Goal: Task Accomplishment & Management: Manage account settings

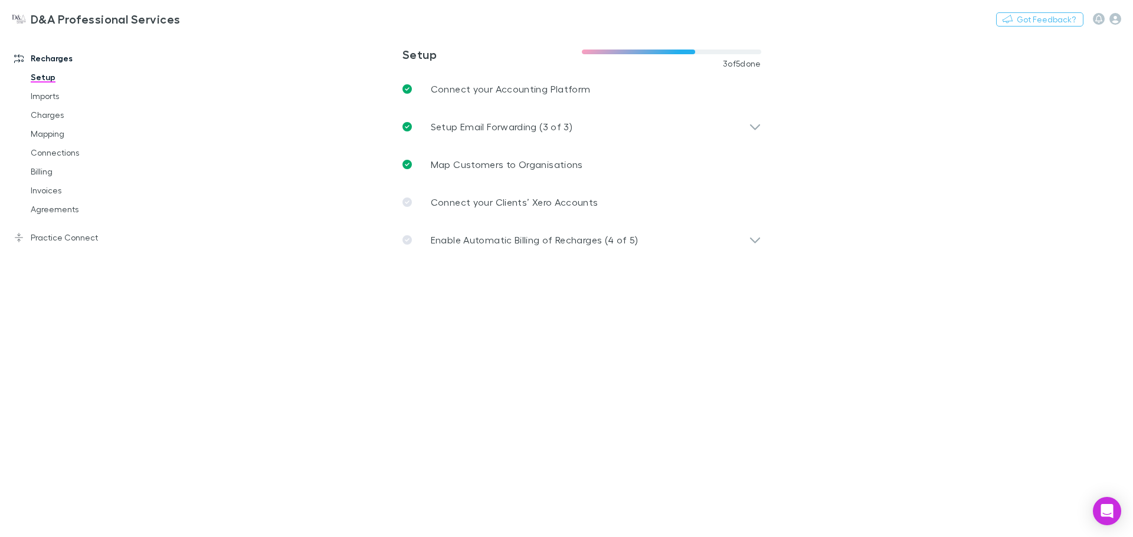
click at [505, 230] on div "Enable Automatic Billing of Recharges (4 of 5)" at bounding box center [582, 240] width 378 height 38
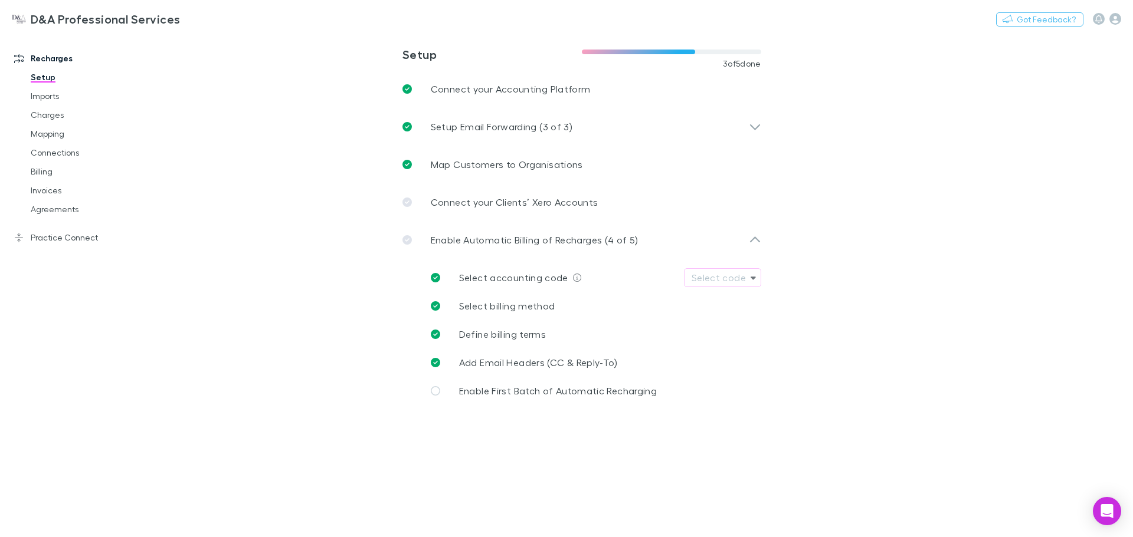
click at [516, 201] on p "Connect your Clients’ Xero Accounts" at bounding box center [515, 202] width 168 height 14
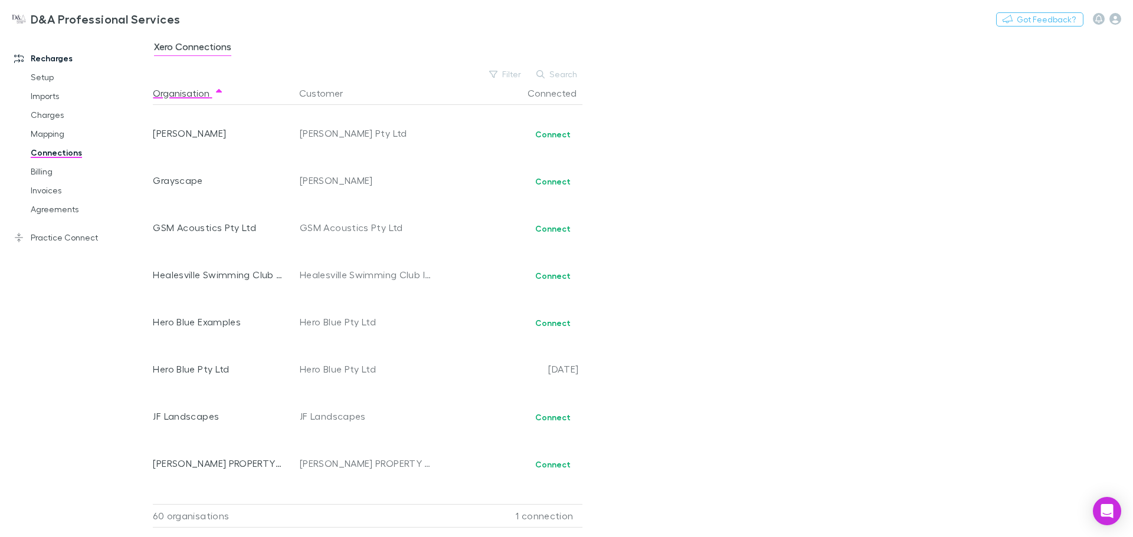
scroll to position [944, 0]
click at [566, 225] on button "Connect" at bounding box center [552, 224] width 51 height 14
click at [559, 320] on button "Connect" at bounding box center [552, 318] width 51 height 14
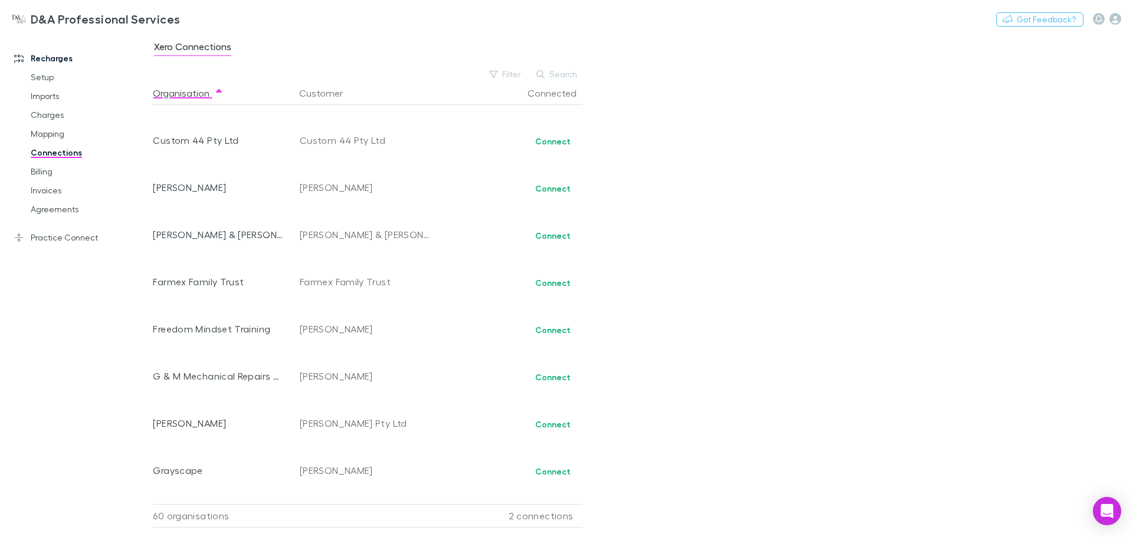
scroll to position [885, 0]
click at [553, 388] on div "Connect" at bounding box center [508, 376] width 142 height 47
click at [553, 383] on button "Connect" at bounding box center [552, 377] width 51 height 14
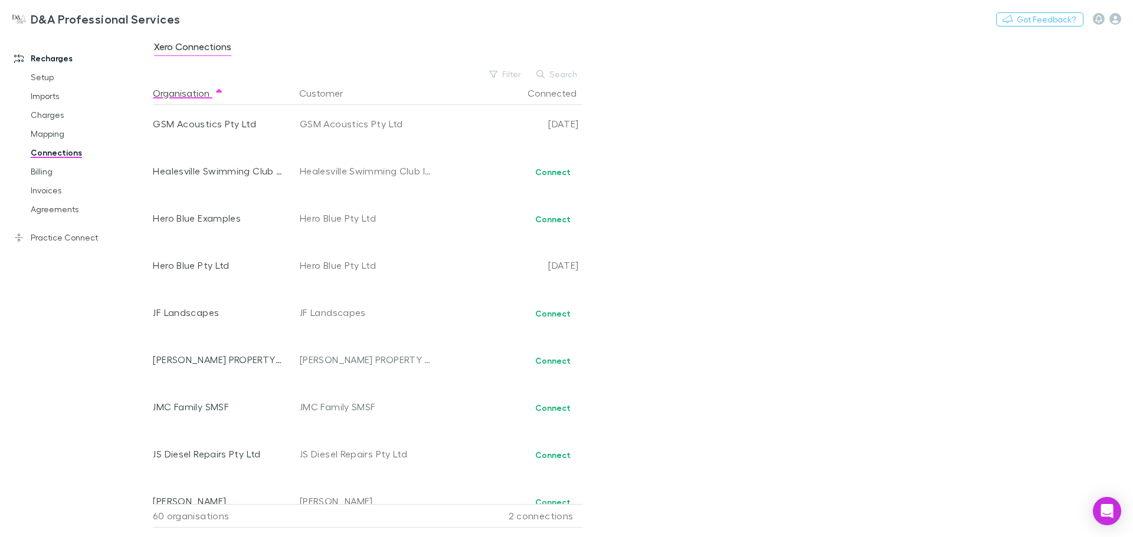
scroll to position [1062, 0]
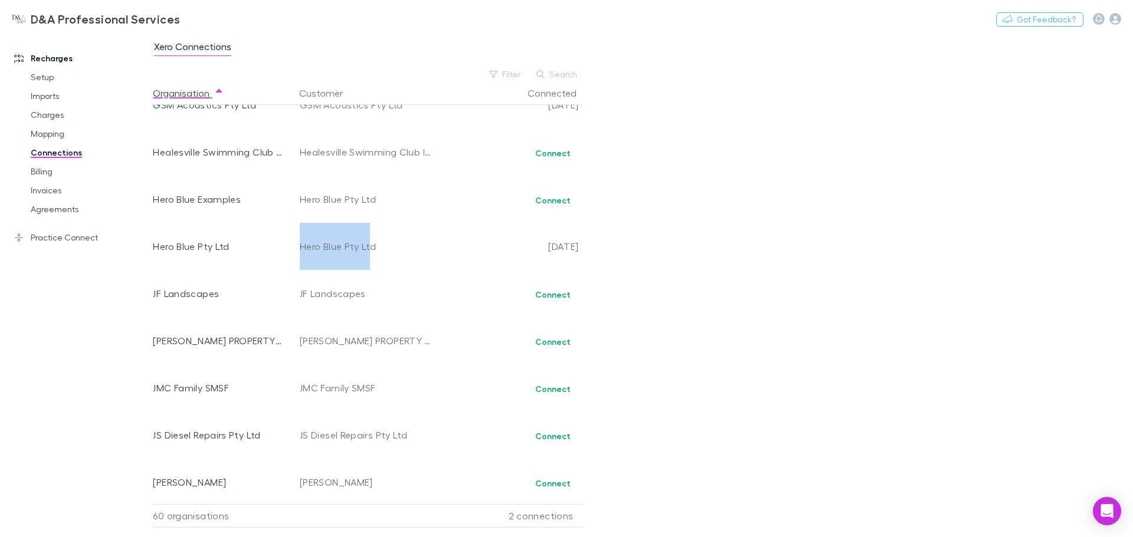
drag, startPoint x: 324, startPoint y: 243, endPoint x: 277, endPoint y: 240, distance: 47.9
click at [277, 240] on div "Hero Blue Pty Ltd Hero Blue Pty Ltd [DATE]" at bounding box center [368, 246] width 430 height 47
click at [277, 240] on div "Hero Blue Pty Ltd" at bounding box center [218, 246] width 130 height 47
click at [549, 204] on button "Connect" at bounding box center [552, 200] width 51 height 14
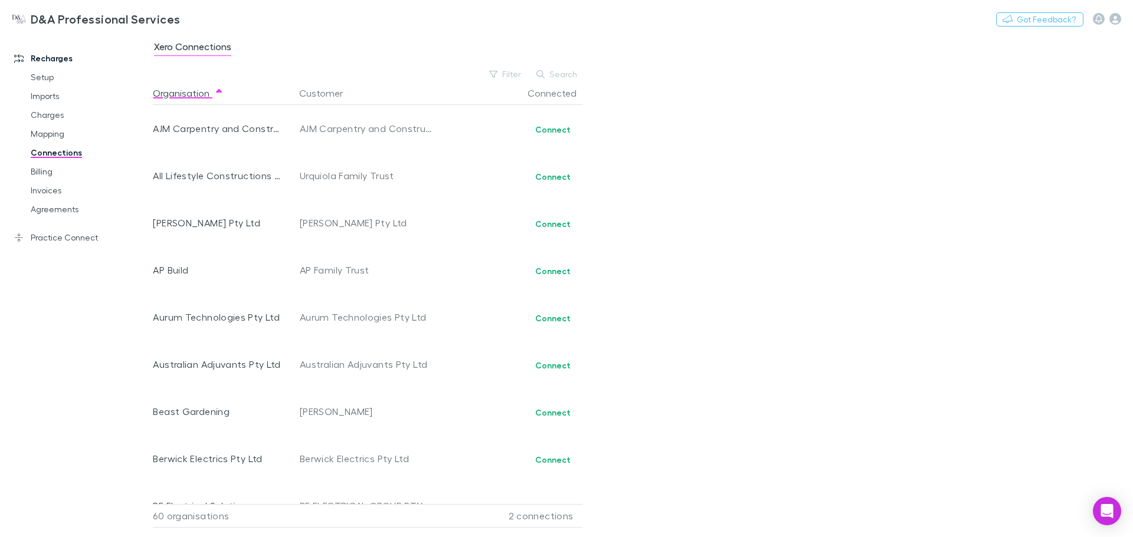
click at [40, 176] on link "Billing" at bounding box center [89, 171] width 140 height 19
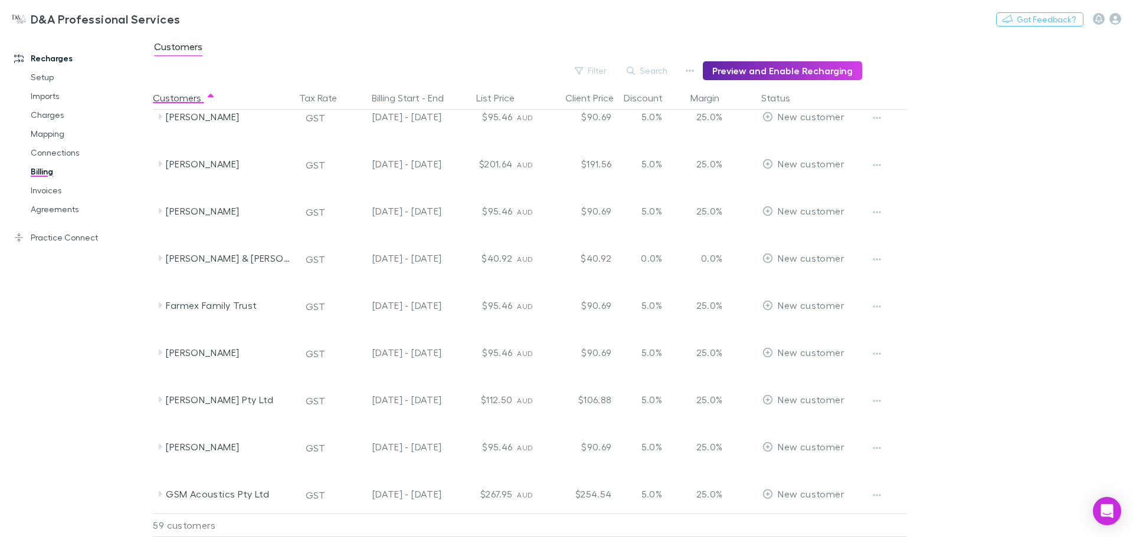
scroll to position [767, 0]
click at [828, 270] on div "New customer" at bounding box center [802, 263] width 81 height 47
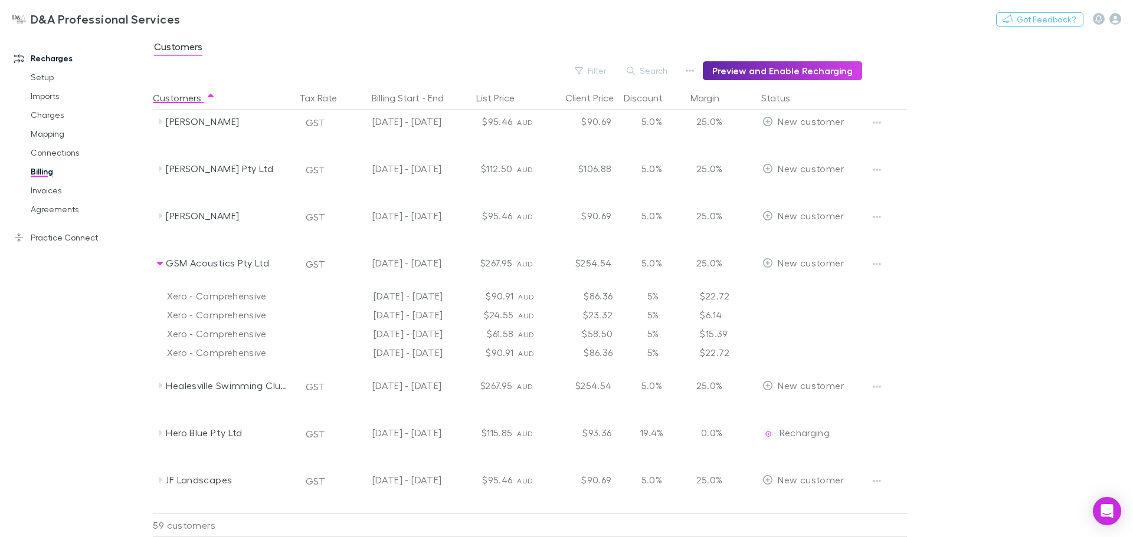
click at [789, 268] on div "New customer" at bounding box center [802, 263] width 81 height 47
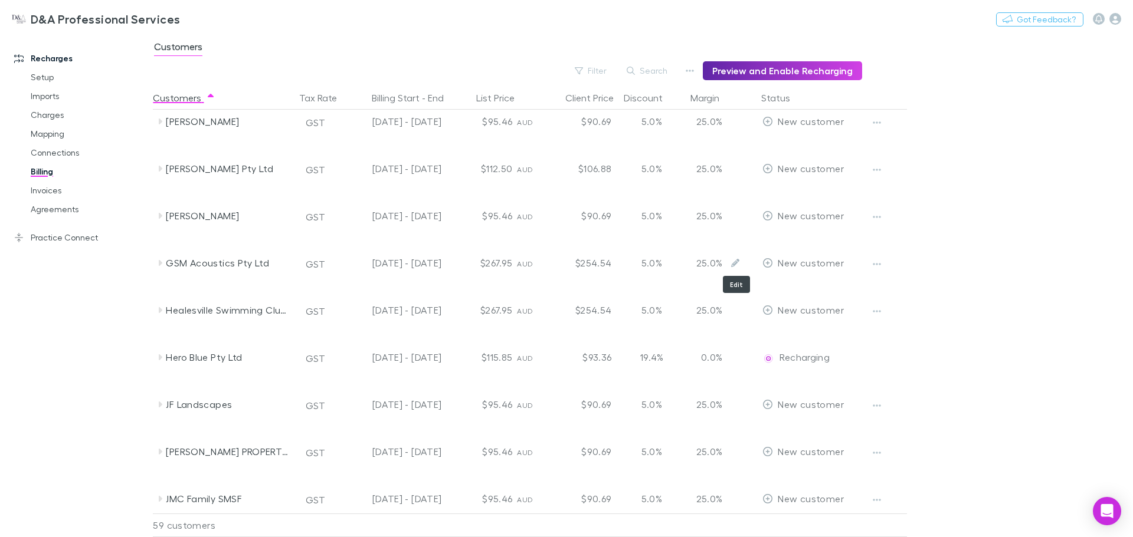
click at [730, 267] on button "Edit" at bounding box center [735, 263] width 17 height 17
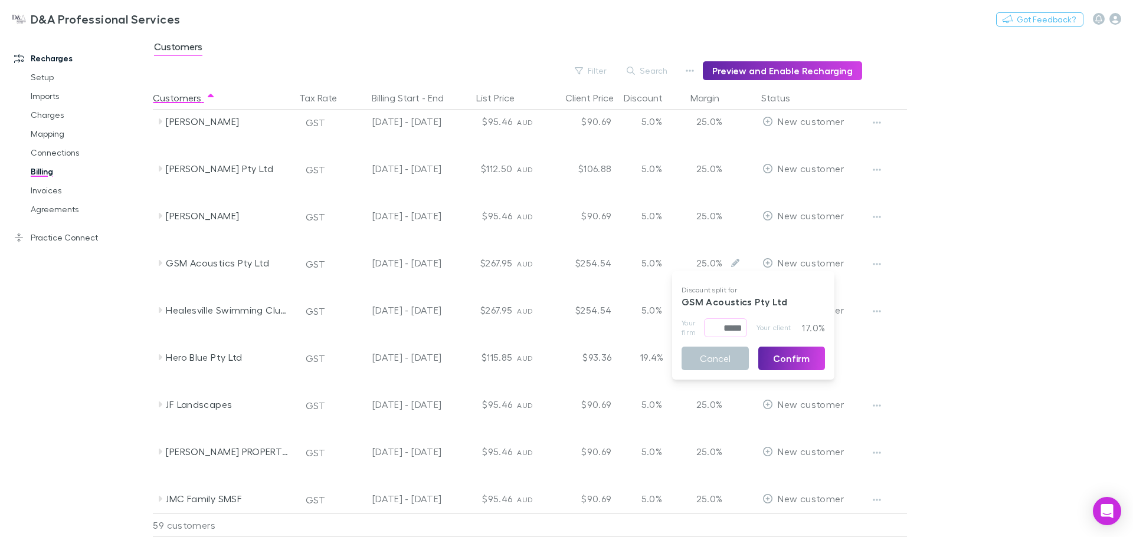
click at [723, 362] on button "Cancel" at bounding box center [714, 359] width 67 height 24
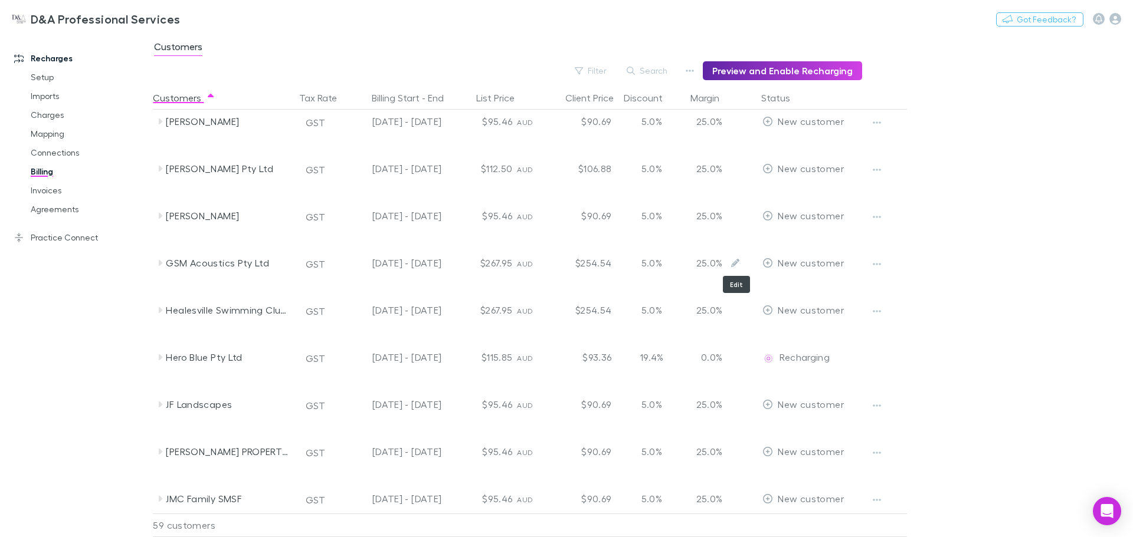
click at [734, 268] on button "Edit" at bounding box center [735, 263] width 17 height 17
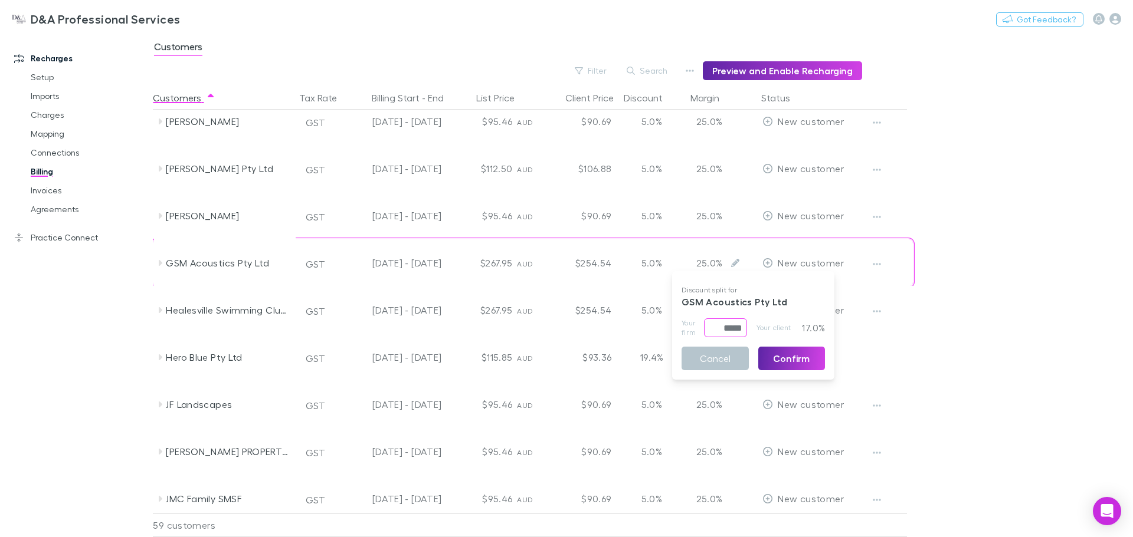
drag, startPoint x: 717, startPoint y: 324, endPoint x: 798, endPoint y: 317, distance: 81.2
click at [798, 317] on div "Discount split for GSM Acoustics Pty Ltd Your firm ***** ​ Your client 17.0% Ca…" at bounding box center [753, 325] width 162 height 99
type input "****"
click at [779, 313] on p "GSM Acoustics Pty Ltd" at bounding box center [752, 307] width 143 height 24
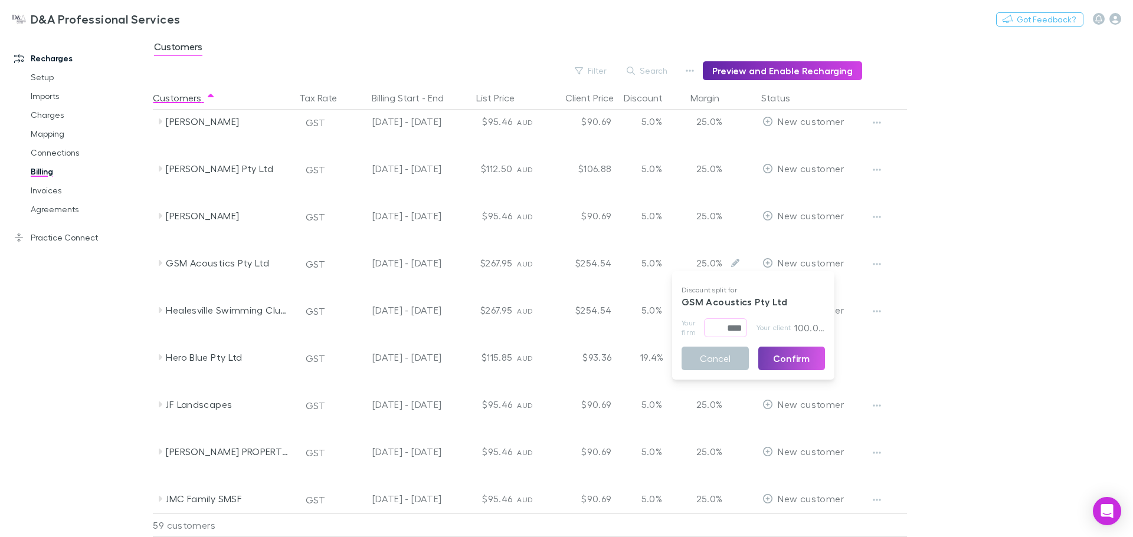
click at [805, 359] on button "Confirm" at bounding box center [791, 359] width 67 height 24
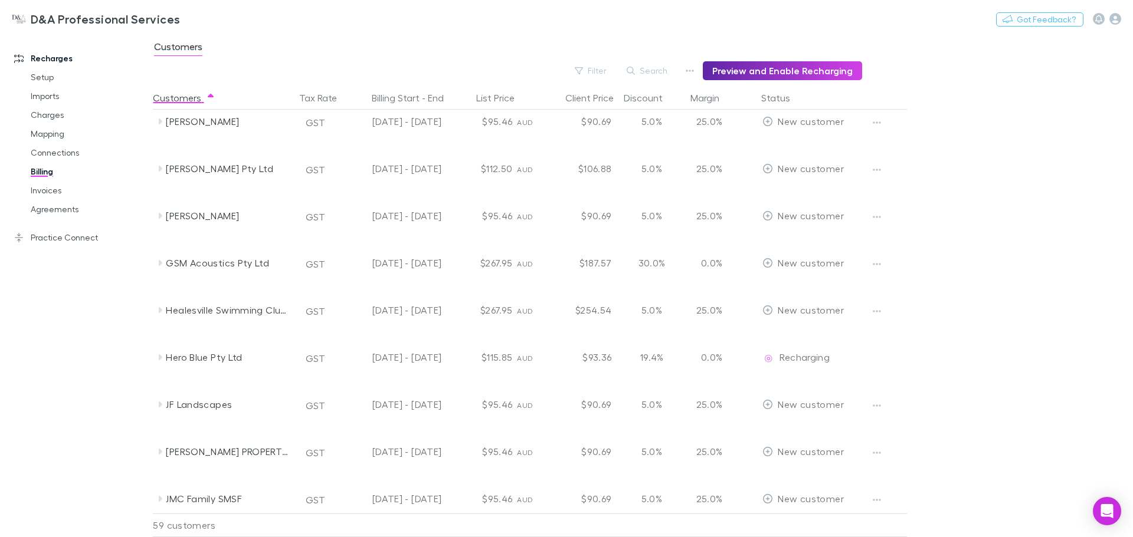
click at [883, 259] on button "button" at bounding box center [876, 264] width 17 height 17
click at [883, 259] on div at bounding box center [566, 268] width 1133 height 537
click at [809, 261] on span "New customer" at bounding box center [810, 262] width 65 height 11
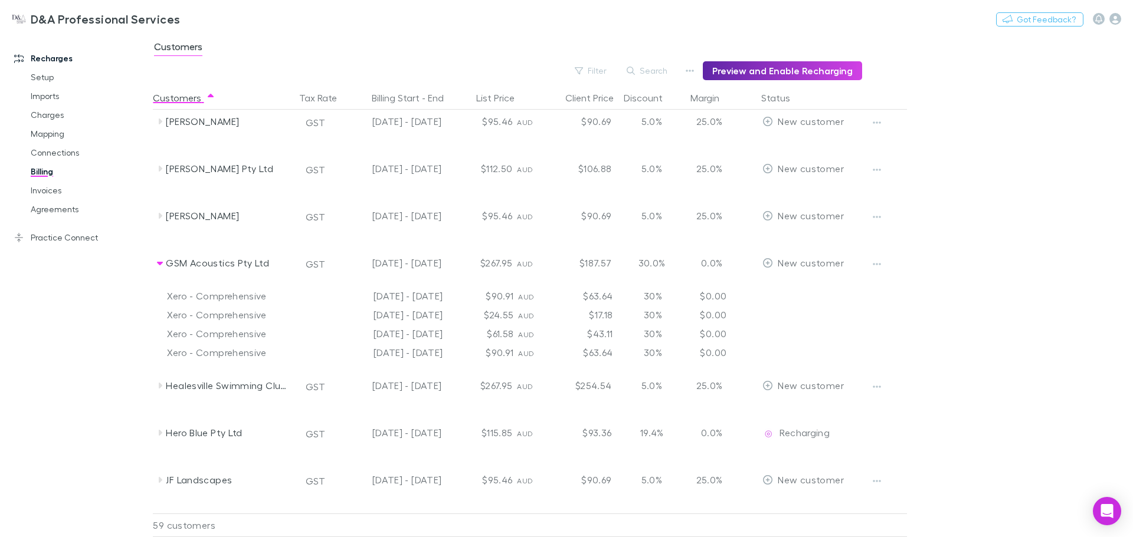
click at [759, 263] on div "New customer" at bounding box center [810, 263] width 106 height 47
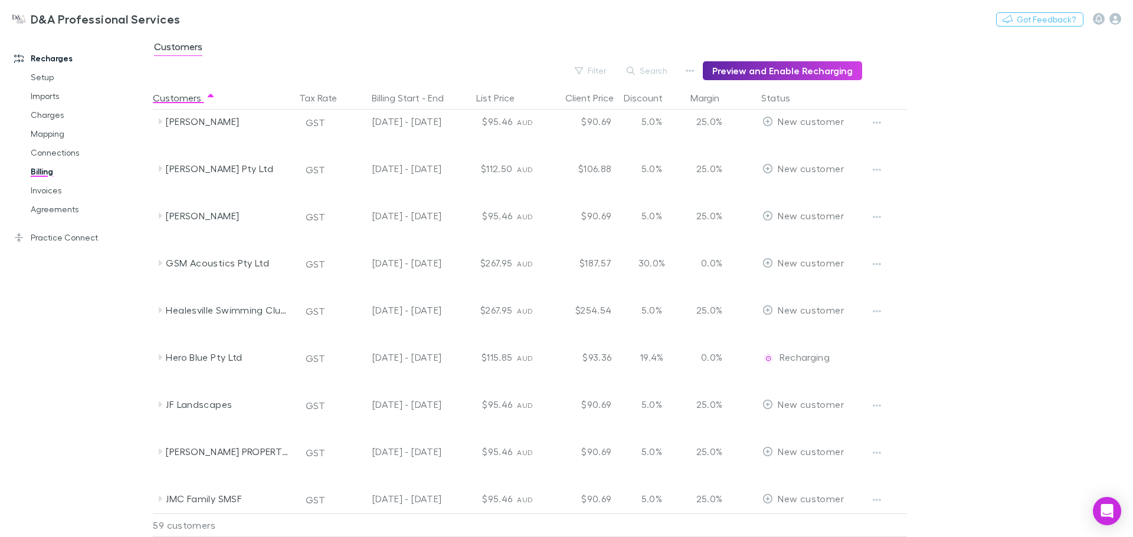
click at [162, 255] on div "GSM Acoustics Pty Ltd" at bounding box center [225, 263] width 142 height 47
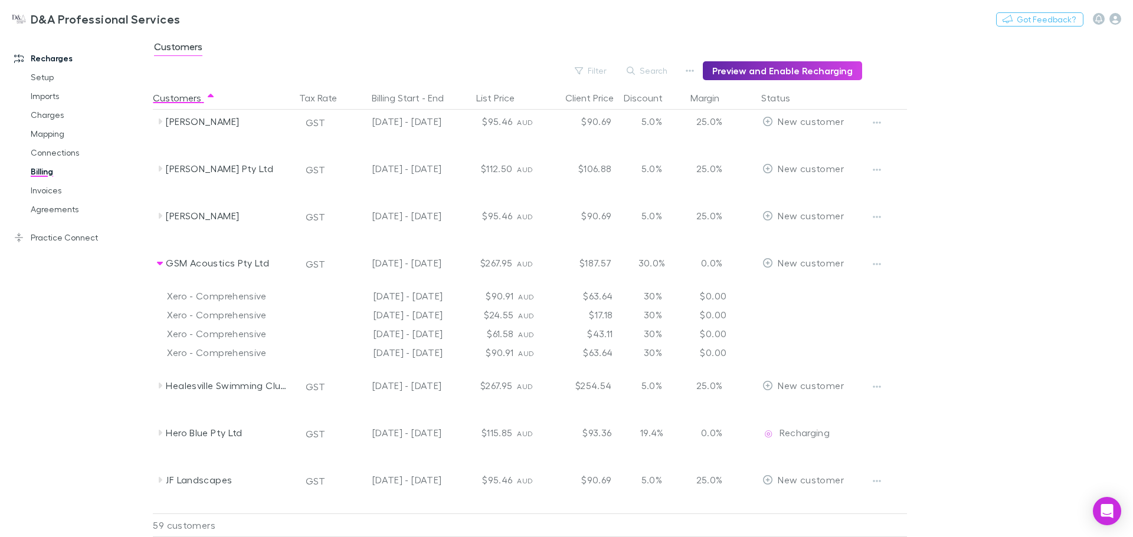
click at [162, 255] on div "GSM Acoustics Pty Ltd" at bounding box center [225, 263] width 142 height 47
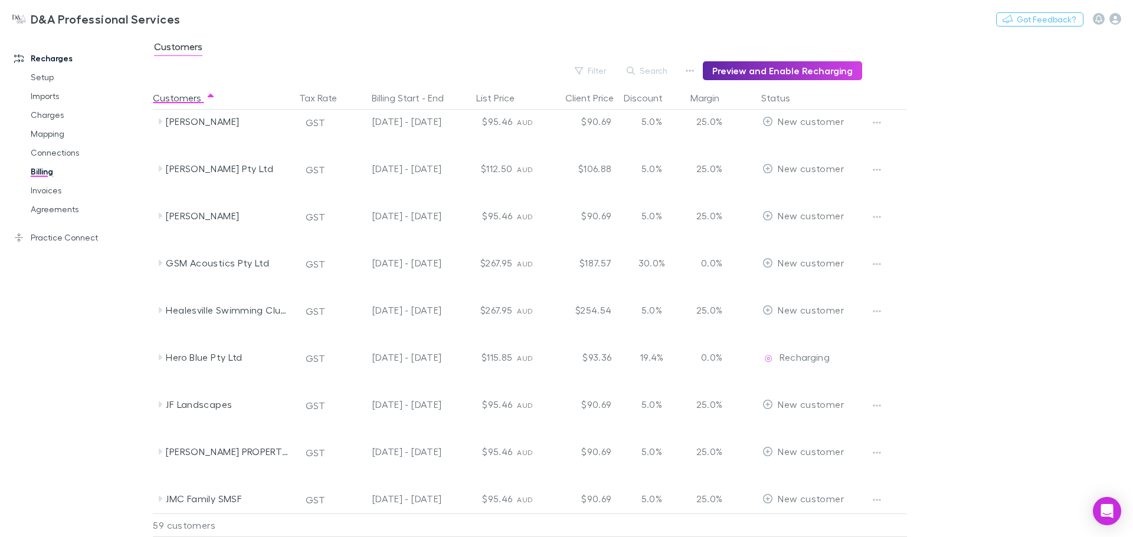
click at [162, 255] on div "GSM Acoustics Pty Ltd" at bounding box center [225, 263] width 142 height 47
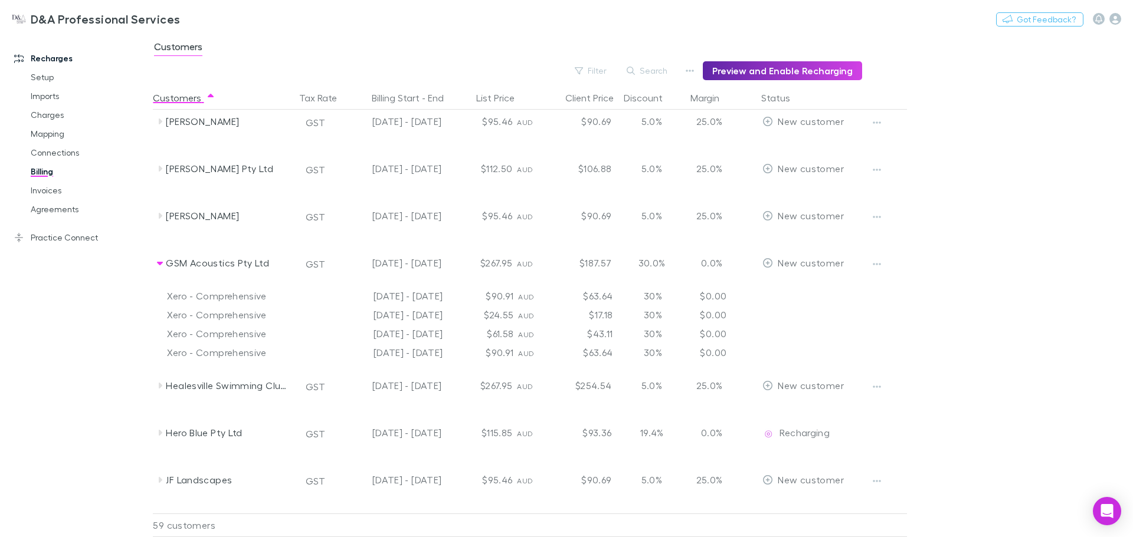
click at [162, 255] on div "GSM Acoustics Pty Ltd" at bounding box center [225, 263] width 142 height 47
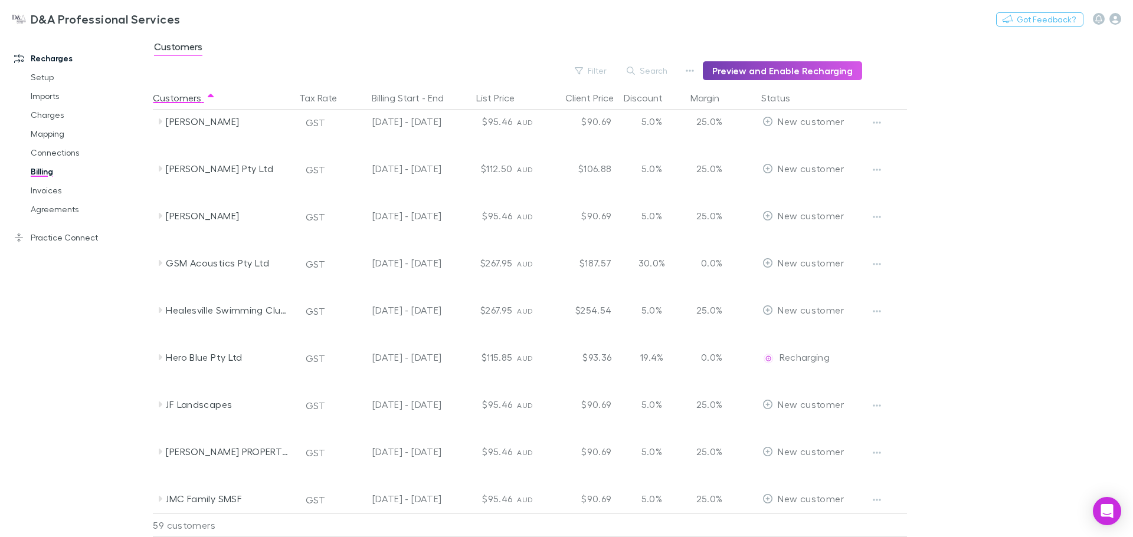
click at [769, 75] on button "Preview and Enable Recharging" at bounding box center [782, 70] width 159 height 19
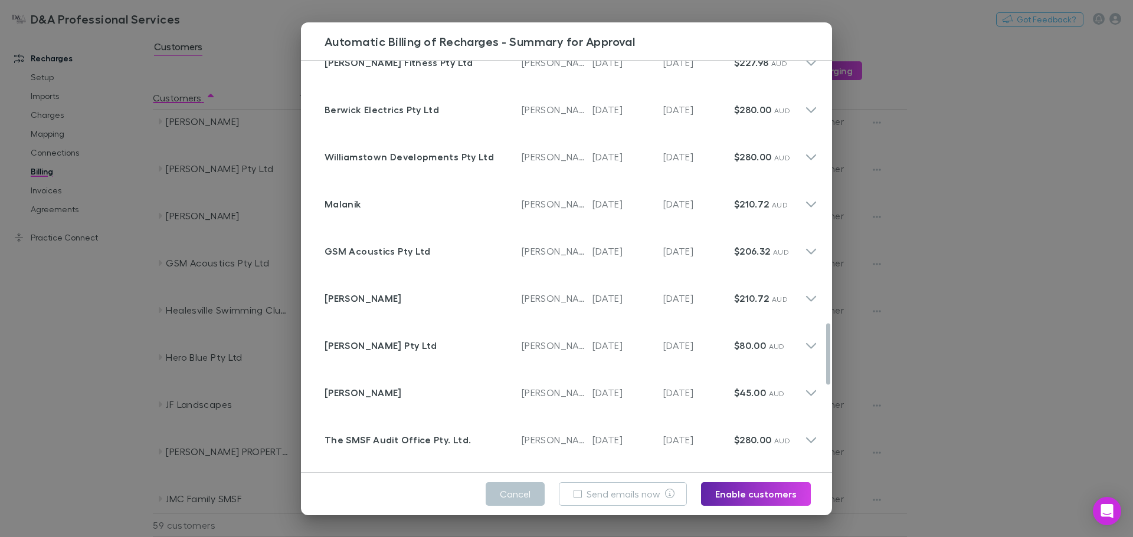
scroll to position [1770, 0]
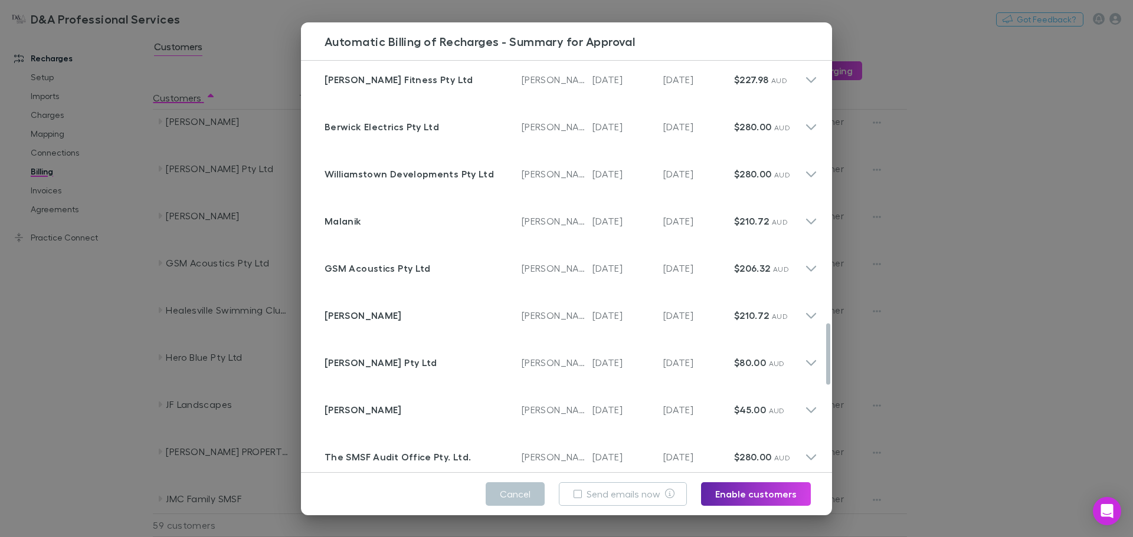
click at [808, 266] on icon at bounding box center [811, 264] width 12 height 24
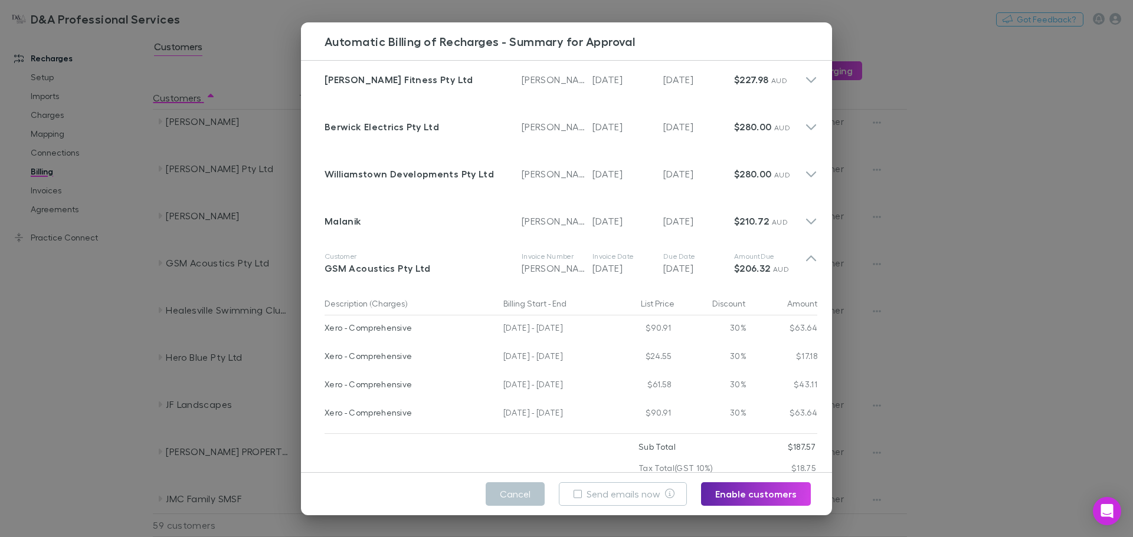
click at [806, 267] on icon at bounding box center [811, 264] width 12 height 24
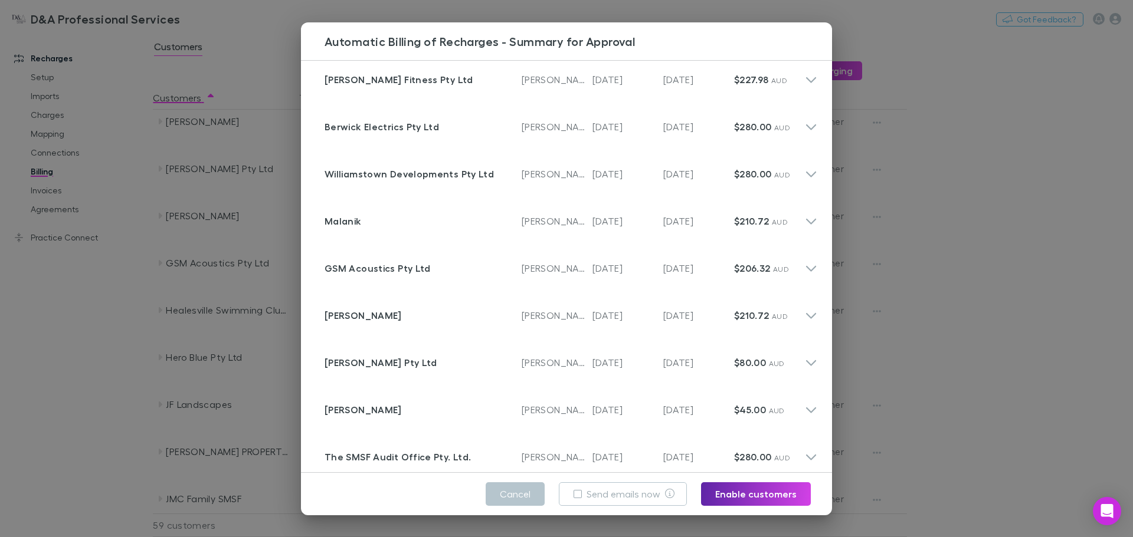
click at [505, 497] on button "Cancel" at bounding box center [515, 495] width 59 height 24
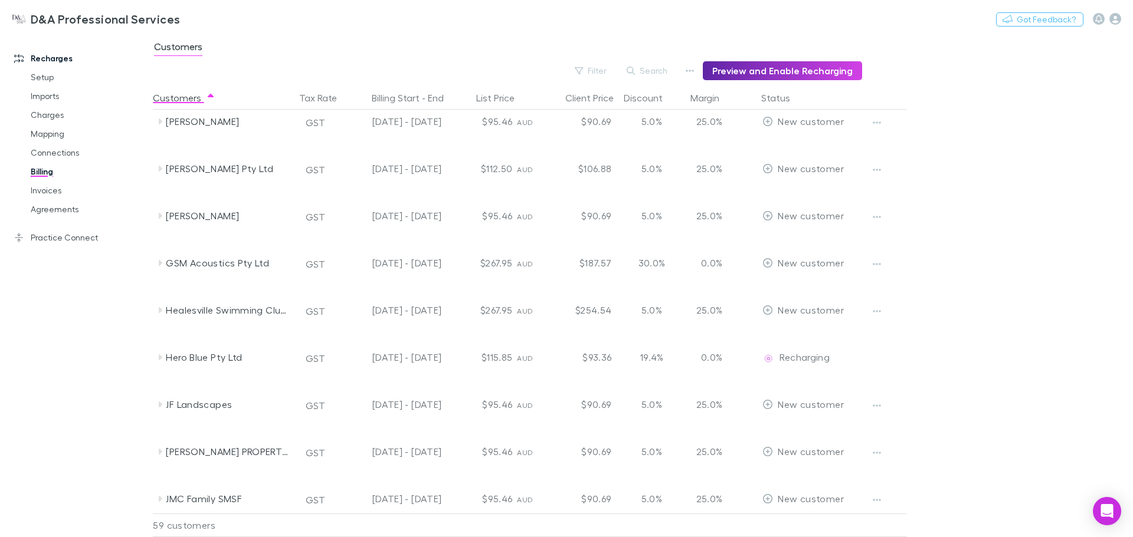
click at [58, 186] on link "Invoices" at bounding box center [89, 190] width 140 height 19
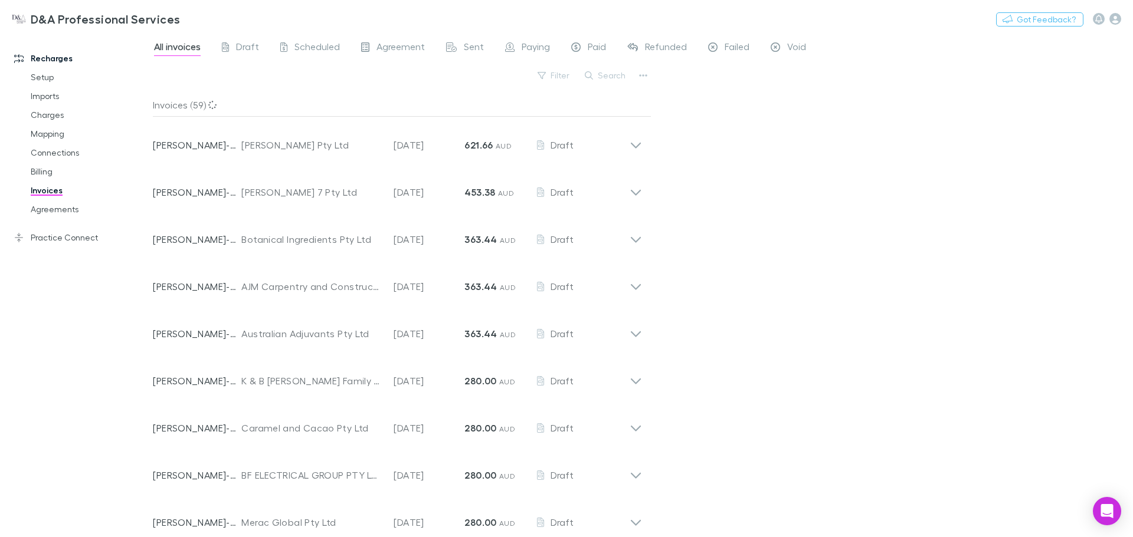
click at [560, 75] on button "Filter" at bounding box center [554, 75] width 45 height 14
type input "***"
click at [459, 96] on input "***" at bounding box center [475, 99] width 196 height 22
click at [310, 98] on div at bounding box center [566, 268] width 1133 height 537
click at [57, 121] on link "Charges" at bounding box center [89, 115] width 140 height 19
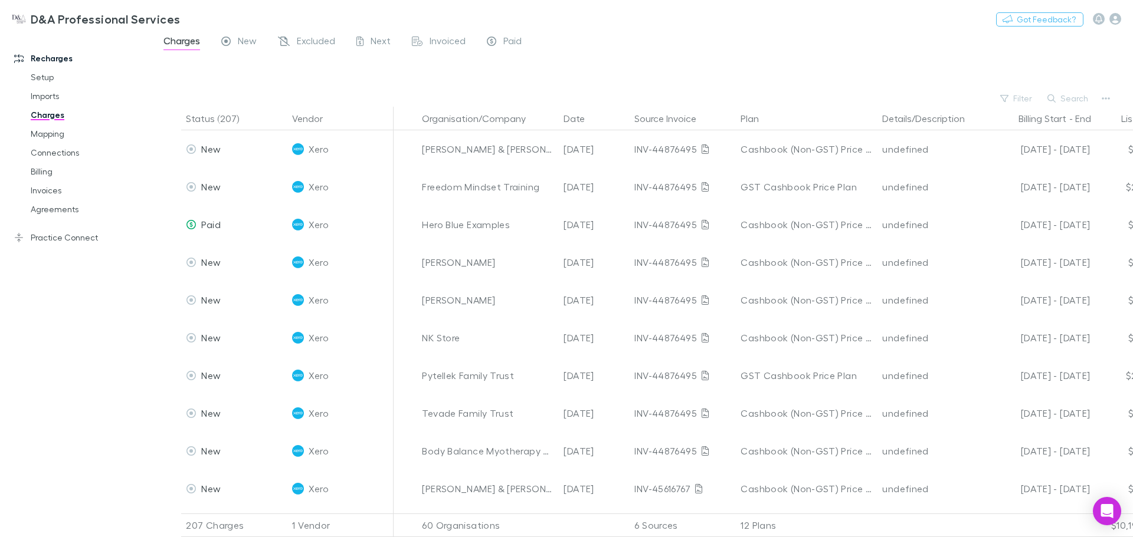
click at [1012, 94] on button "Filter" at bounding box center [1016, 98] width 45 height 14
type input "***"
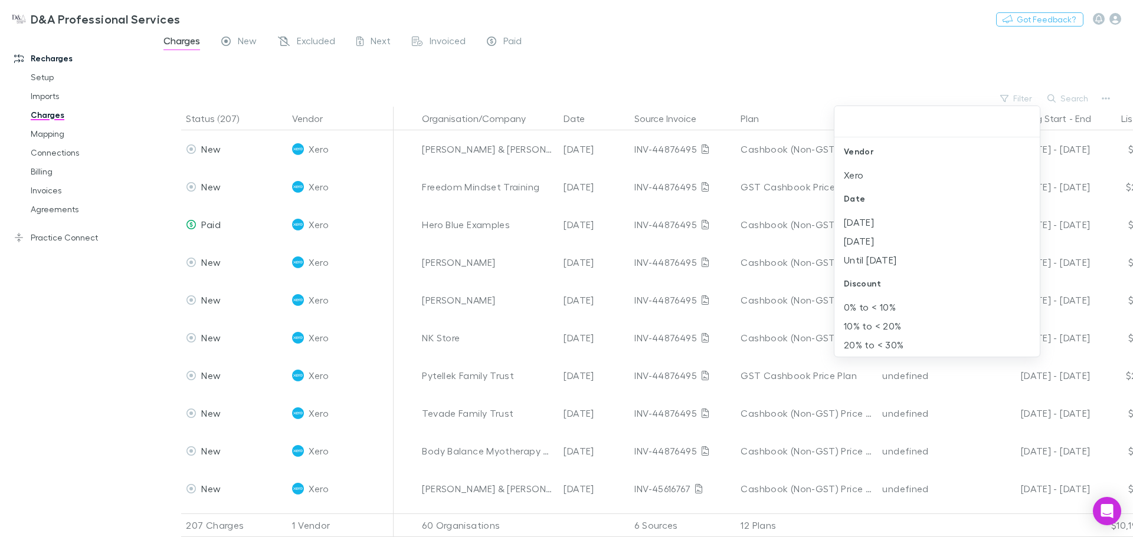
click at [905, 81] on div at bounding box center [566, 268] width 1133 height 537
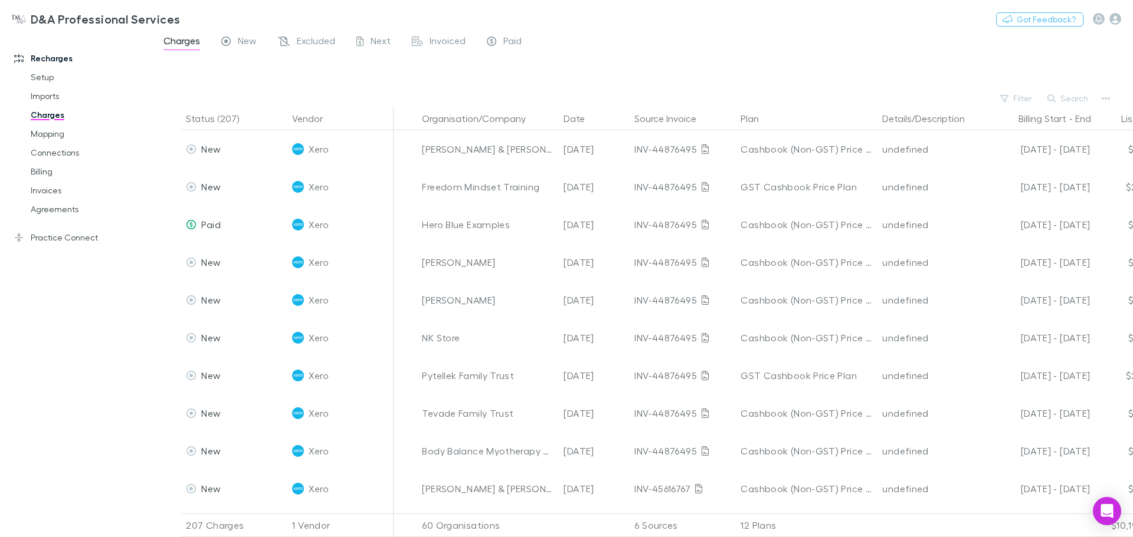
click at [68, 134] on link "Mapping" at bounding box center [89, 133] width 140 height 19
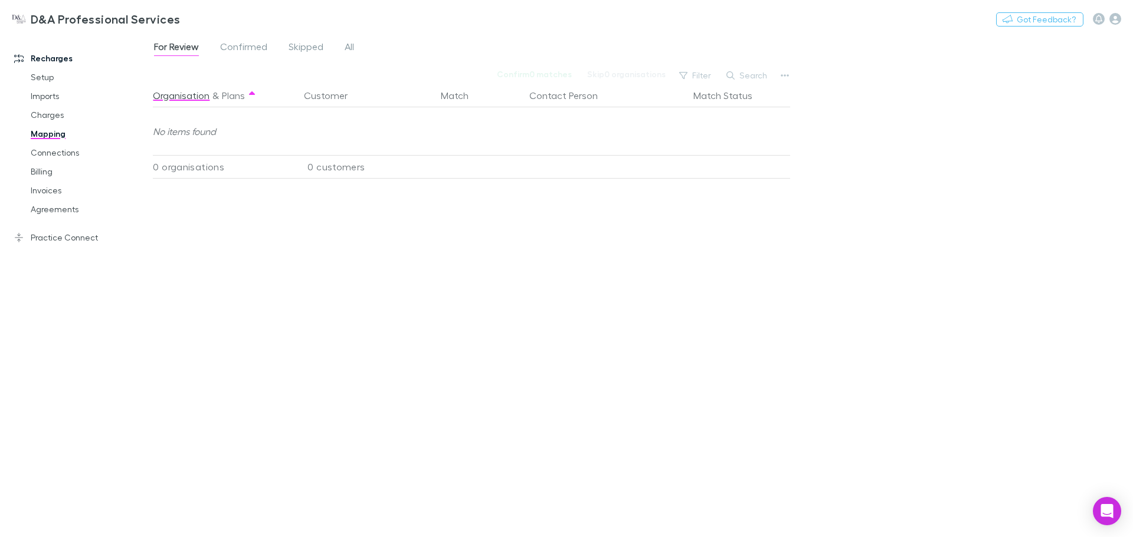
click at [245, 29] on div "D&A Professional Services Nothing Got Feedback?" at bounding box center [566, 19] width 1133 height 38
click at [250, 50] on span "Confirmed" at bounding box center [243, 48] width 47 height 15
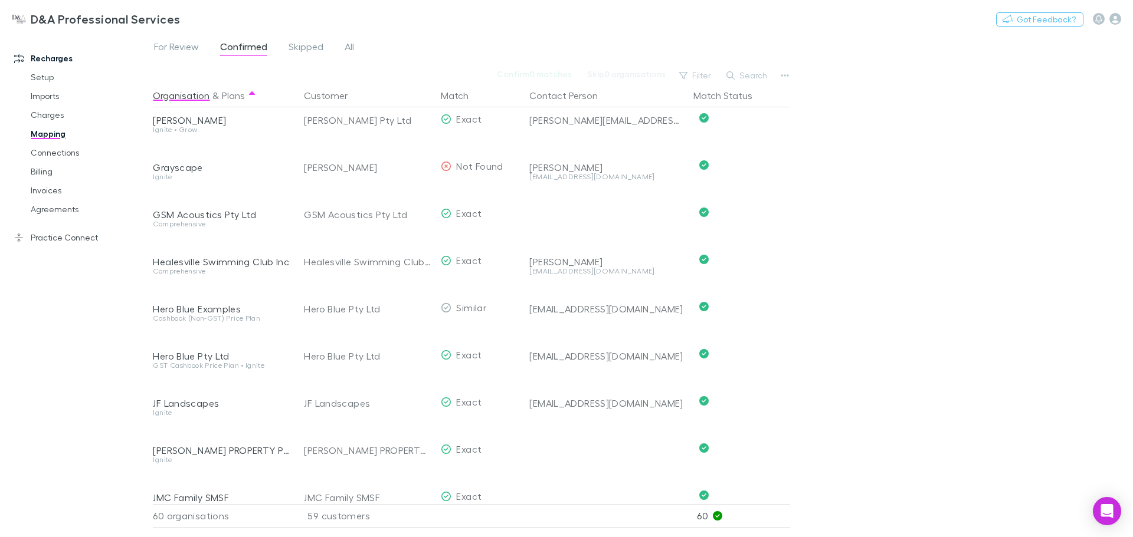
scroll to position [944, 0]
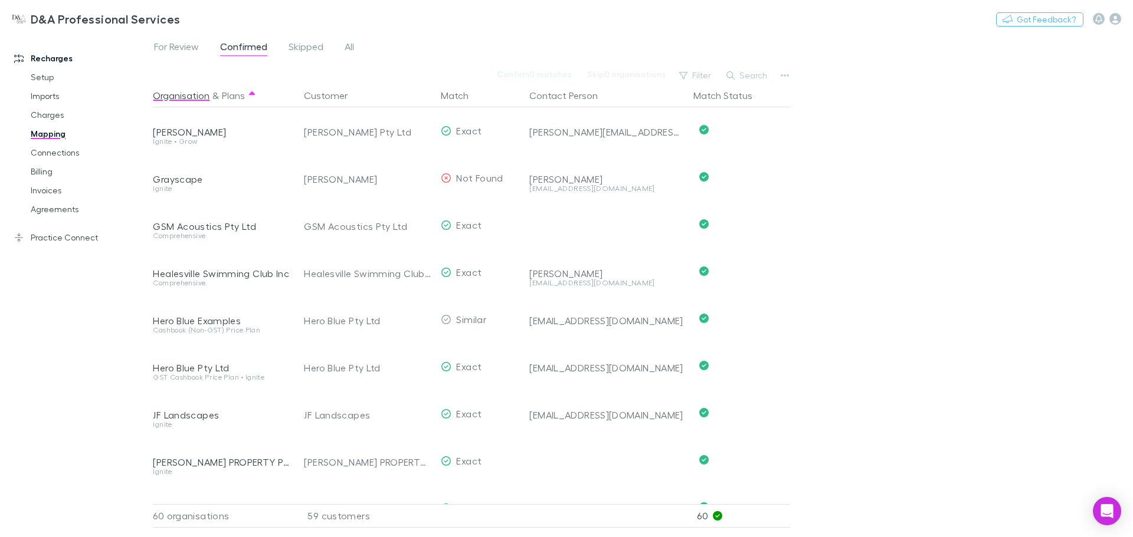
click at [563, 227] on div at bounding box center [606, 217] width 155 height 31
click at [780, 71] on button "button" at bounding box center [784, 75] width 17 height 17
click at [713, 193] on p "Re-sync contacts" at bounding box center [711, 188] width 143 height 14
click at [628, 240] on div "gjr@acousticvision.com.au" at bounding box center [606, 240] width 155 height 17
click at [55, 149] on link "Connections" at bounding box center [89, 152] width 140 height 19
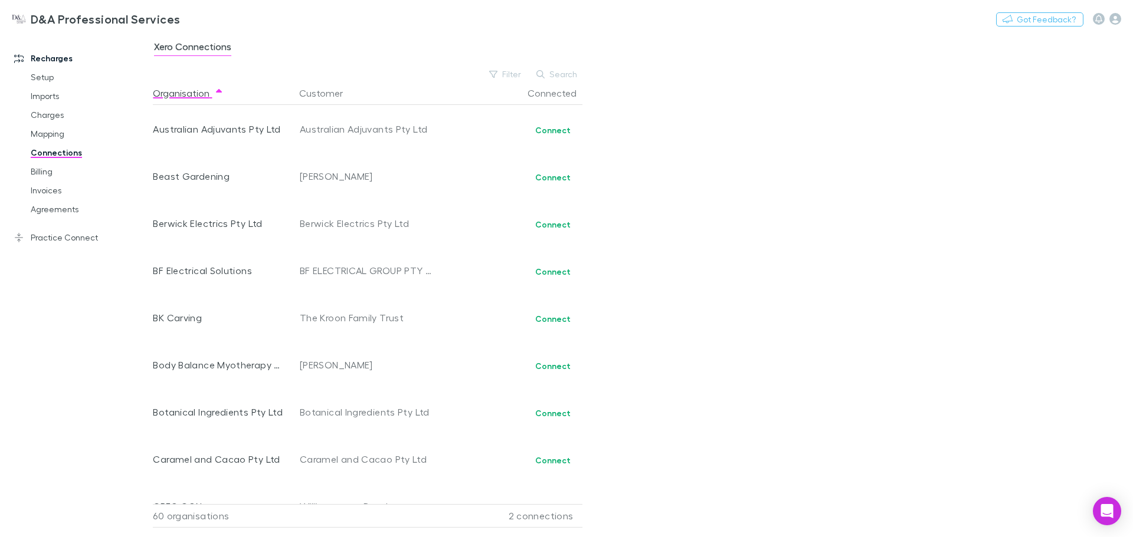
scroll to position [236, 0]
click at [54, 177] on link "Billing" at bounding box center [89, 171] width 140 height 19
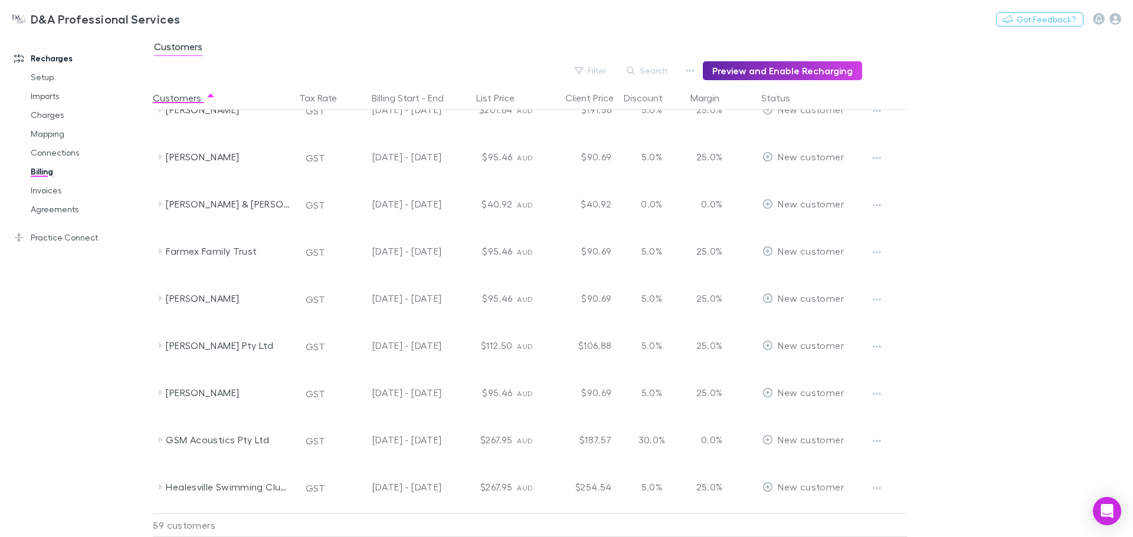
scroll to position [708, 0]
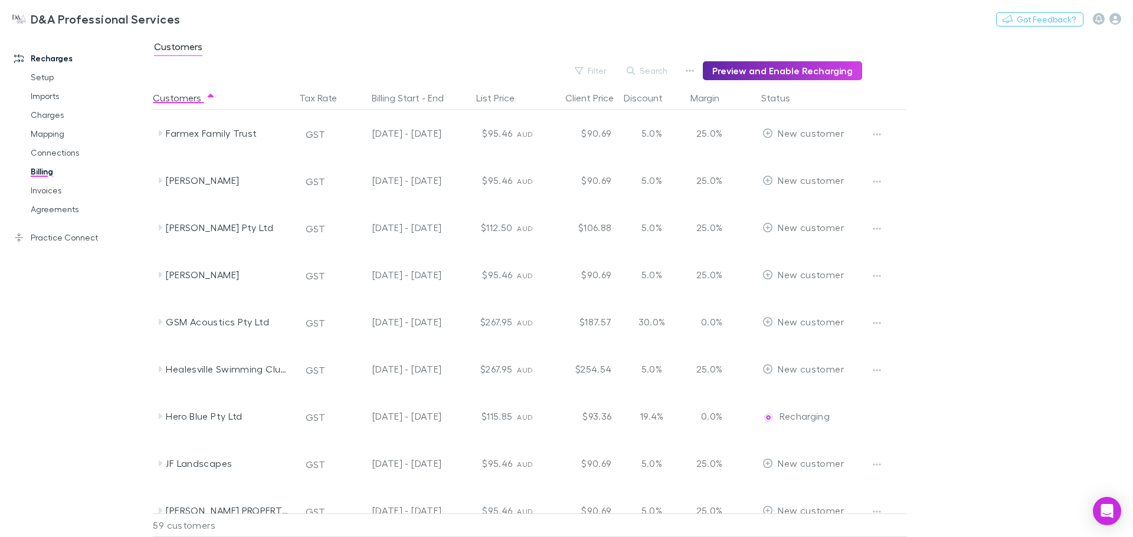
click at [801, 314] on div "New customer" at bounding box center [802, 322] width 81 height 47
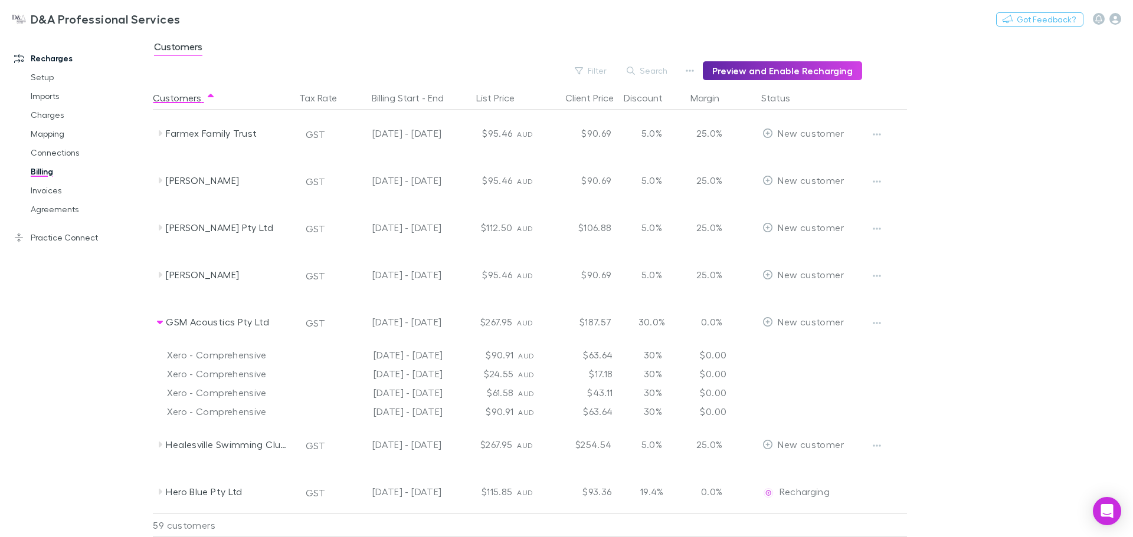
click at [874, 329] on button "button" at bounding box center [876, 323] width 17 height 17
click at [822, 347] on p "Enable Customer" at bounding box center [803, 347] width 143 height 14
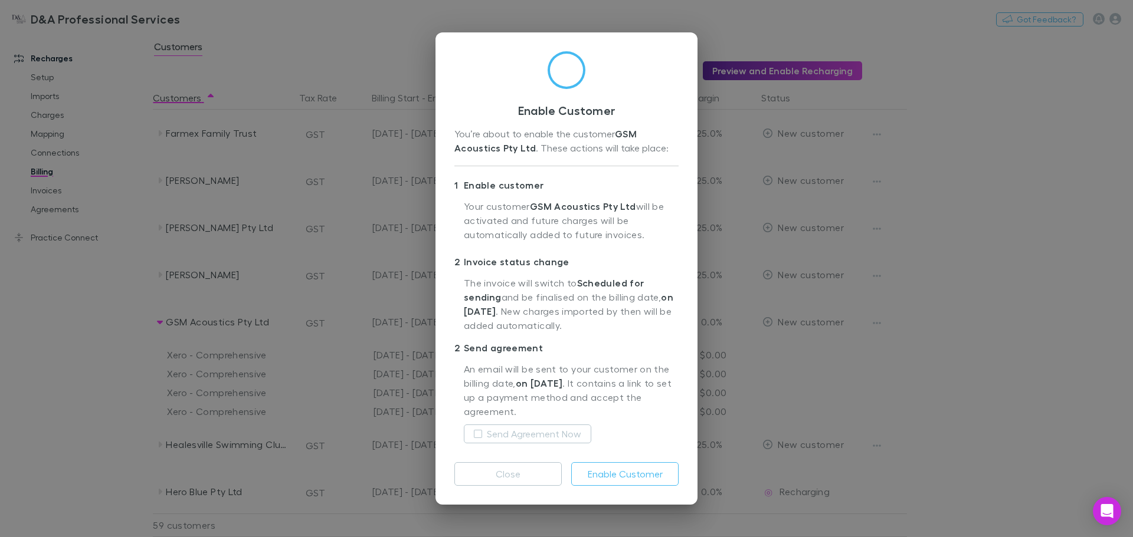
click at [533, 436] on label "Send Agreement Now" at bounding box center [534, 434] width 94 height 14
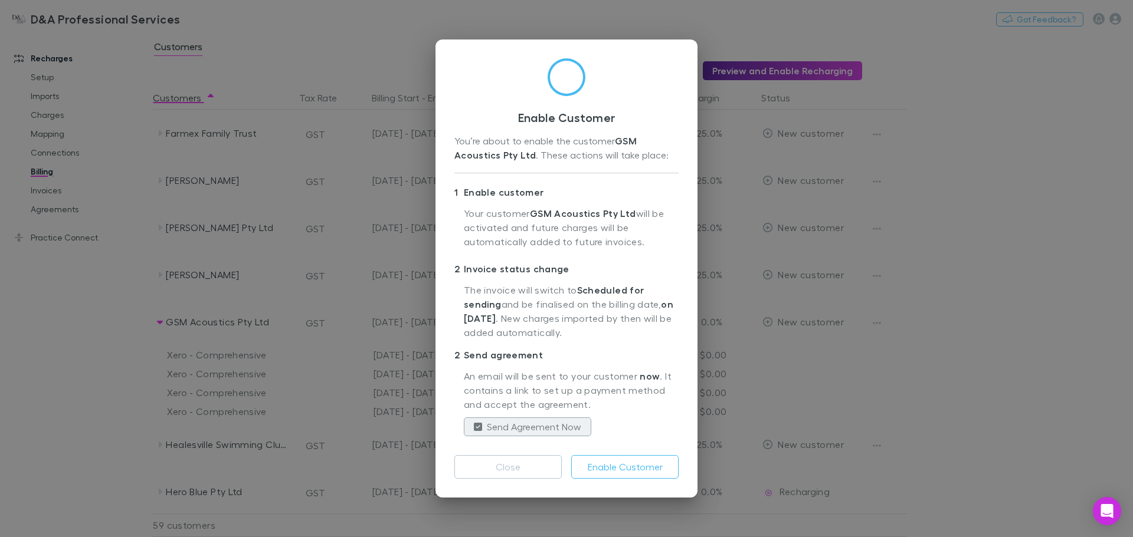
click at [624, 467] on button "Enable Customer" at bounding box center [624, 467] width 107 height 24
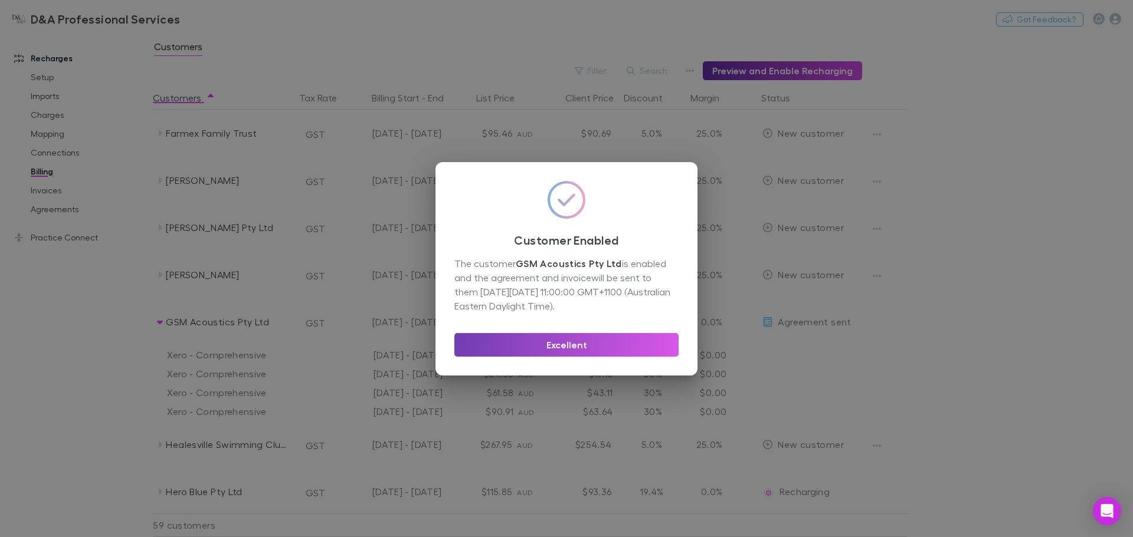
click at [566, 347] on button "Excellent" at bounding box center [566, 345] width 224 height 24
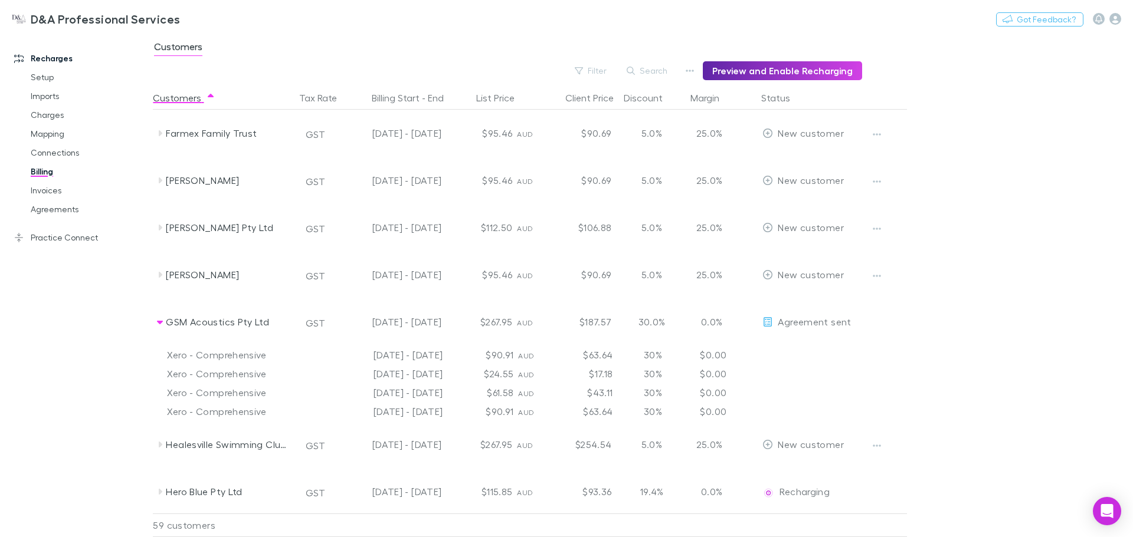
click at [54, 191] on link "Invoices" at bounding box center [89, 190] width 140 height 19
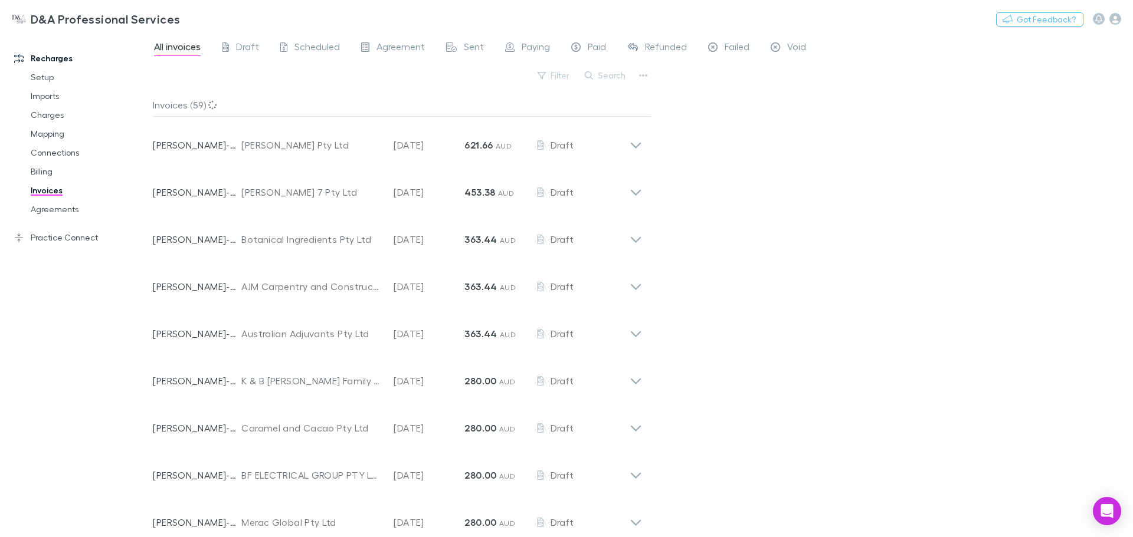
click at [44, 173] on link "Billing" at bounding box center [89, 171] width 140 height 19
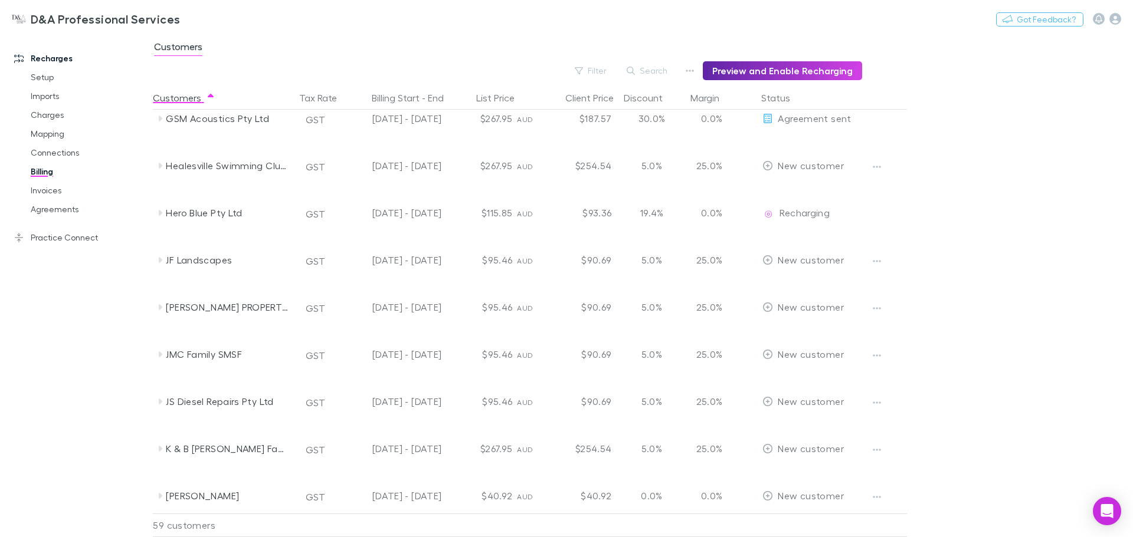
scroll to position [826, 0]
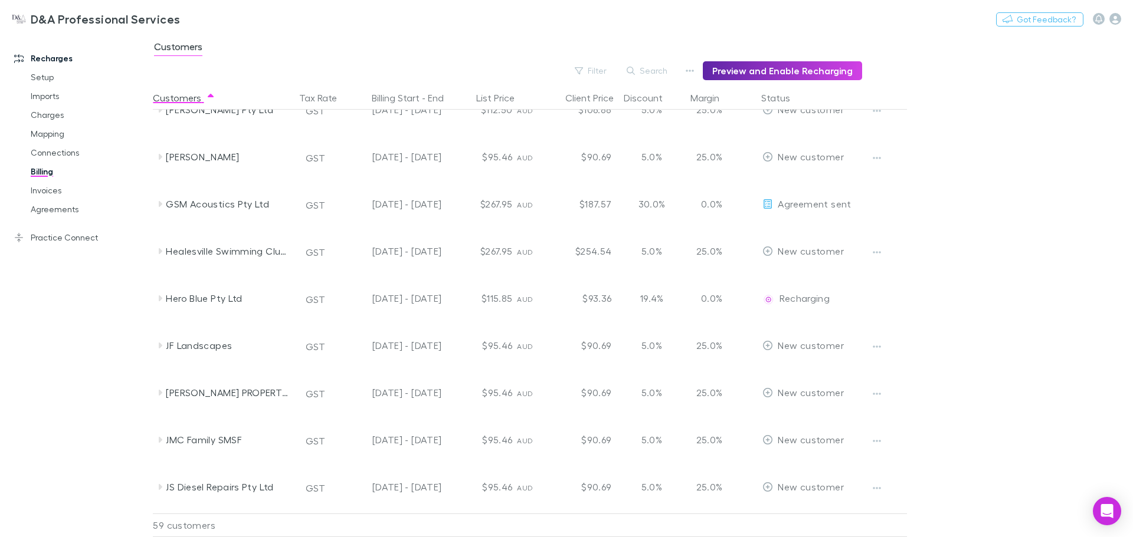
click at [425, 196] on div "[DATE] - [DATE]" at bounding box center [393, 204] width 97 height 47
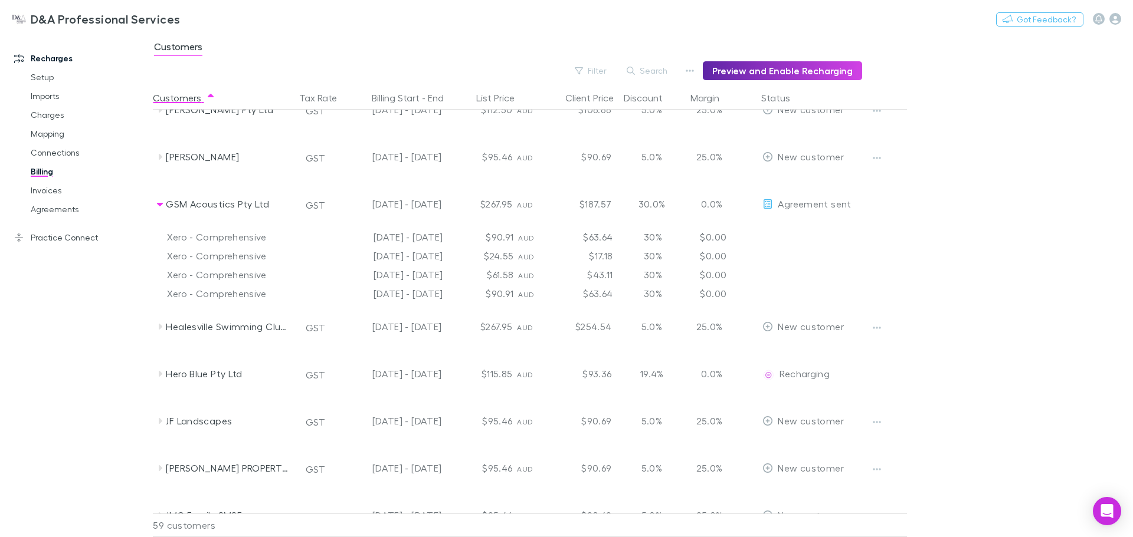
click at [425, 196] on div "[DATE] - [DATE]" at bounding box center [393, 204] width 97 height 47
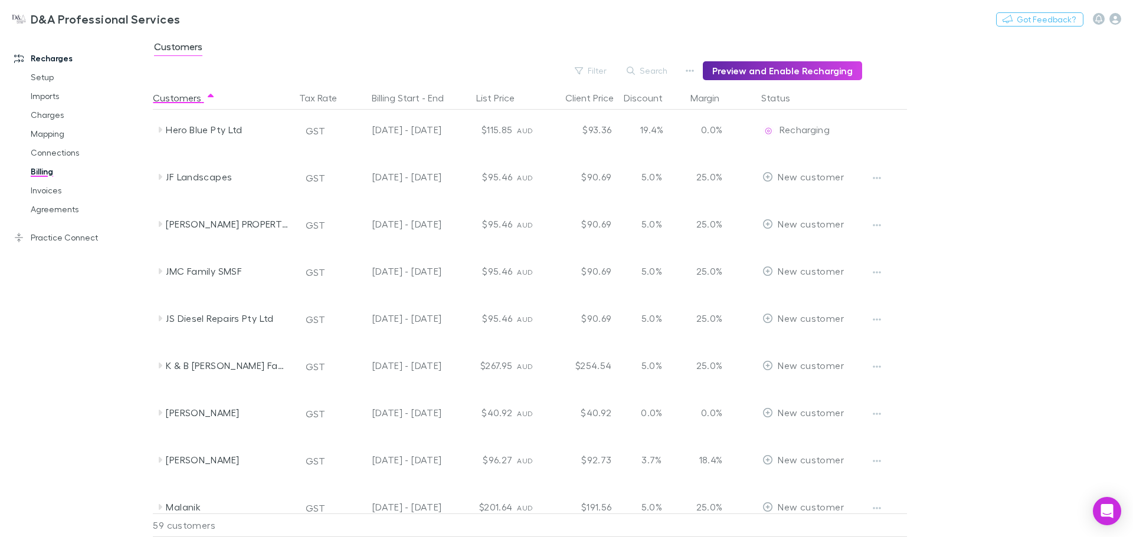
scroll to position [1003, 0]
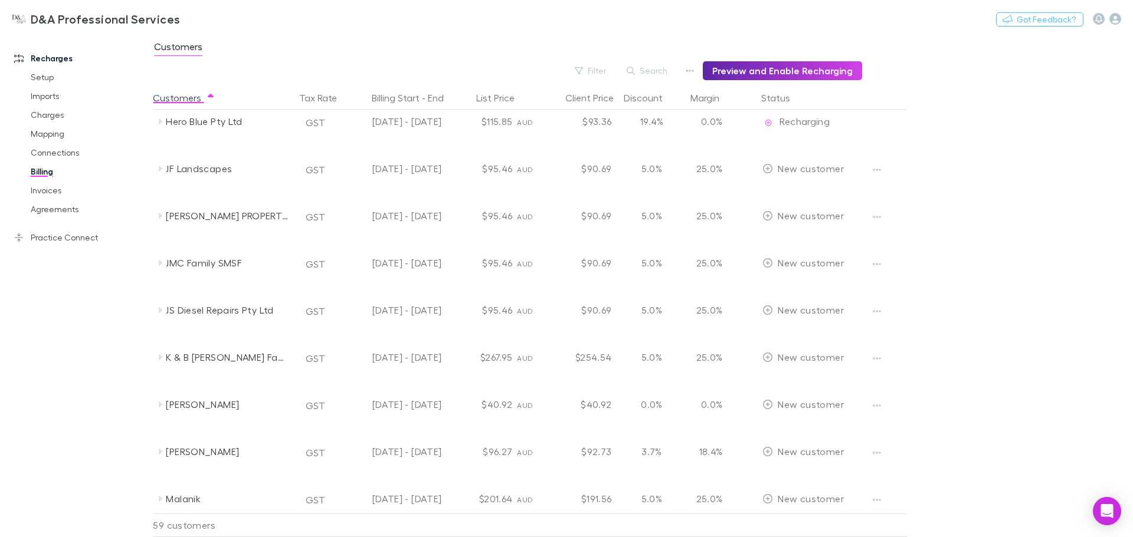
click at [494, 316] on div "$95.46" at bounding box center [481, 310] width 71 height 47
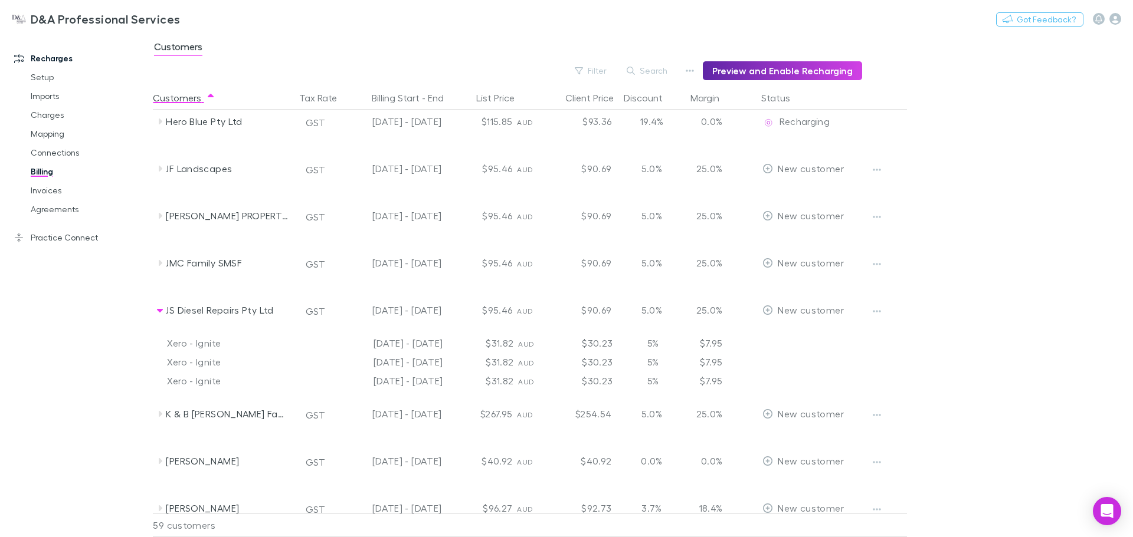
click at [258, 317] on div "JS Diesel Repairs Pty Ltd" at bounding box center [228, 310] width 125 height 47
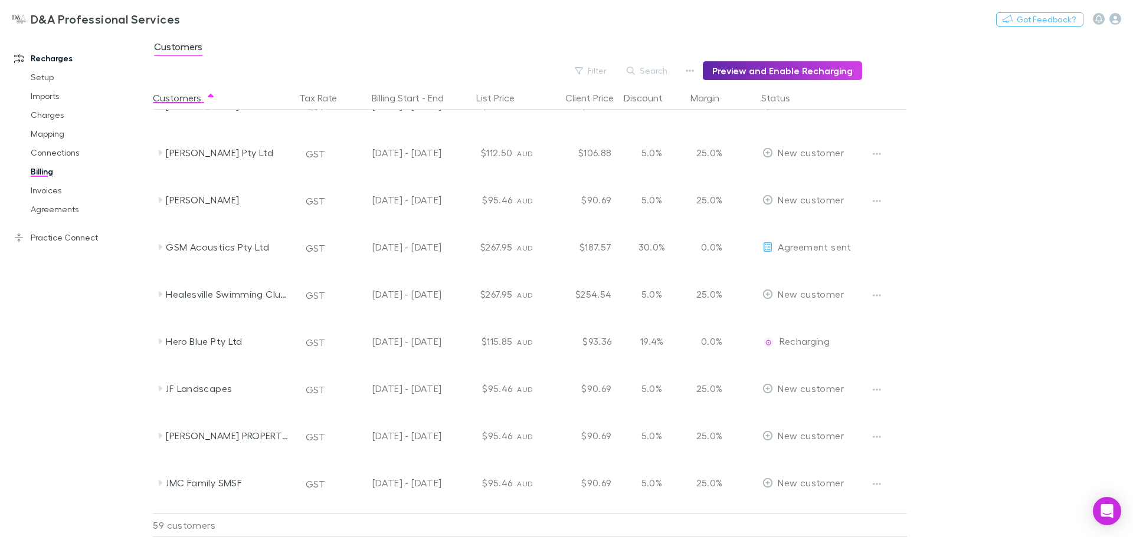
scroll to position [885, 0]
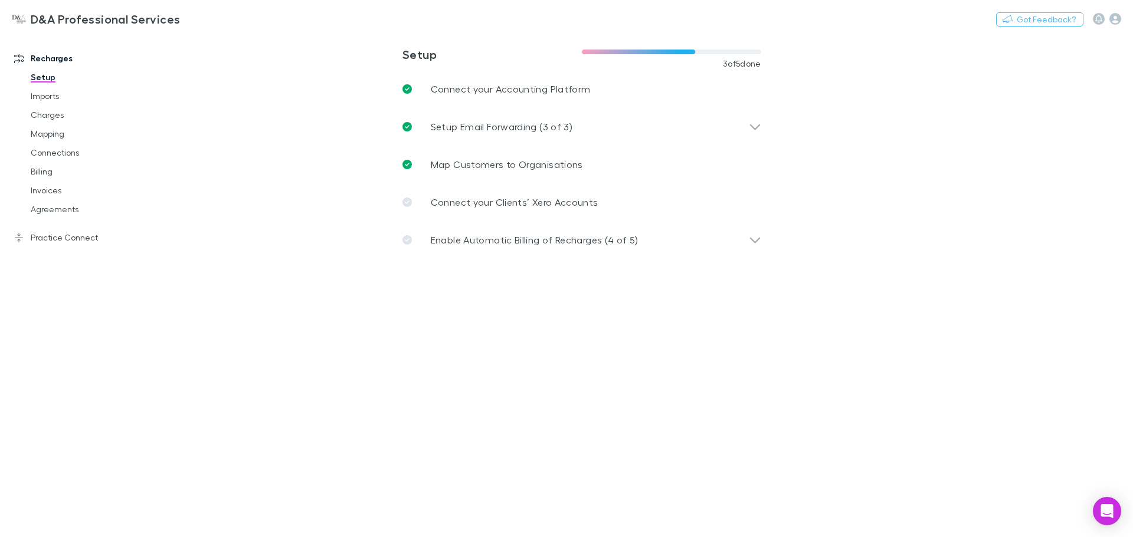
click at [598, 241] on p "Enable Automatic Billing of Recharges (4 of 5)" at bounding box center [535, 240] width 208 height 14
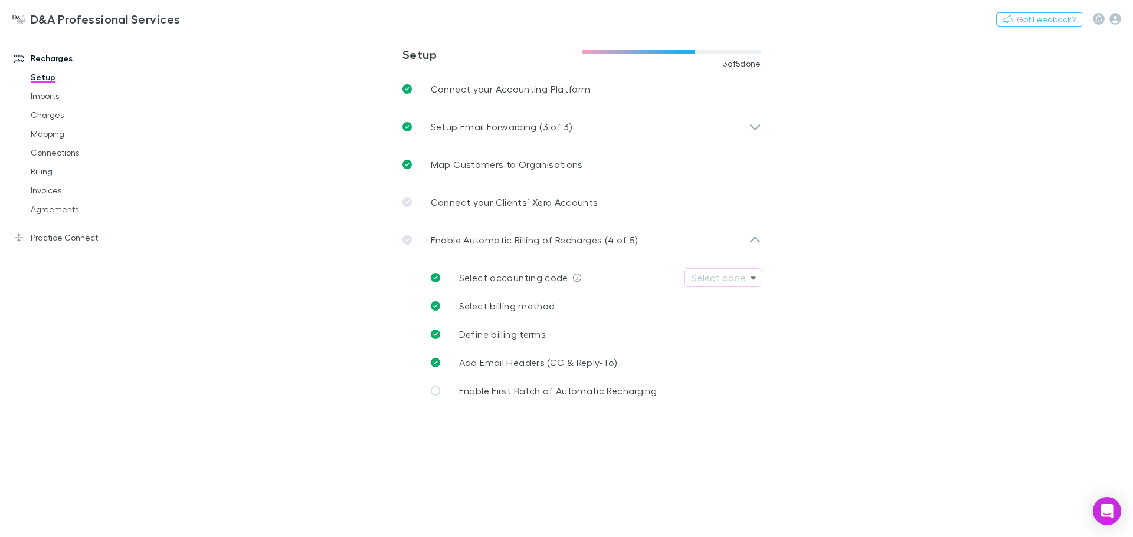
click at [67, 128] on link "Mapping" at bounding box center [89, 133] width 140 height 19
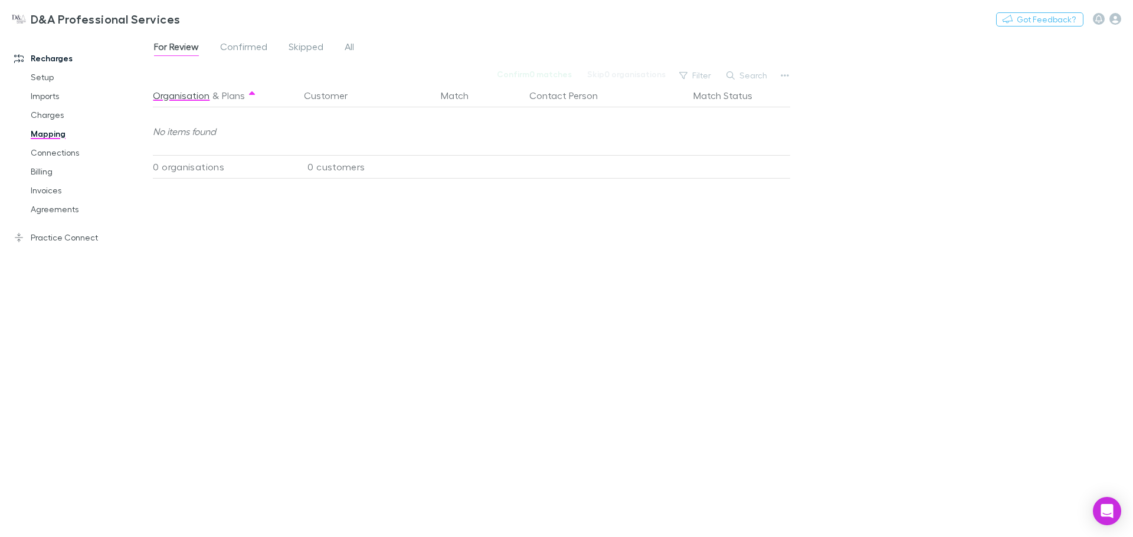
drag, startPoint x: 67, startPoint y: 114, endPoint x: 65, endPoint y: 120, distance: 6.4
click at [67, 114] on link "Charges" at bounding box center [89, 115] width 140 height 19
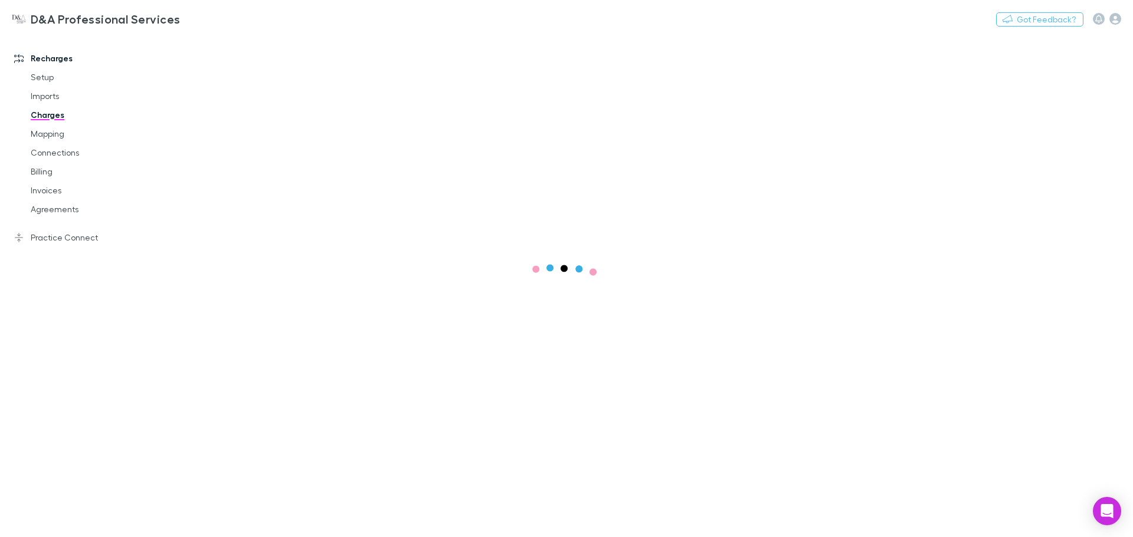
click at [48, 161] on link "Connections" at bounding box center [89, 152] width 140 height 19
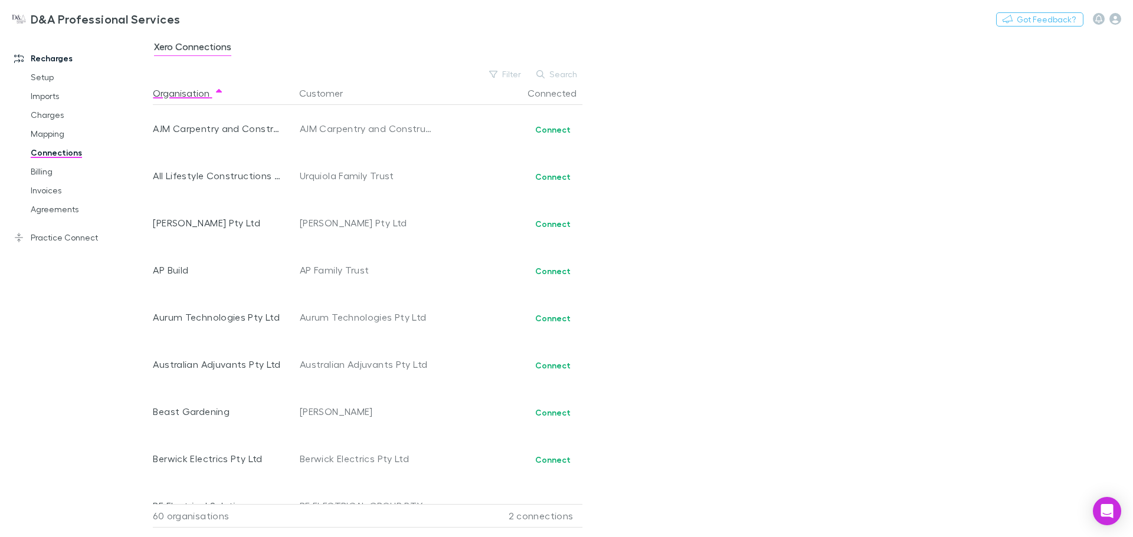
click at [57, 137] on link "Mapping" at bounding box center [89, 133] width 140 height 19
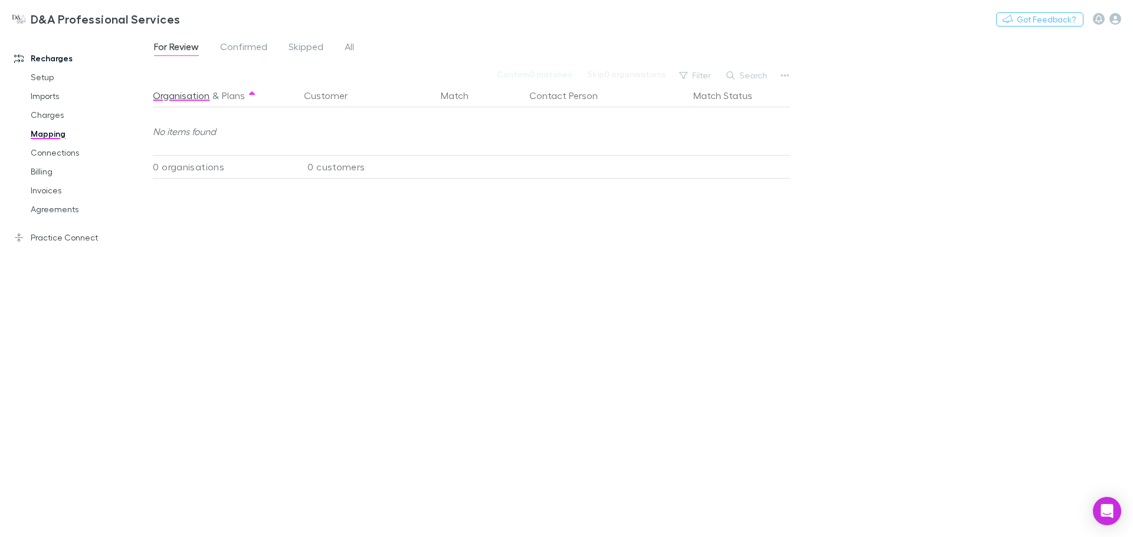
click at [257, 39] on link "Confirmed" at bounding box center [244, 48] width 50 height 19
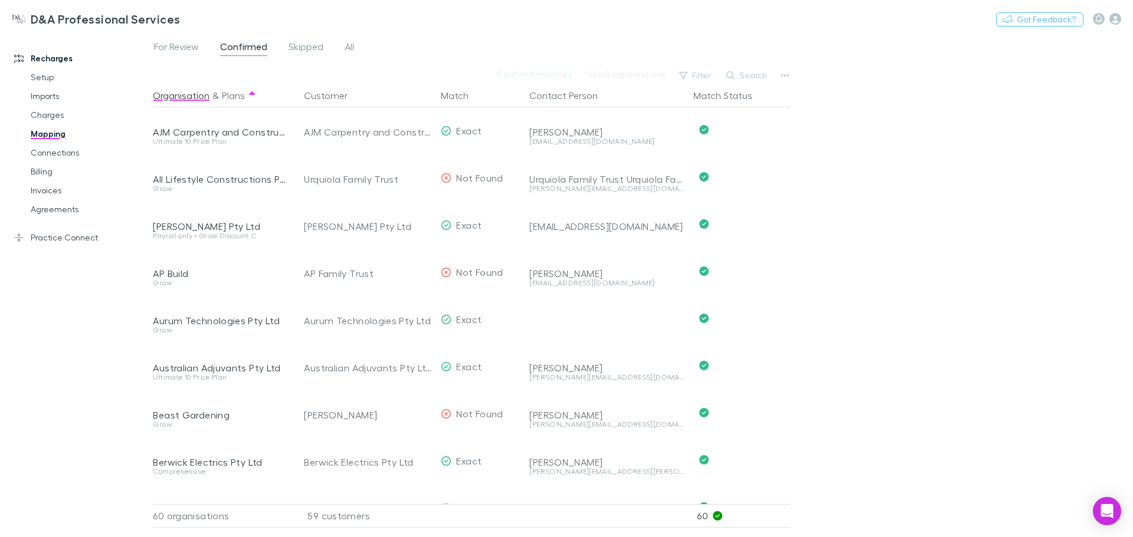
click at [308, 46] on span "Skipped" at bounding box center [305, 48] width 35 height 15
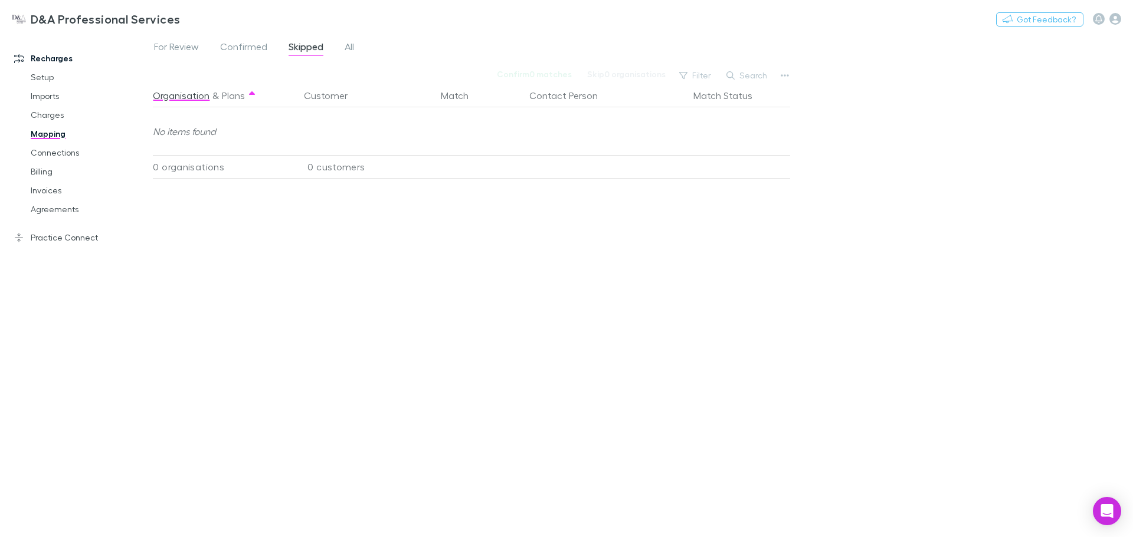
click at [259, 46] on span "Confirmed" at bounding box center [243, 48] width 47 height 15
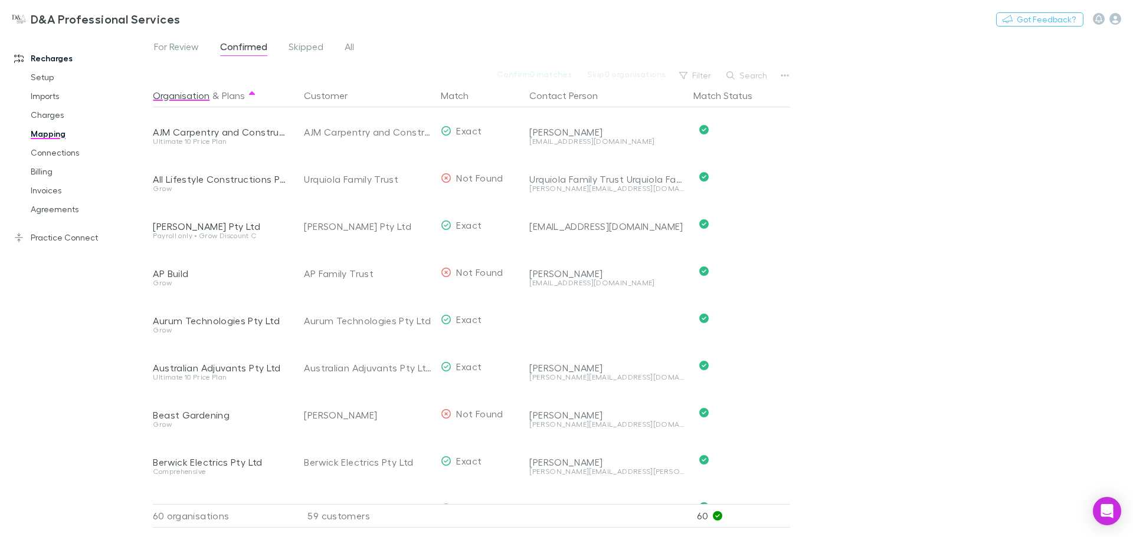
click at [53, 175] on link "Billing" at bounding box center [89, 171] width 140 height 19
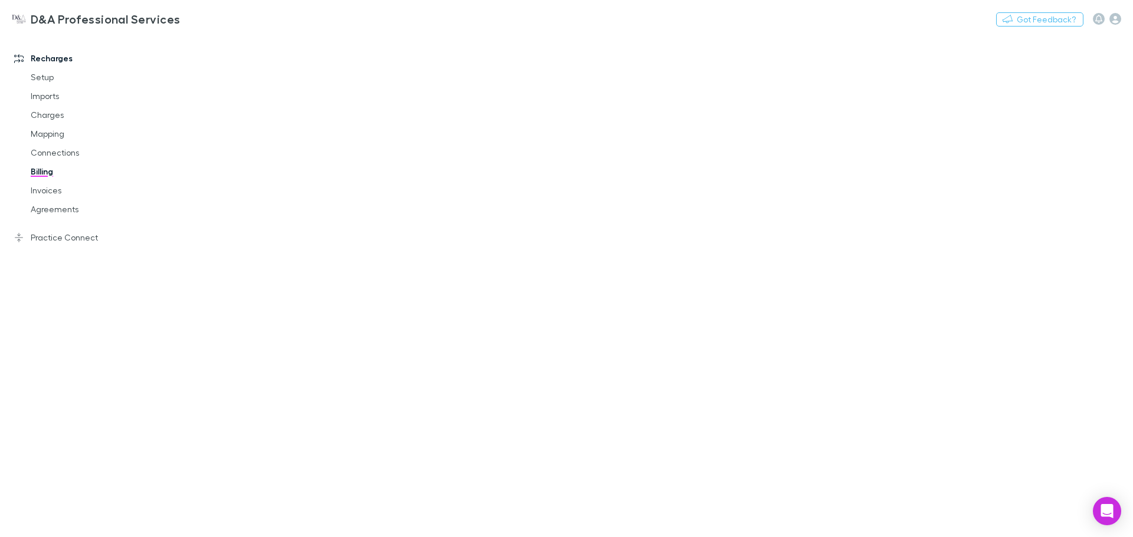
click at [56, 156] on link "Connections" at bounding box center [89, 152] width 140 height 19
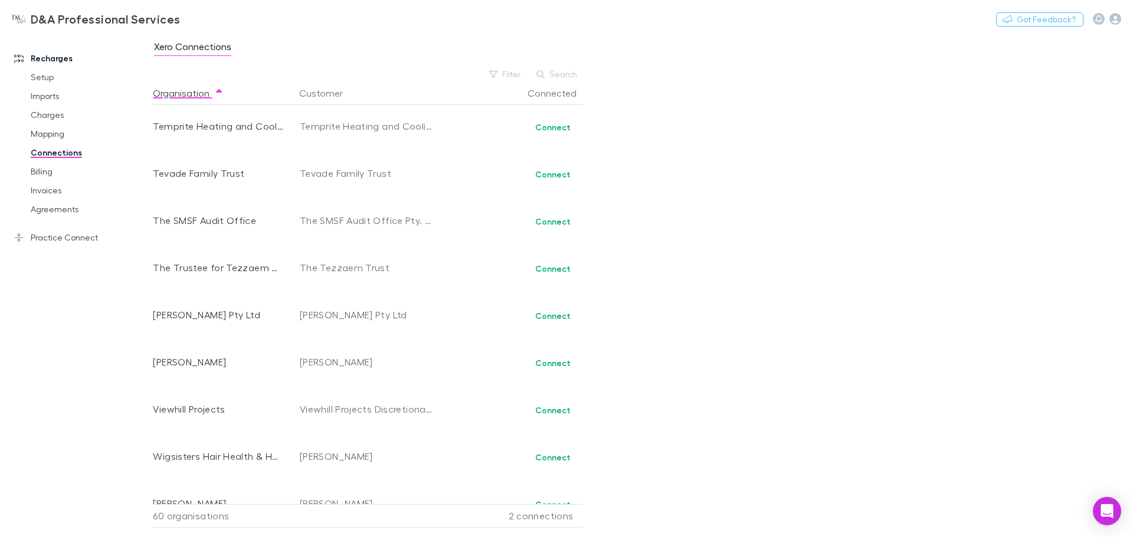
scroll to position [2197, 0]
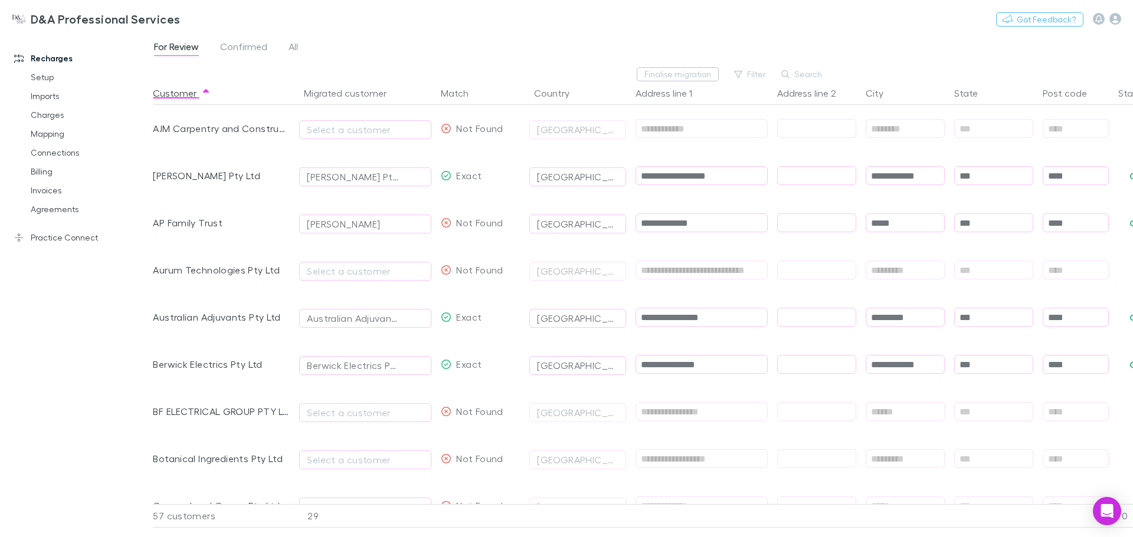
click at [347, 130] on div "Select a customer" at bounding box center [365, 130] width 117 height 14
type input "*"
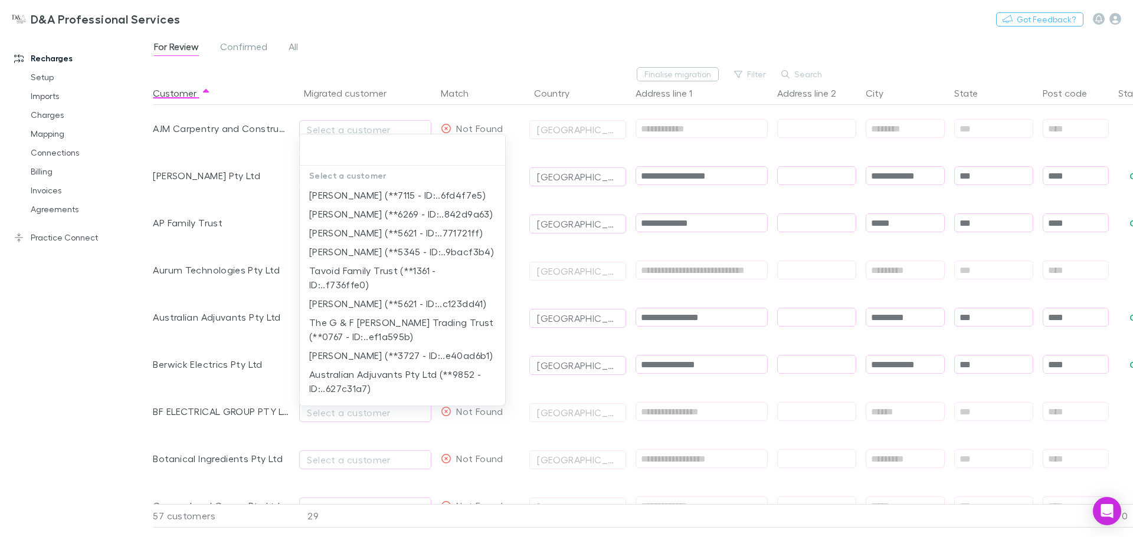
click at [245, 160] on div at bounding box center [566, 268] width 1133 height 537
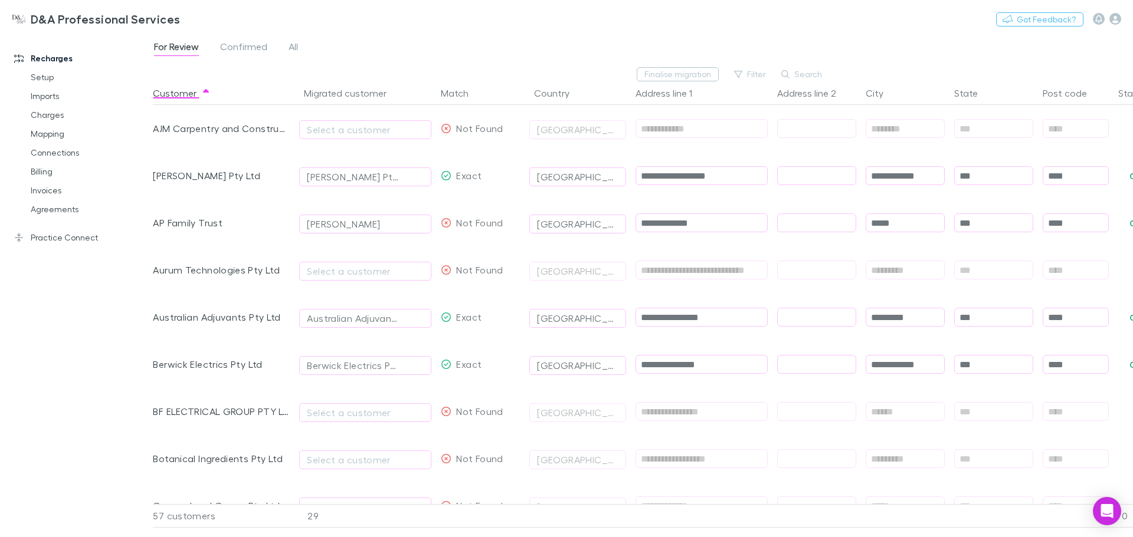
click at [362, 217] on button "[PERSON_NAME]" at bounding box center [365, 224] width 132 height 19
type input "*"
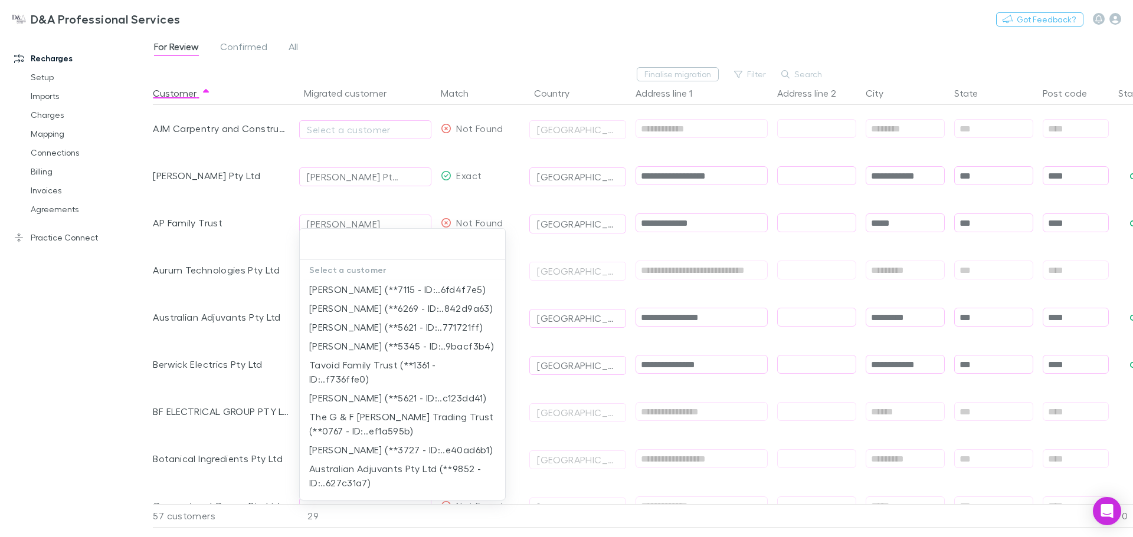
click at [274, 213] on div at bounding box center [566, 268] width 1133 height 537
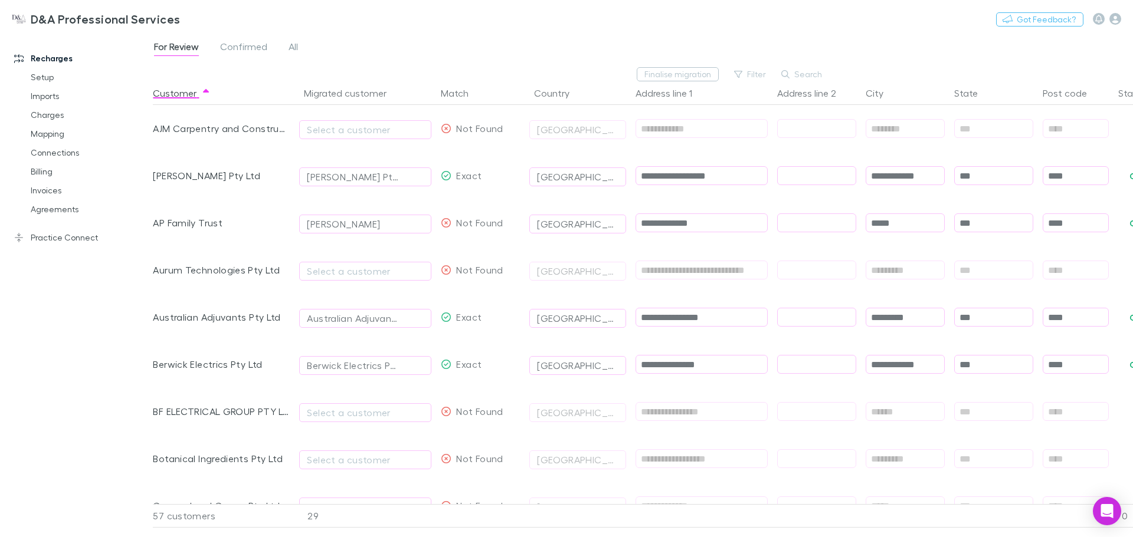
click at [389, 211] on span "[PERSON_NAME]" at bounding box center [365, 222] width 132 height 47
click at [415, 224] on icon "button" at bounding box center [416, 223] width 7 height 9
click at [336, 225] on div "Select a customer" at bounding box center [365, 224] width 117 height 14
type input "*"
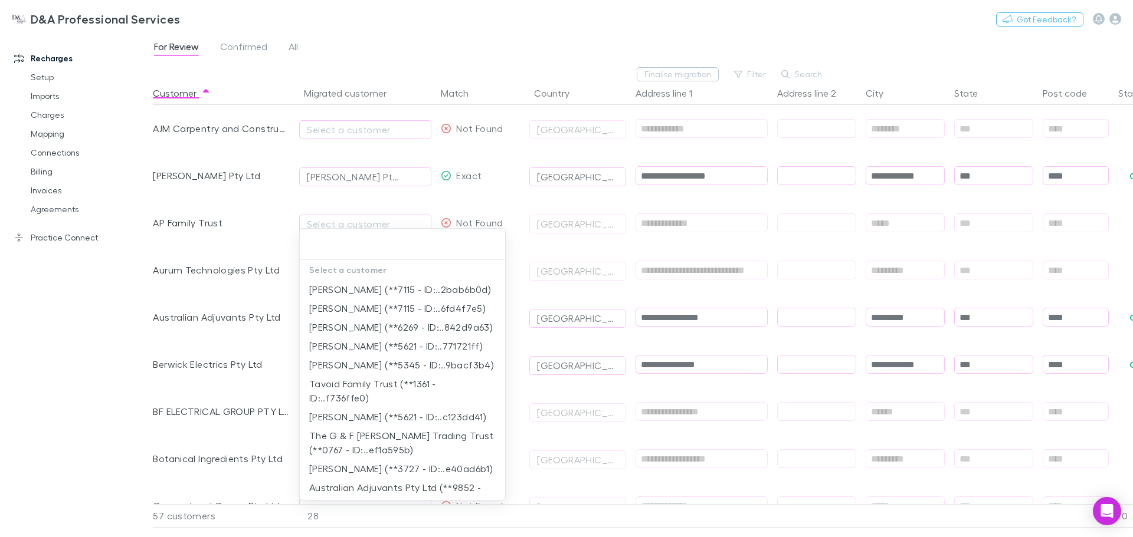
click at [253, 200] on div at bounding box center [566, 268] width 1133 height 537
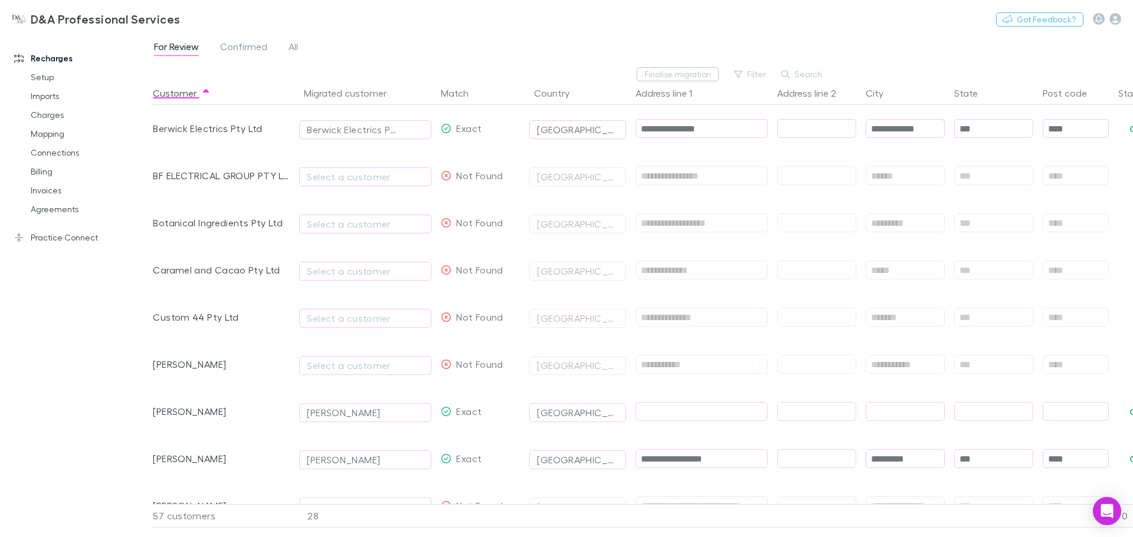
scroll to position [0, 82]
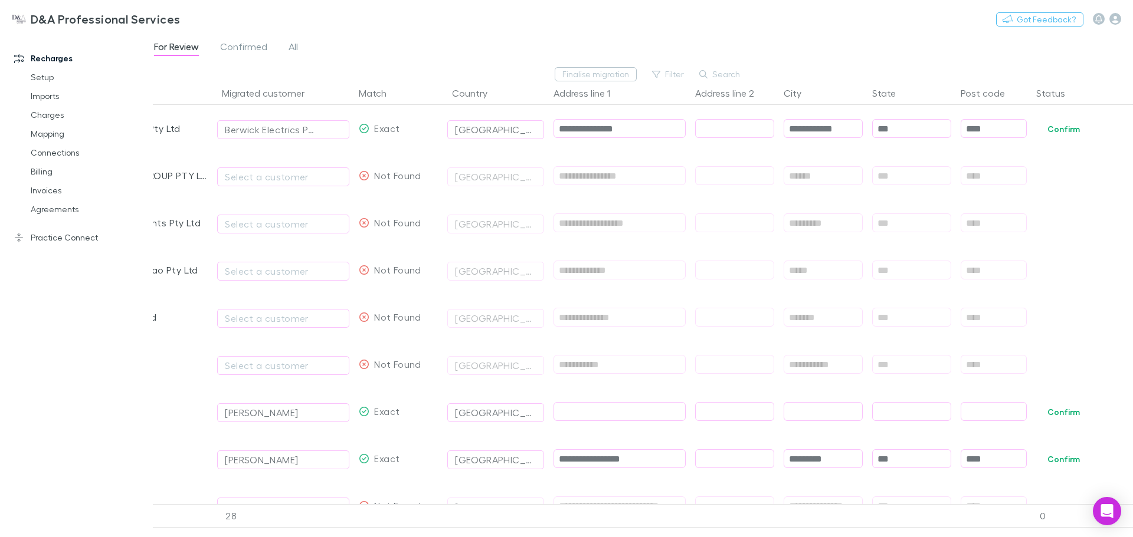
click at [1057, 415] on button "Confirm" at bounding box center [1063, 412] width 48 height 14
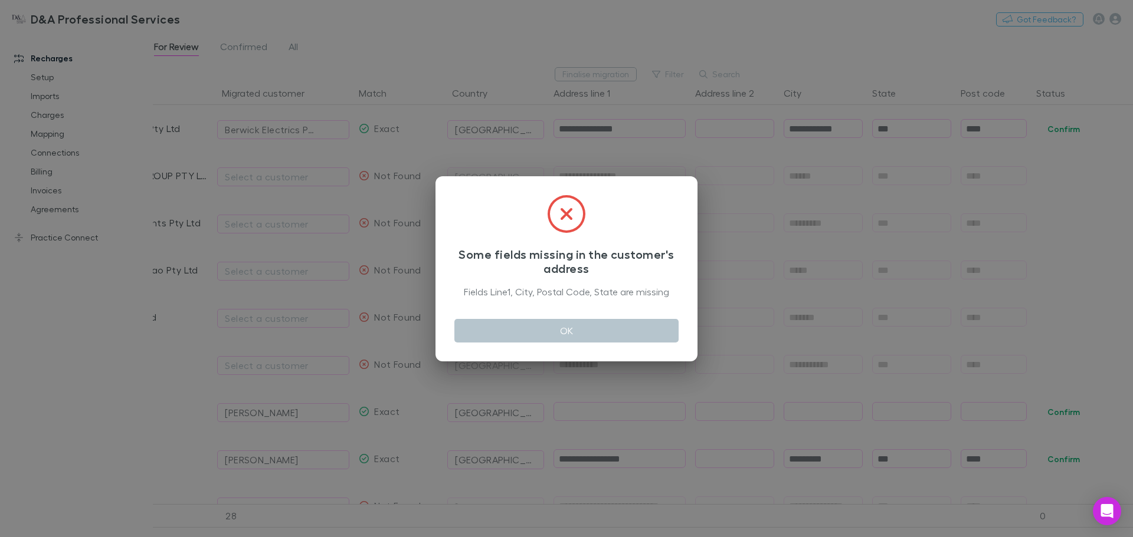
click at [556, 308] on div "Some fields missing in the customer's address Fields Line1, City, Postal Code, …" at bounding box center [566, 252] width 224 height 114
click at [557, 332] on button "OK" at bounding box center [566, 331] width 224 height 24
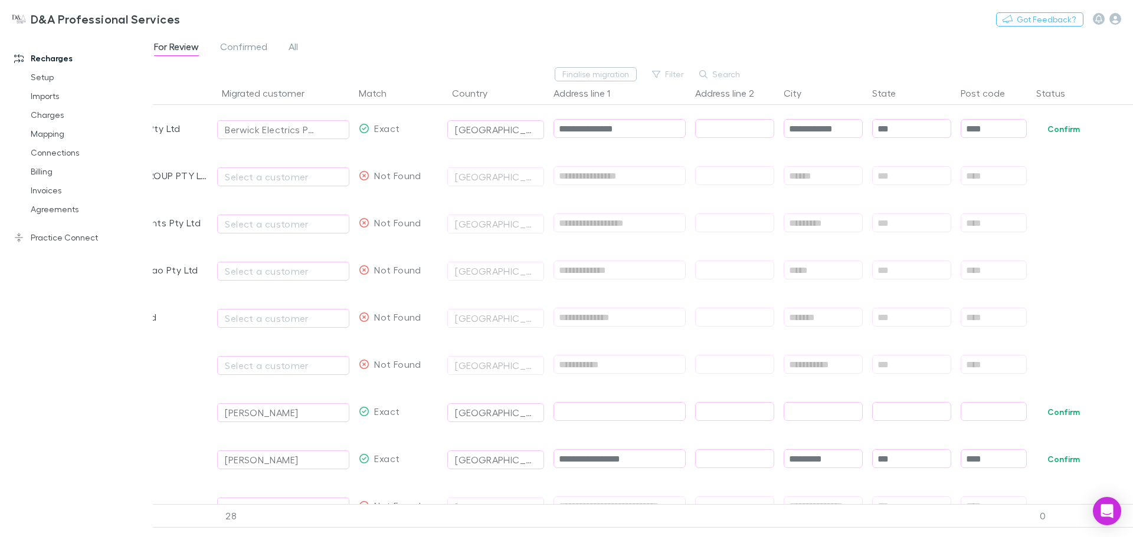
drag, startPoint x: 593, startPoint y: 528, endPoint x: 438, endPoint y: 526, distance: 154.6
click at [438, 526] on div "**********" at bounding box center [643, 285] width 980 height 504
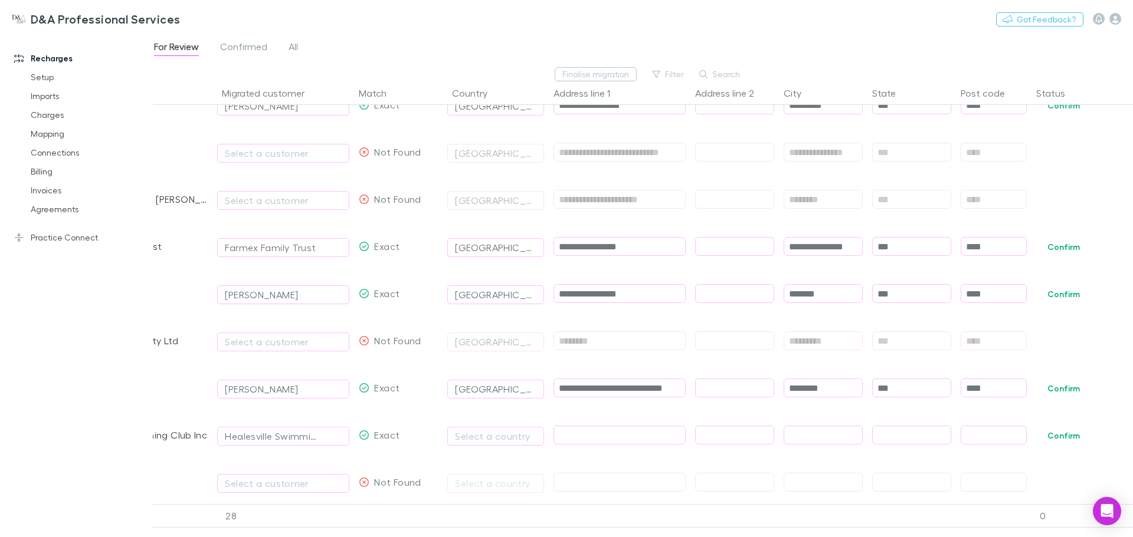
click at [1071, 248] on button "Confirm" at bounding box center [1063, 247] width 48 height 14
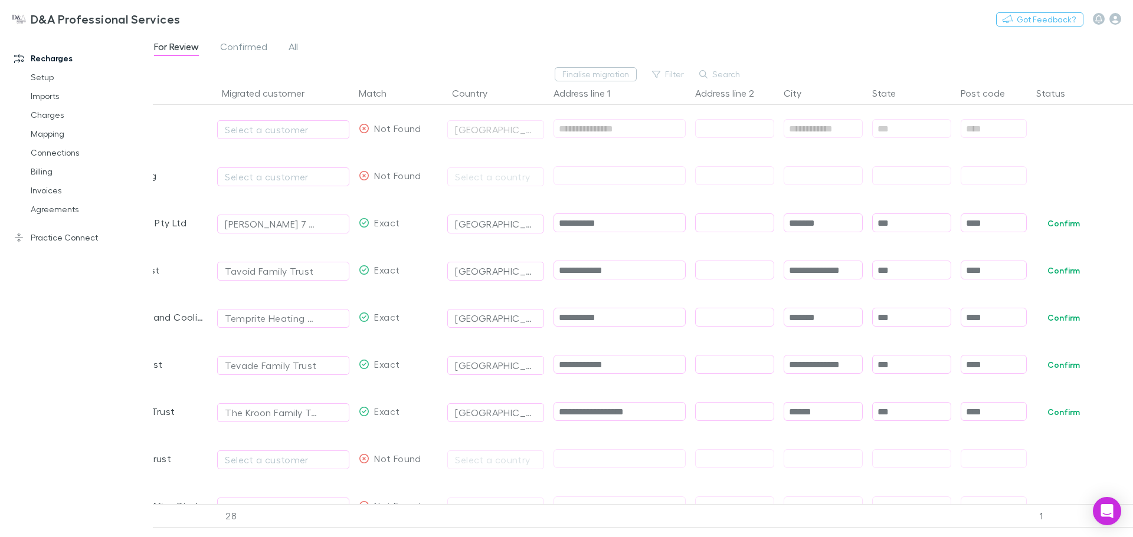
click at [1071, 269] on button "Confirm" at bounding box center [1063, 271] width 48 height 14
click at [1068, 364] on button "Confirm" at bounding box center [1063, 365] width 48 height 14
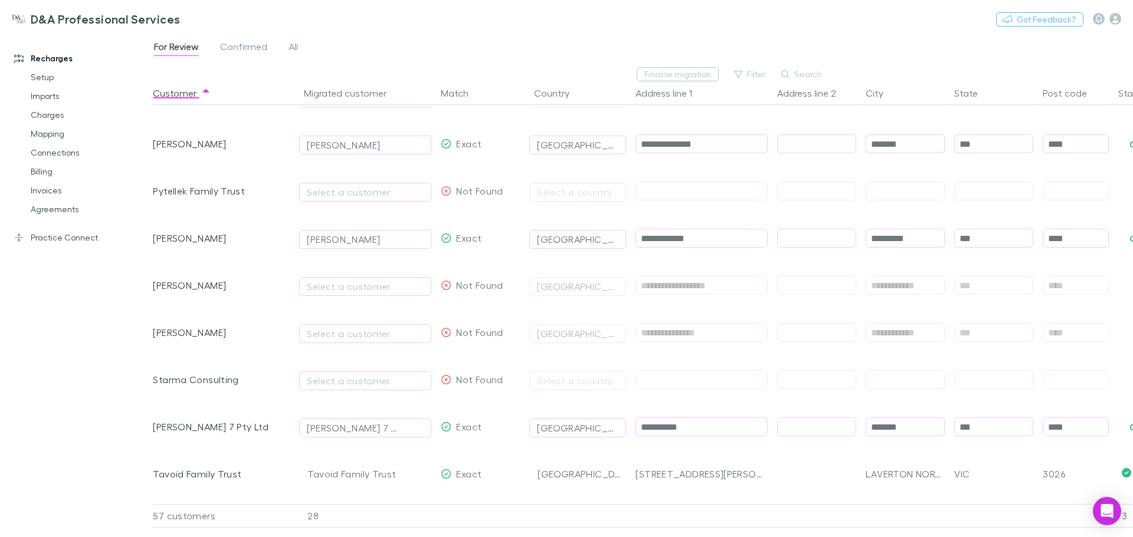
scroll to position [1979, 0]
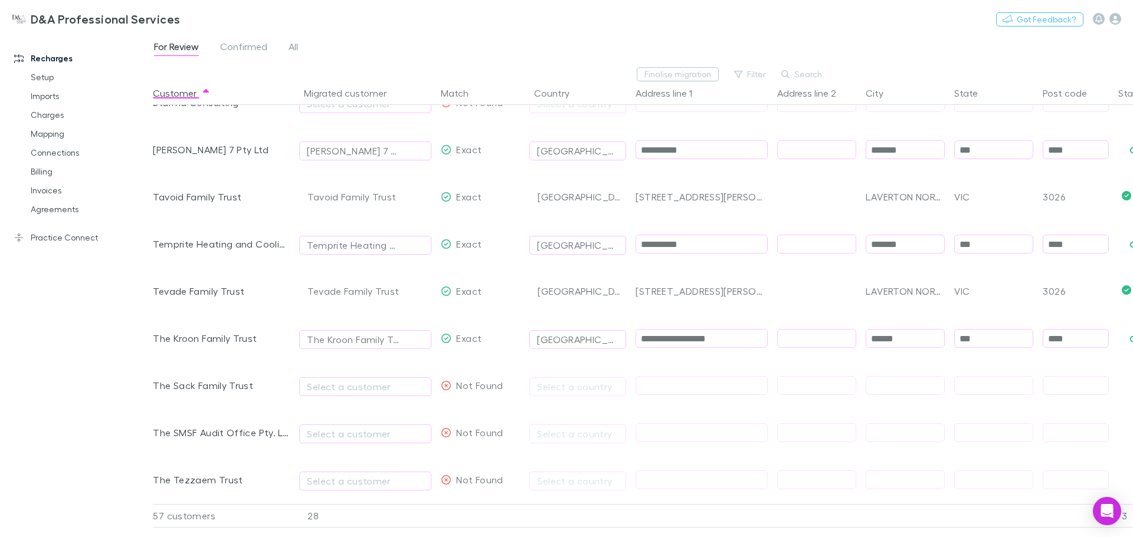
click at [250, 50] on span "Confirmed" at bounding box center [243, 48] width 47 height 15
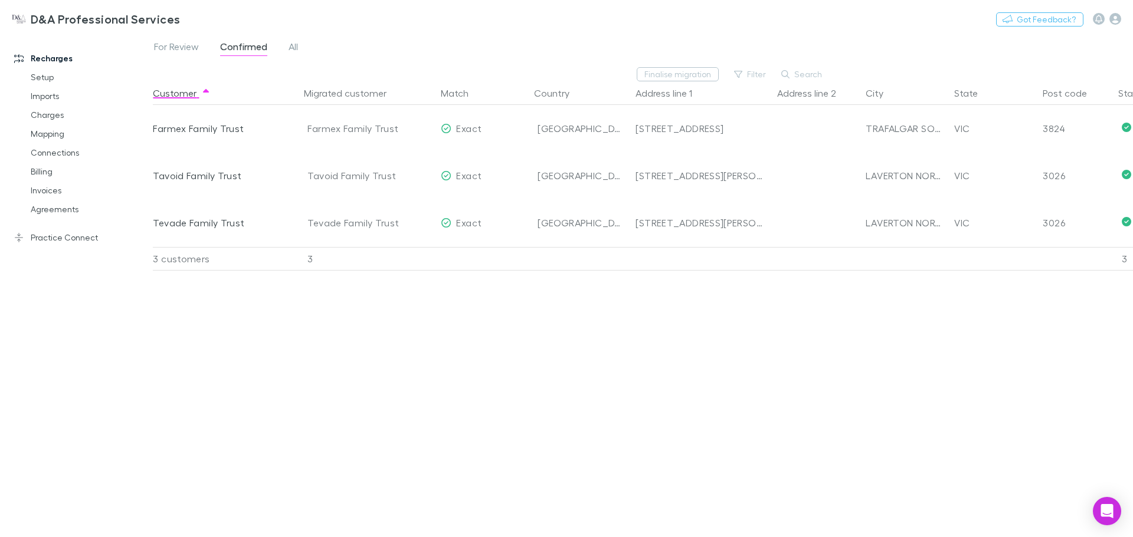
click at [183, 42] on span "For Review" at bounding box center [176, 48] width 45 height 15
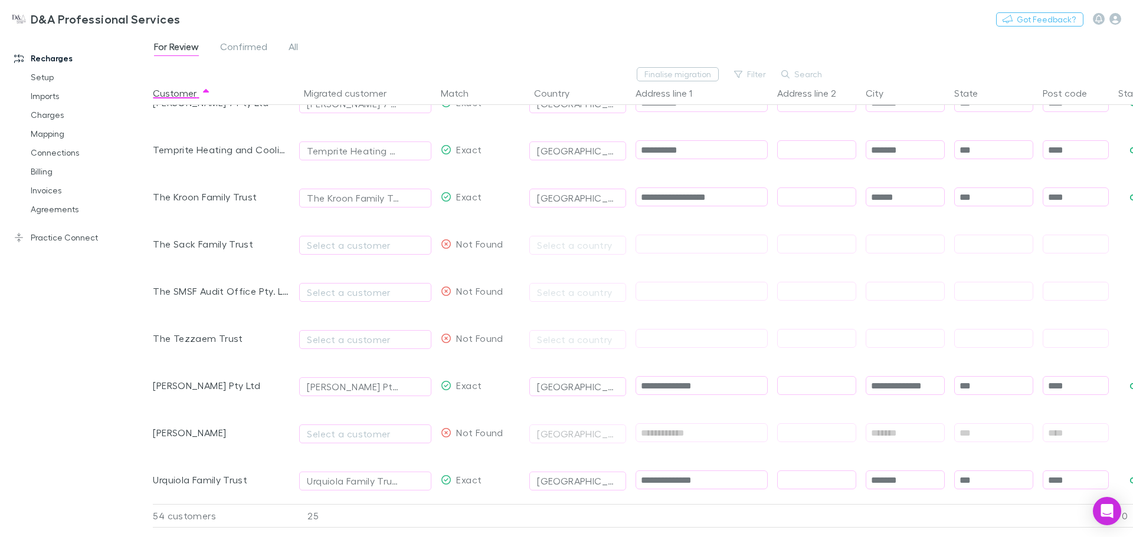
scroll to position [0, 82]
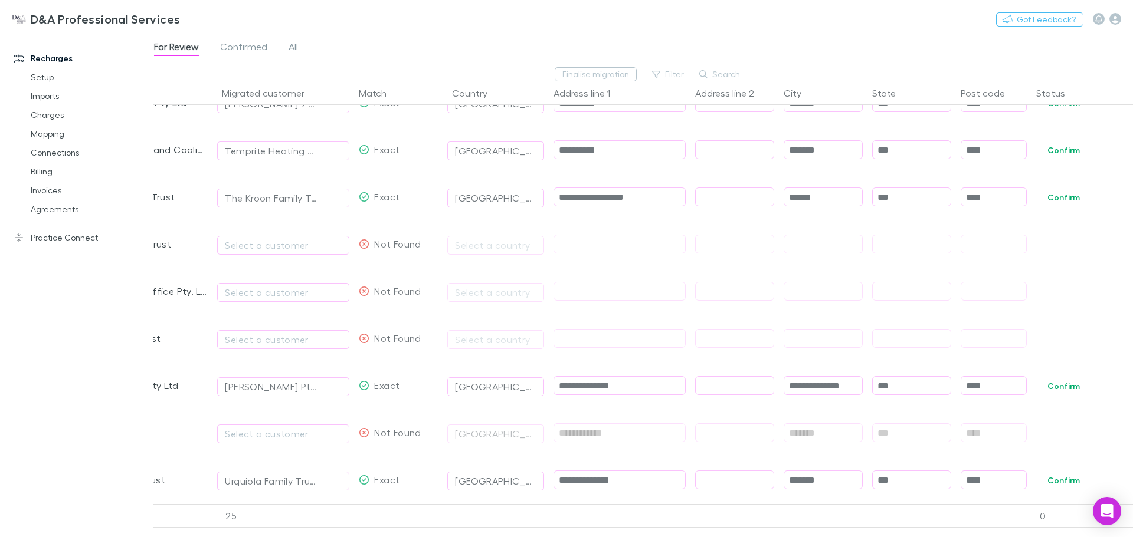
click at [1069, 379] on button "Confirm" at bounding box center [1063, 386] width 48 height 14
click at [1089, 378] on button "Undo" at bounding box center [1080, 385] width 38 height 14
click at [571, 377] on input "**********" at bounding box center [619, 386] width 131 height 18
type input "**********"
click at [1038, 372] on div "**********" at bounding box center [602, 385] width 1062 height 47
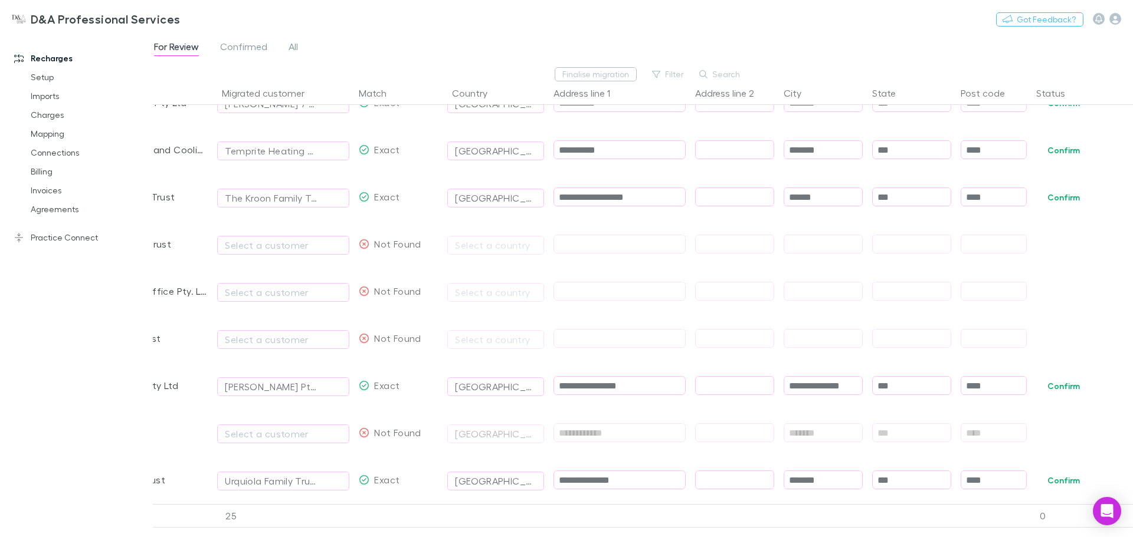
type input "**********"
click at [1062, 379] on button "Confirm" at bounding box center [1063, 386] width 48 height 14
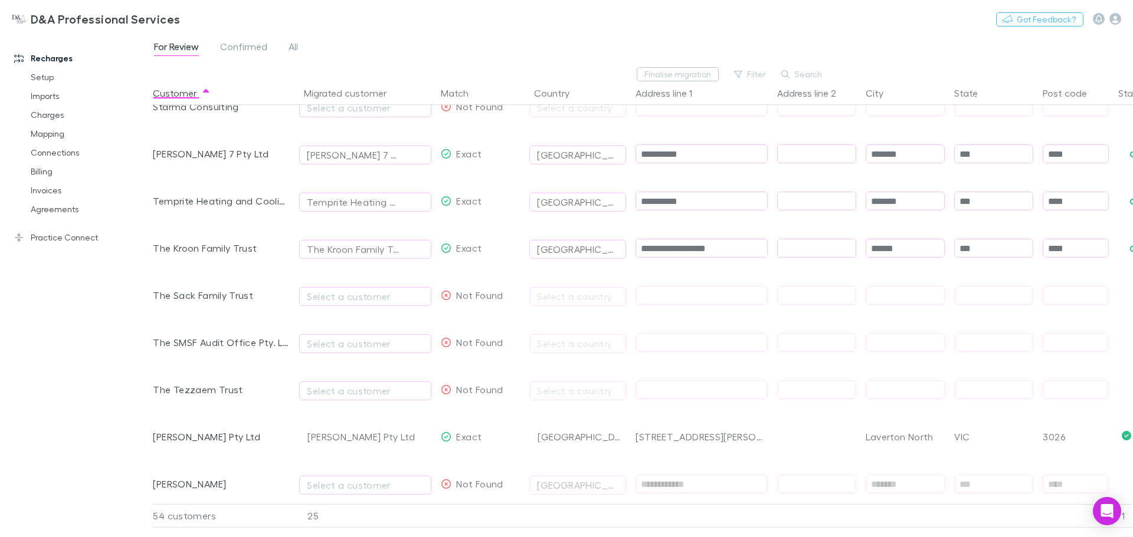
scroll to position [1802, 0]
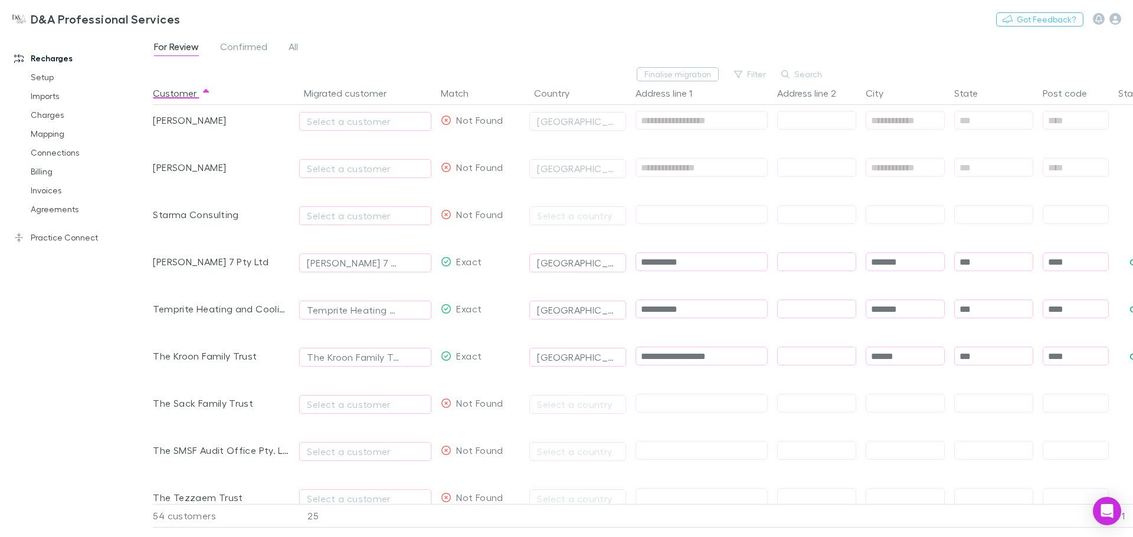
click at [50, 113] on link "Charges" at bounding box center [89, 115] width 140 height 19
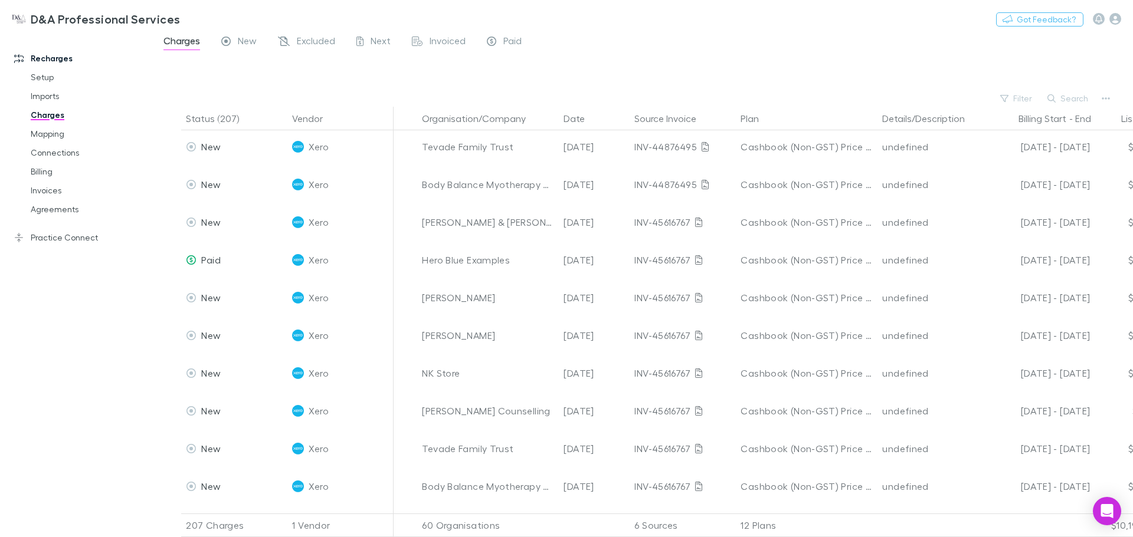
scroll to position [354, 0]
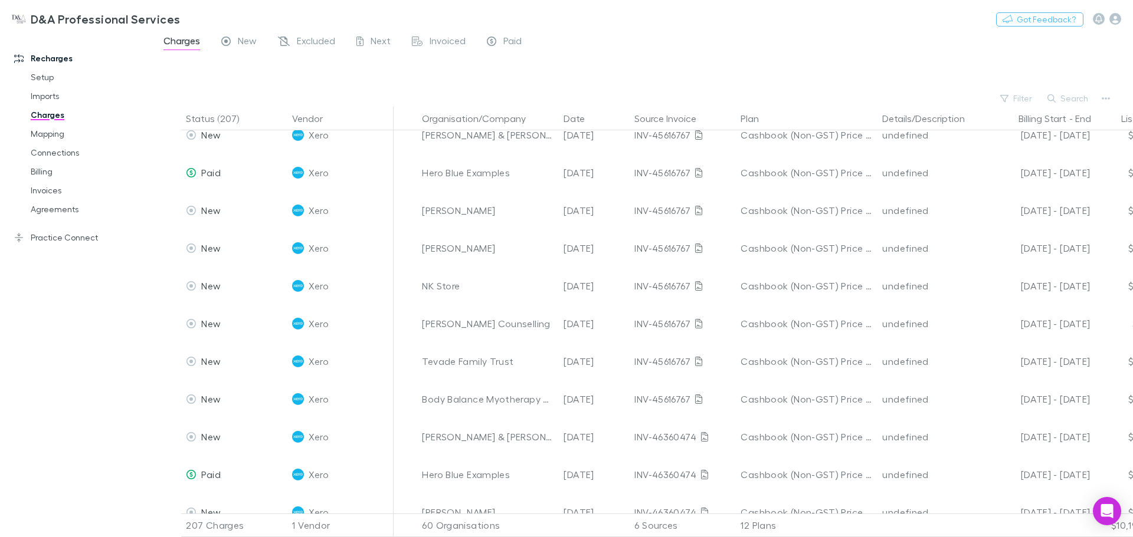
click at [63, 126] on link "Mapping" at bounding box center [89, 133] width 140 height 19
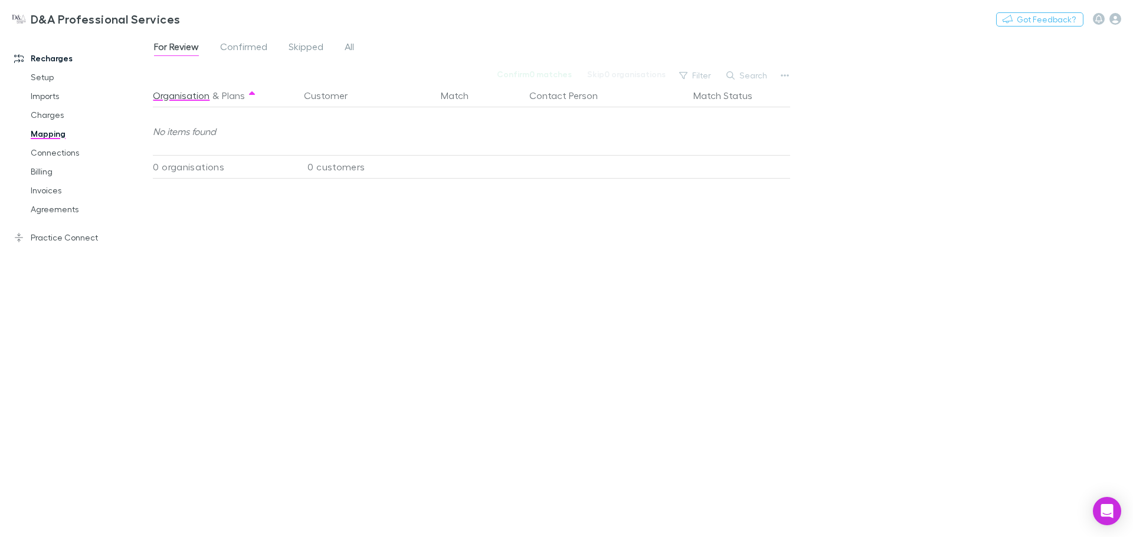
click at [63, 115] on link "Charges" at bounding box center [89, 115] width 140 height 19
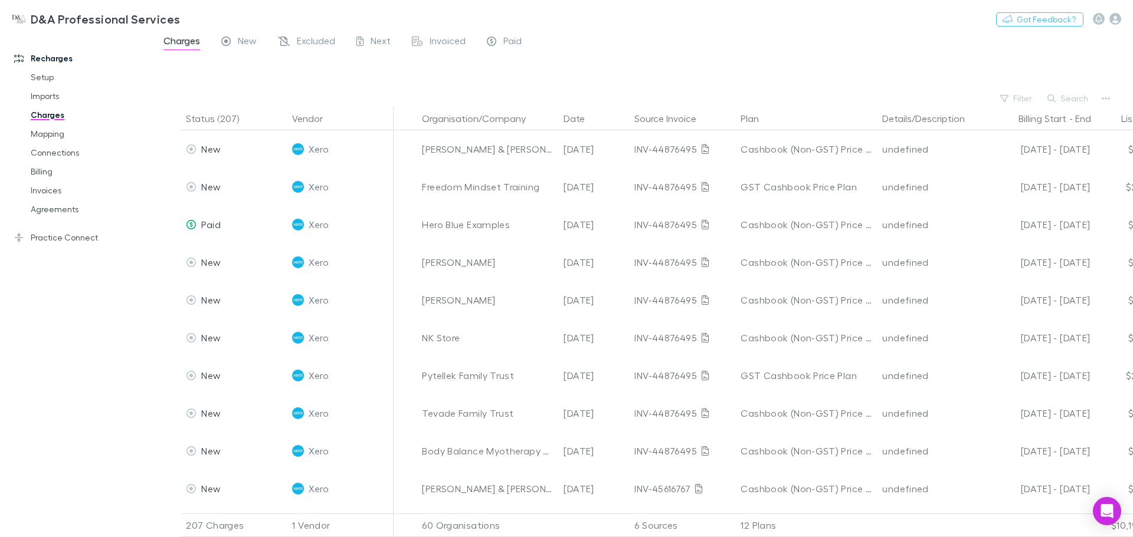
click at [501, 412] on div "Tevade Family Trust" at bounding box center [488, 414] width 132 height 38
click at [50, 143] on link "Mapping" at bounding box center [89, 133] width 140 height 19
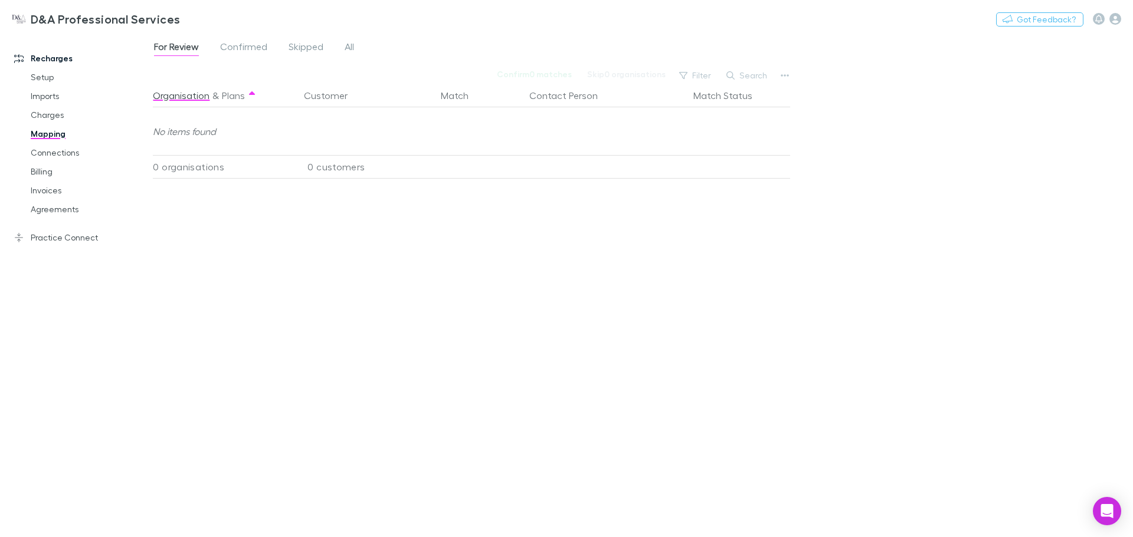
click at [44, 116] on link "Charges" at bounding box center [89, 115] width 140 height 19
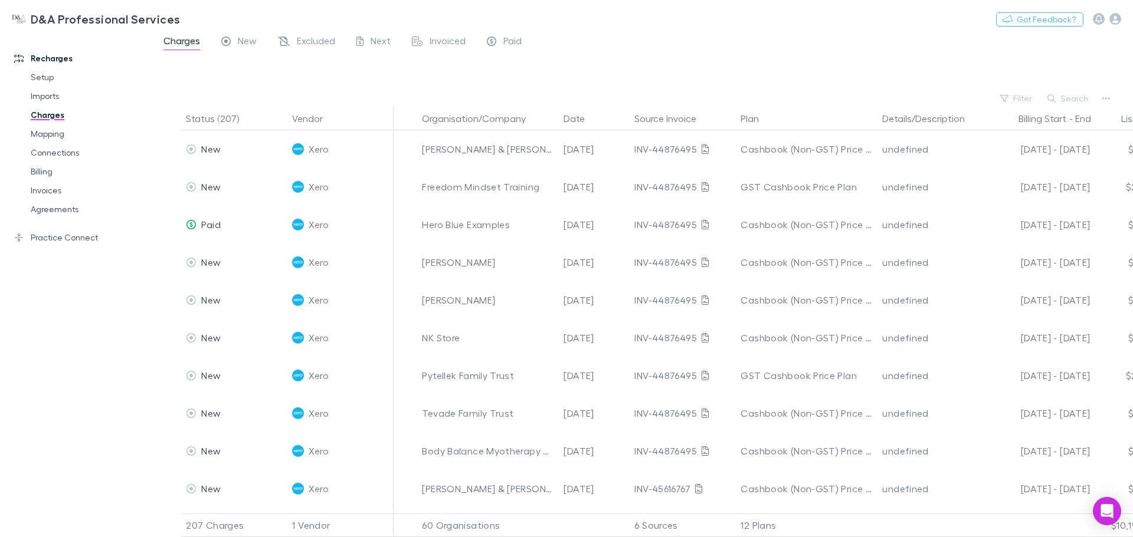
click at [47, 149] on link "Connections" at bounding box center [89, 152] width 140 height 19
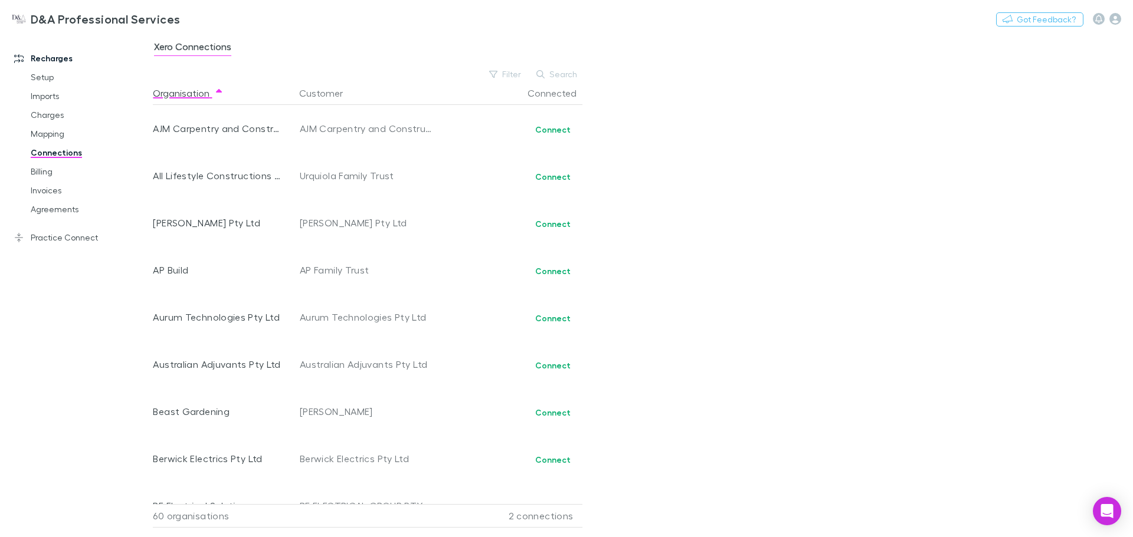
click at [48, 137] on link "Mapping" at bounding box center [89, 133] width 140 height 19
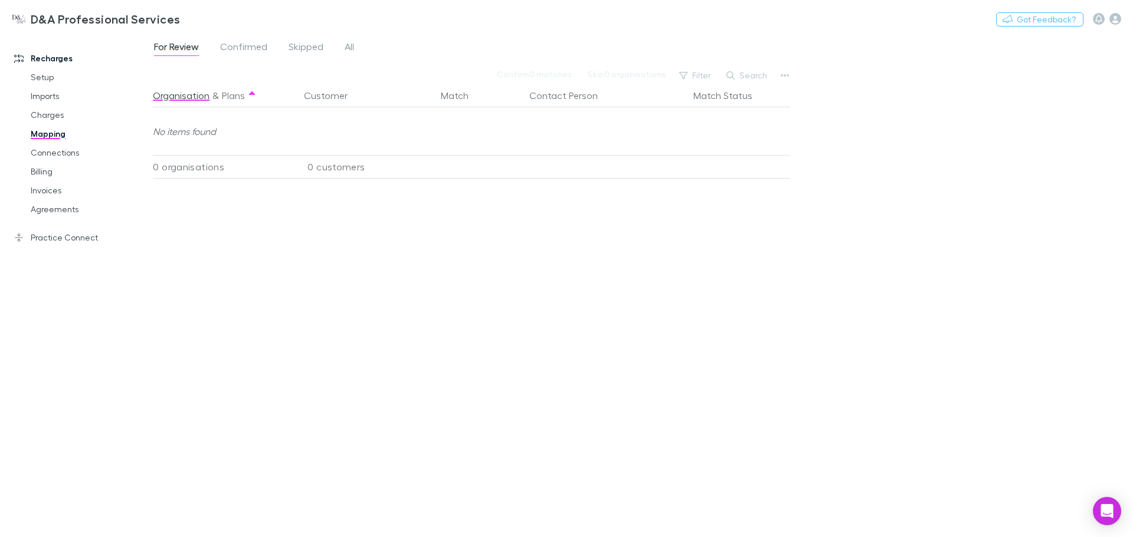
click at [51, 172] on link "Billing" at bounding box center [89, 171] width 140 height 19
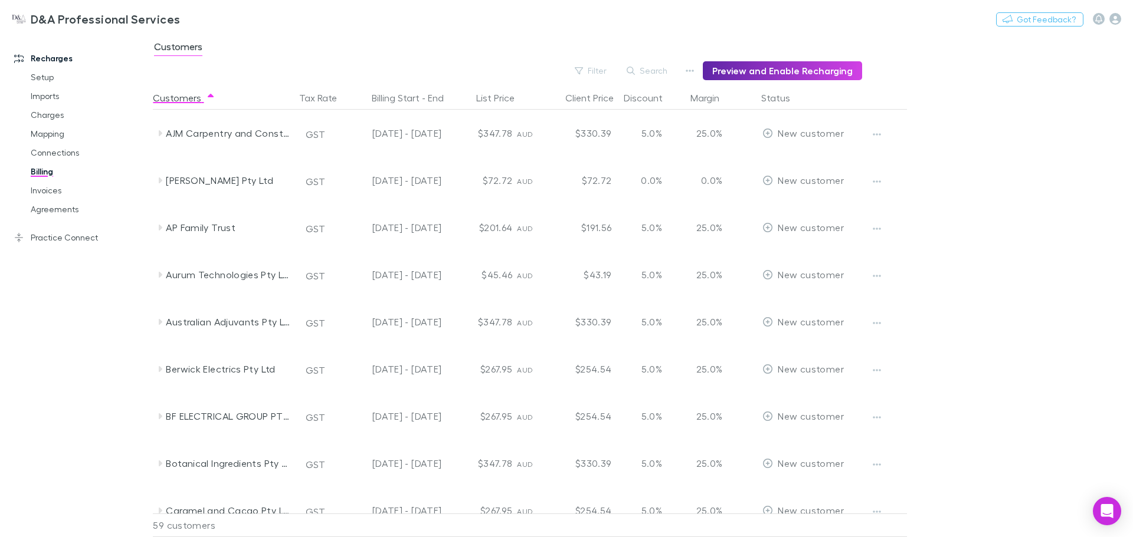
click at [1041, 111] on main "Customers Filter Search Preview and Enable Recharging Customers Tax Rate Billin…" at bounding box center [643, 285] width 980 height 504
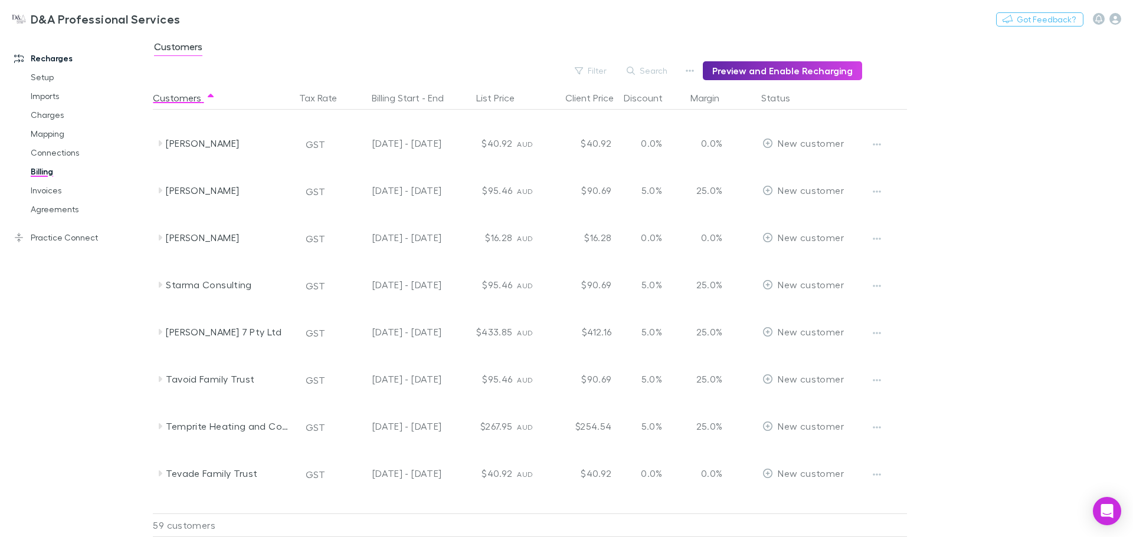
scroll to position [1956, 0]
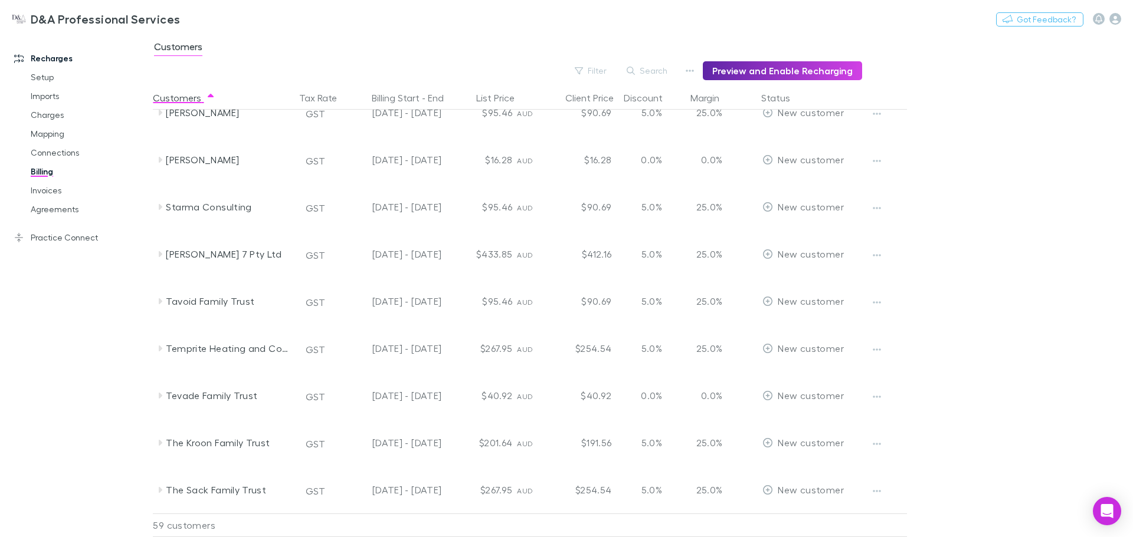
click at [818, 393] on span "New customer" at bounding box center [810, 395] width 65 height 11
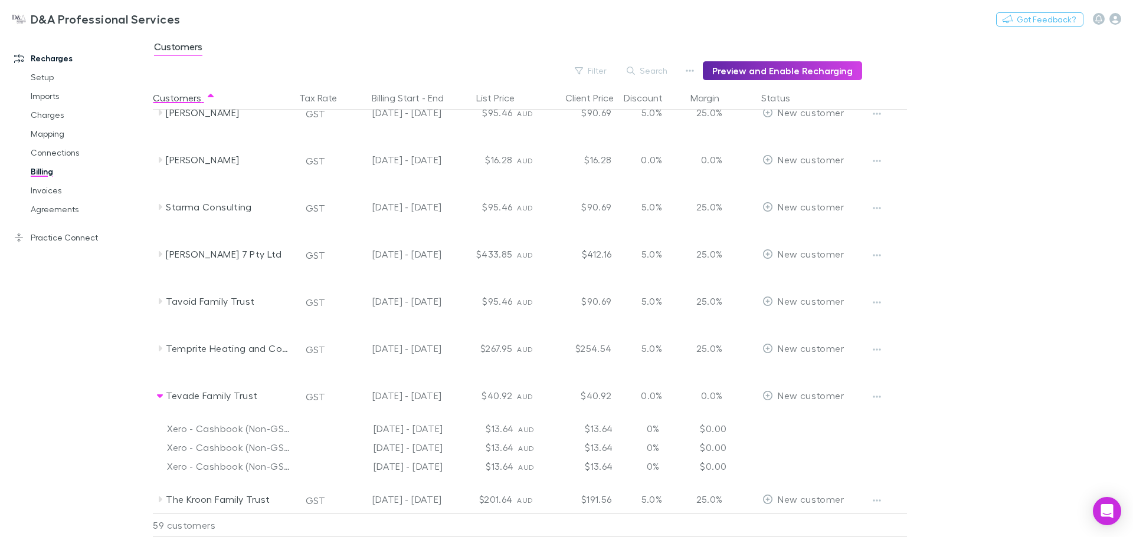
click at [885, 400] on div at bounding box center [886, 395] width 44 height 47
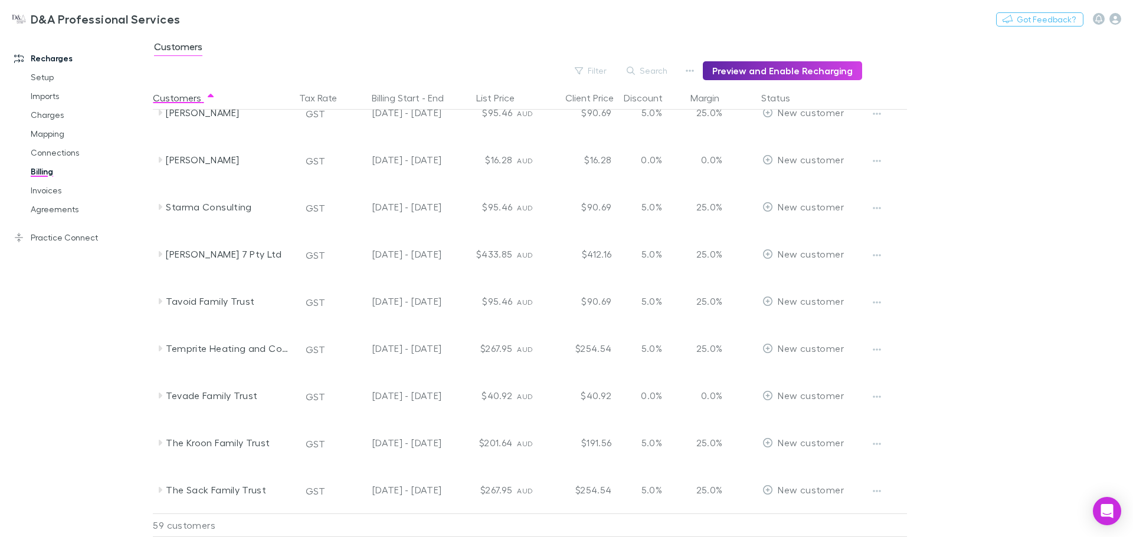
click at [878, 399] on icon "button" at bounding box center [876, 396] width 8 height 9
click at [879, 396] on div at bounding box center [566, 268] width 1133 height 537
click at [716, 395] on p "0.0%" at bounding box center [706, 396] width 31 height 14
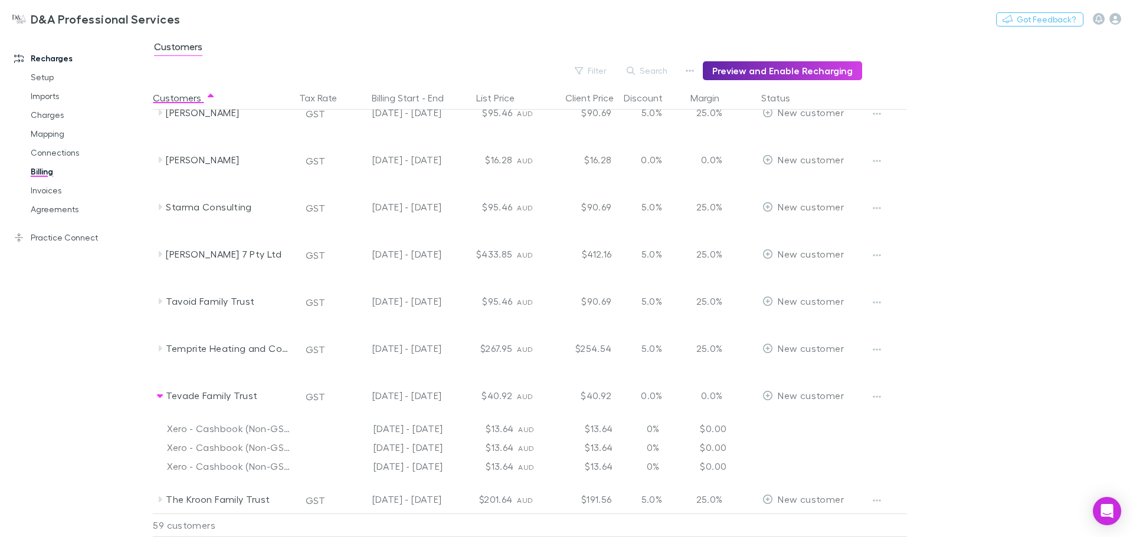
click at [716, 395] on p "0.0%" at bounding box center [706, 396] width 31 height 14
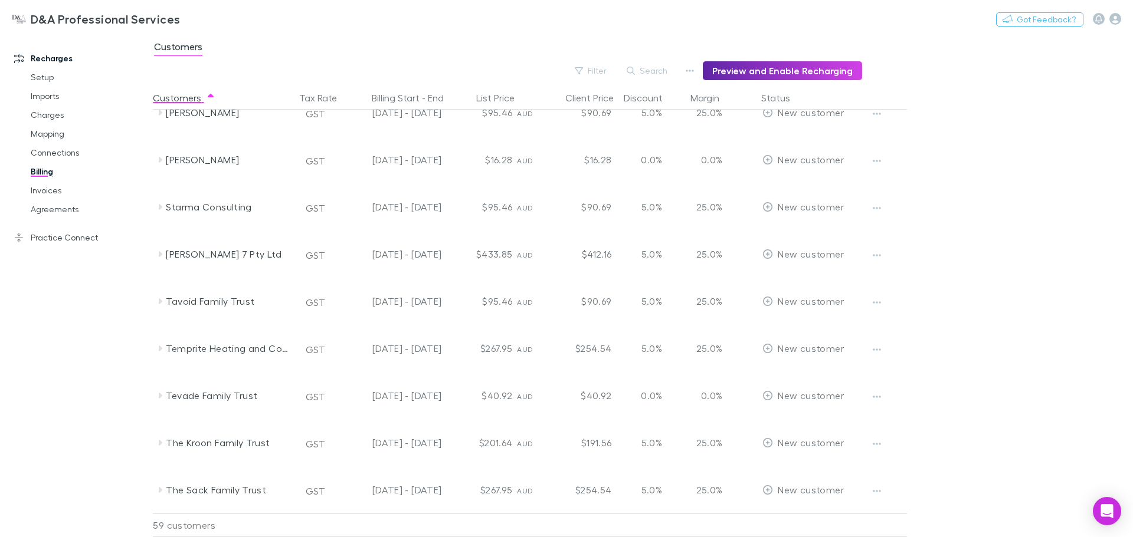
click at [865, 396] on div at bounding box center [886, 395] width 44 height 47
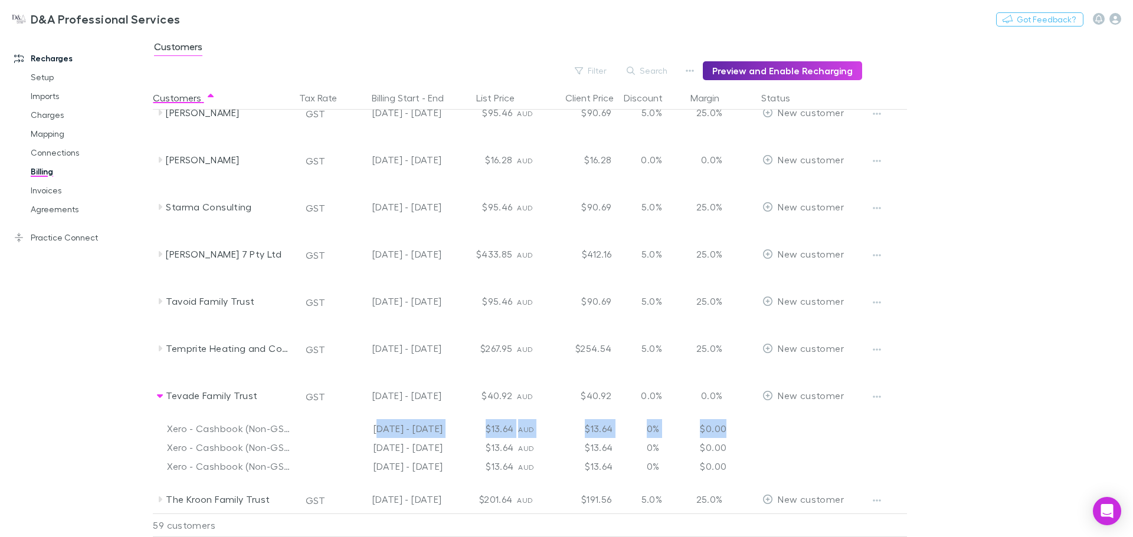
drag, startPoint x: 365, startPoint y: 428, endPoint x: 739, endPoint y: 435, distance: 373.5
click at [739, 435] on div "Xero - Cashbook (Non-GST) Price Plan 11 Jun - 10 Jul 2025 $13.64 AUD $13.64 0% …" at bounding box center [554, 428] width 802 height 19
click at [739, 435] on div "$0.00" at bounding box center [723, 428] width 71 height 19
click at [252, 386] on div "Tevade Family Trust" at bounding box center [228, 395] width 125 height 47
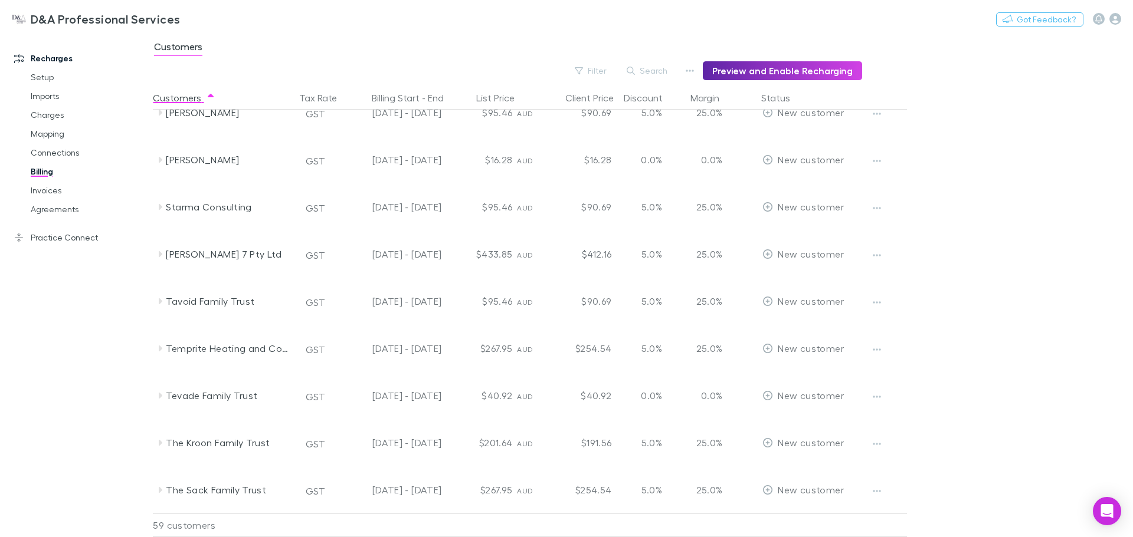
click at [233, 389] on div "Tevade Family Trust" at bounding box center [228, 395] width 125 height 47
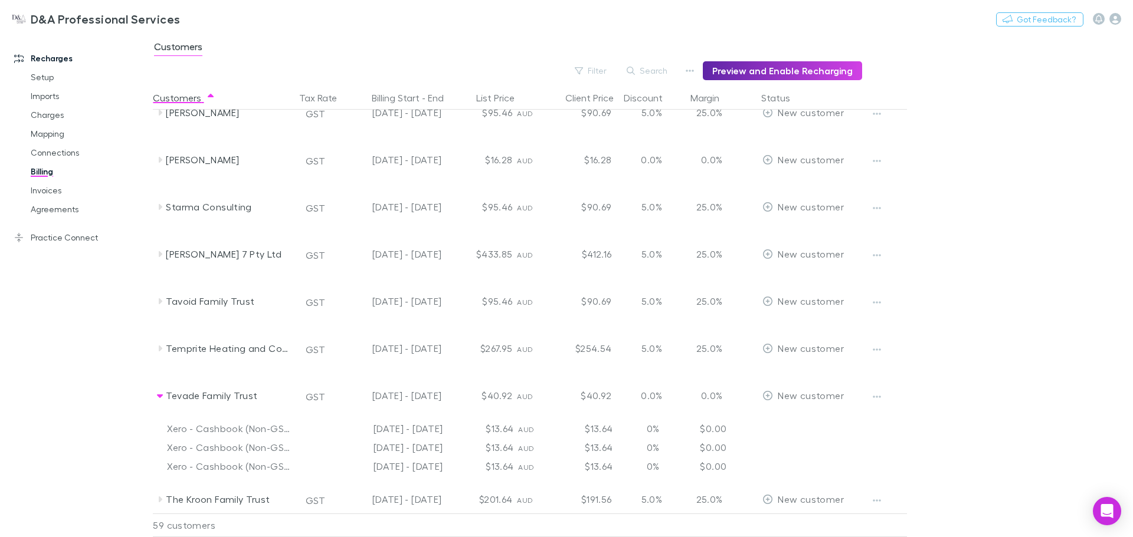
click at [878, 401] on icon "button" at bounding box center [876, 396] width 8 height 9
click at [802, 419] on p "Enable Customer" at bounding box center [803, 421] width 143 height 14
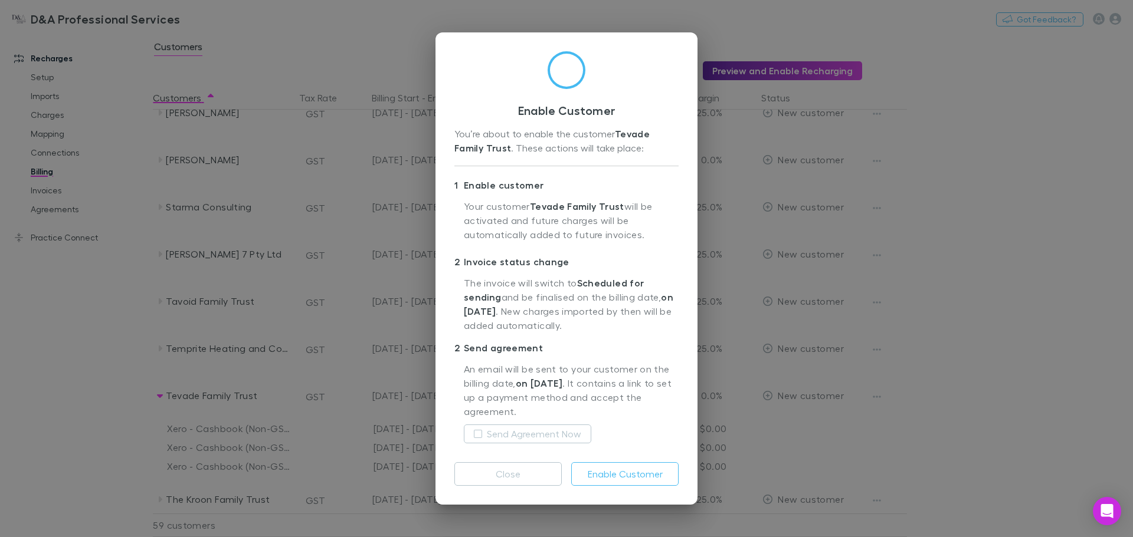
click at [496, 477] on button "Close" at bounding box center [507, 475] width 107 height 24
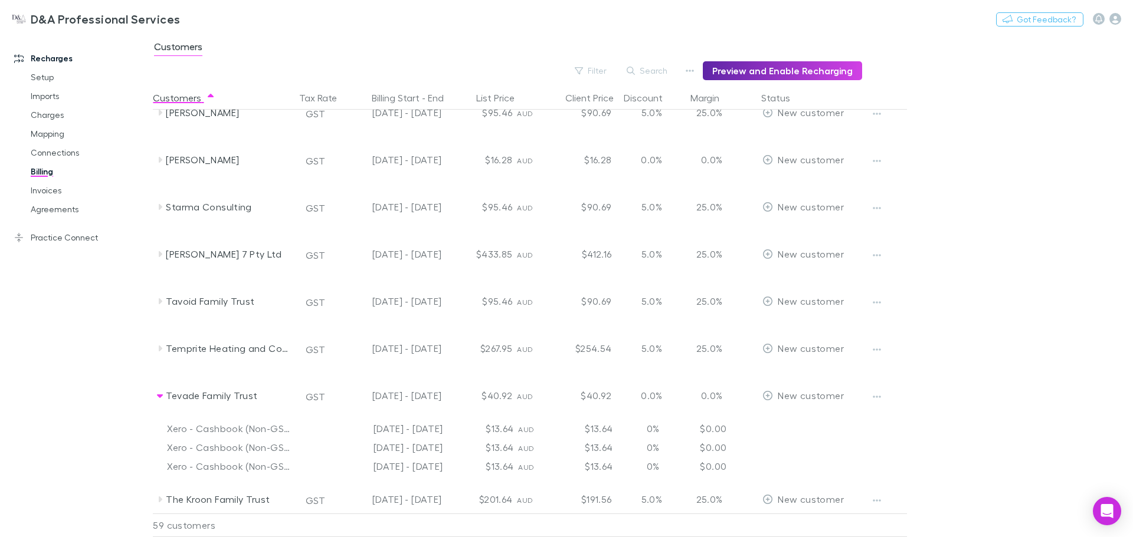
click at [55, 93] on link "Imports" at bounding box center [89, 96] width 140 height 19
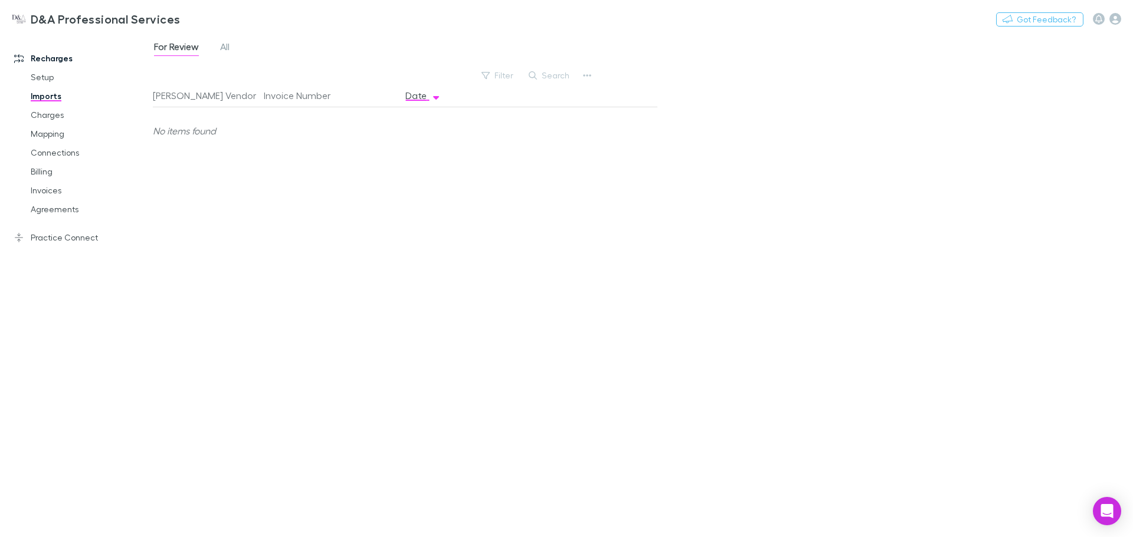
click at [51, 75] on link "Setup" at bounding box center [89, 77] width 140 height 19
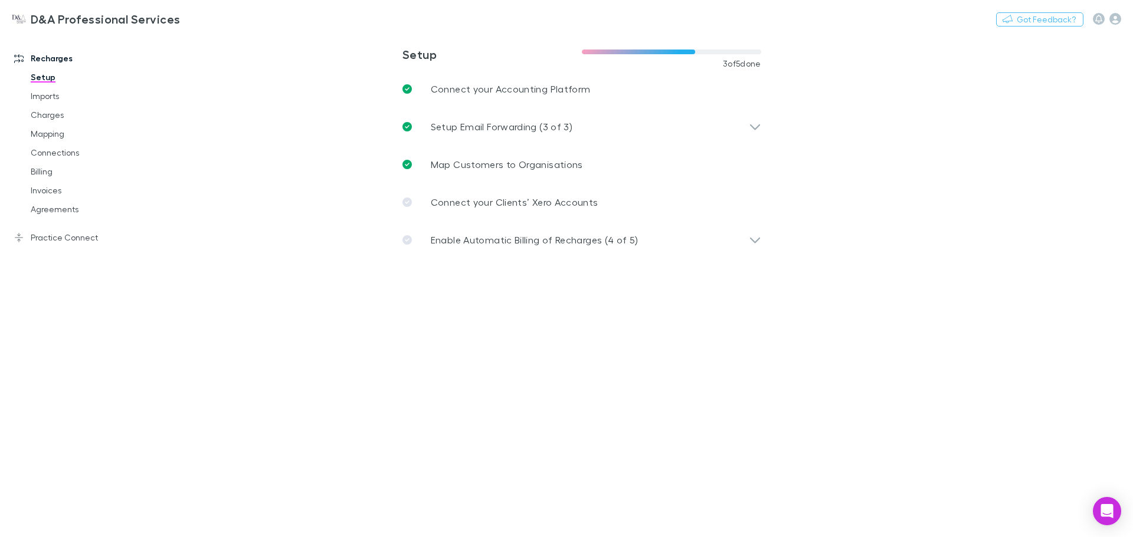
click at [37, 158] on link "Connections" at bounding box center [89, 152] width 140 height 19
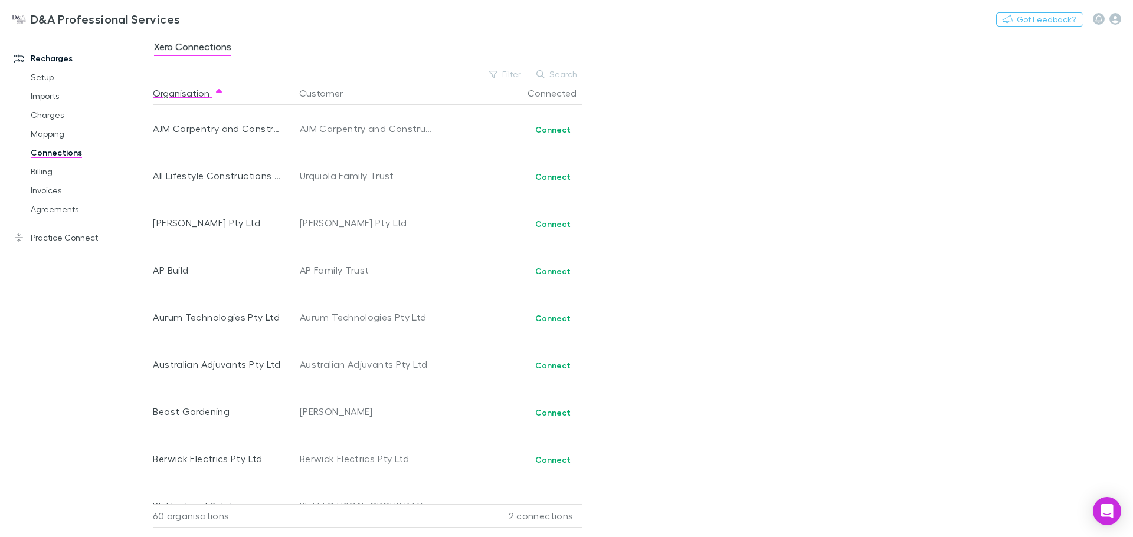
click at [41, 142] on link "Mapping" at bounding box center [89, 133] width 140 height 19
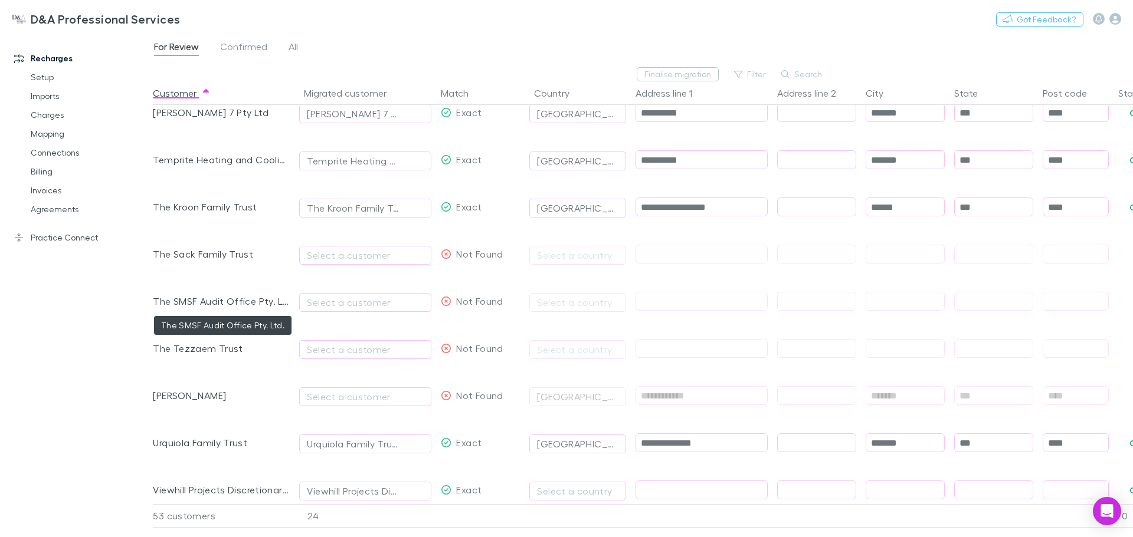
scroll to position [1979, 0]
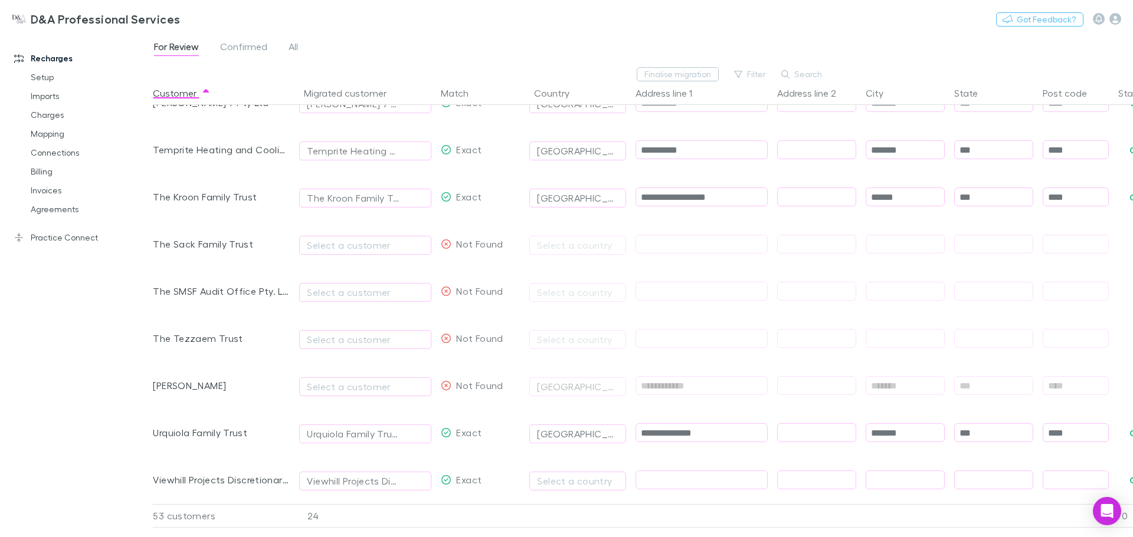
click at [246, 44] on span "Confirmed" at bounding box center [243, 48] width 47 height 15
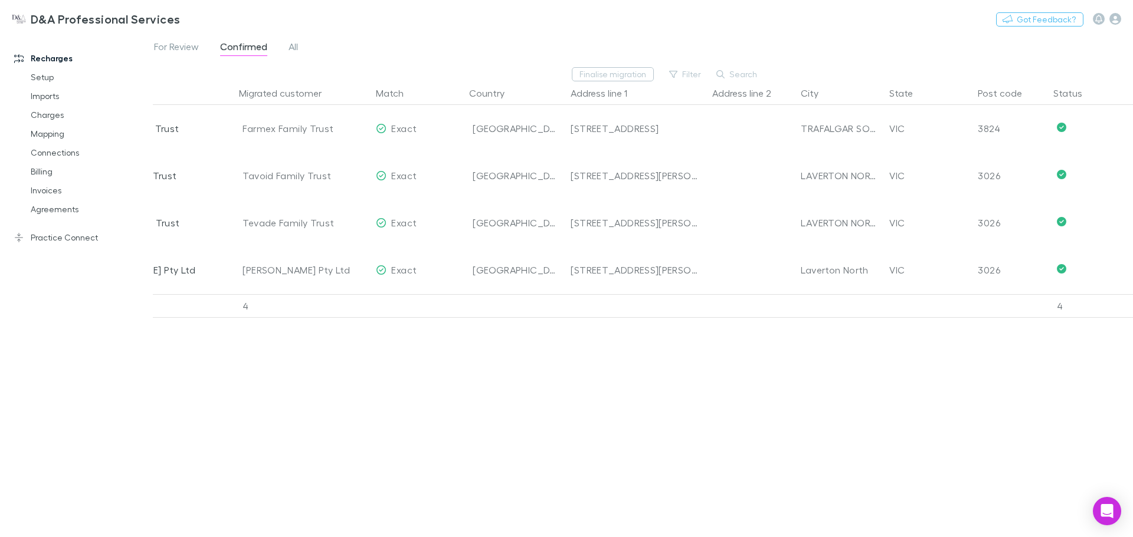
scroll to position [0, 82]
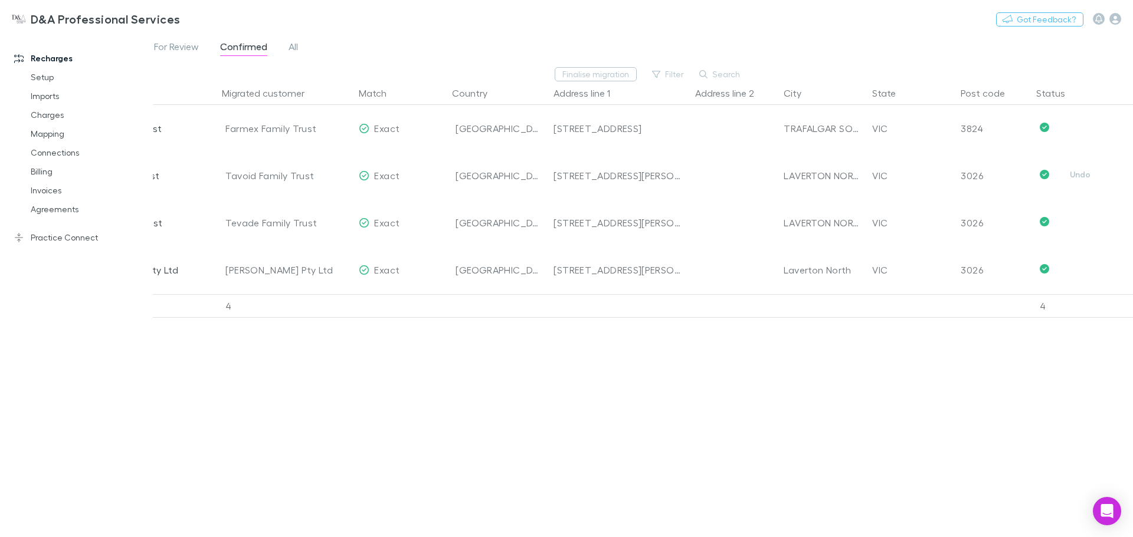
click at [1077, 171] on button "Undo" at bounding box center [1080, 175] width 38 height 14
click at [622, 182] on div "[STREET_ADDRESS][PERSON_NAME]" at bounding box center [619, 175] width 132 height 47
click at [1098, 174] on button "Undo" at bounding box center [1080, 175] width 38 height 14
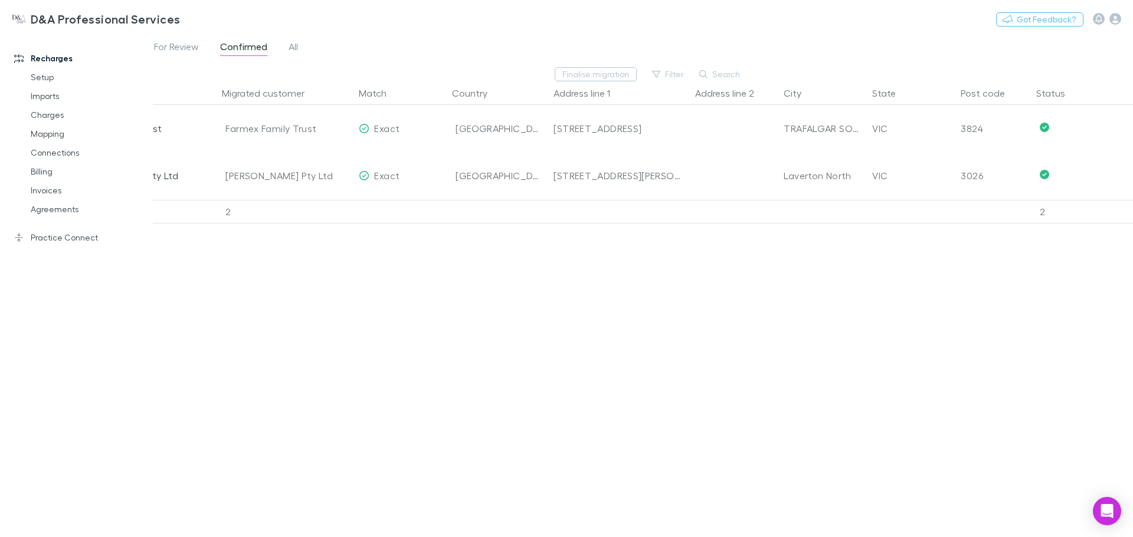
click at [167, 42] on span "For Review" at bounding box center [176, 48] width 45 height 15
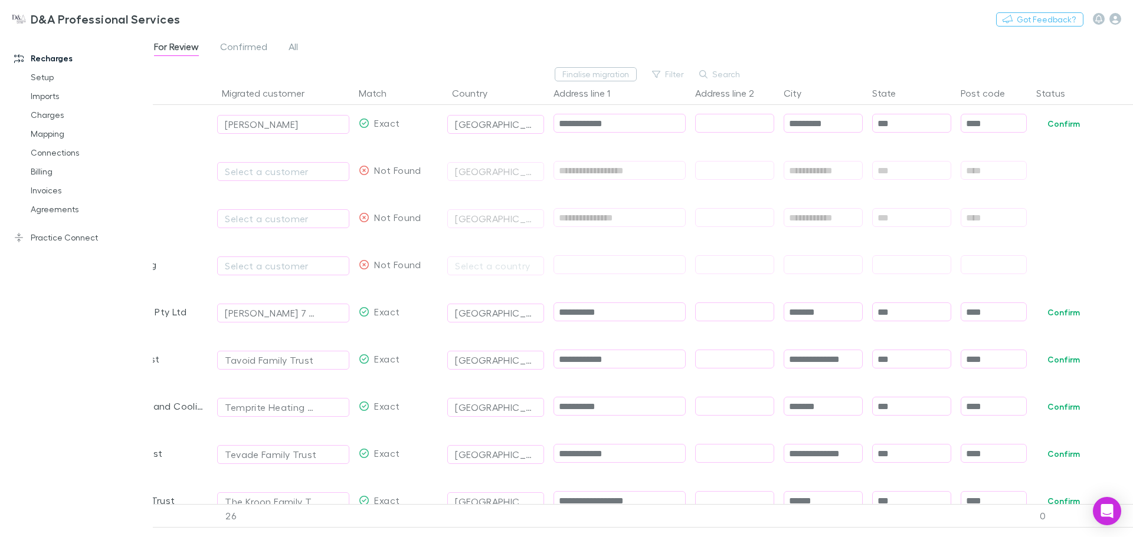
scroll to position [1770, 0]
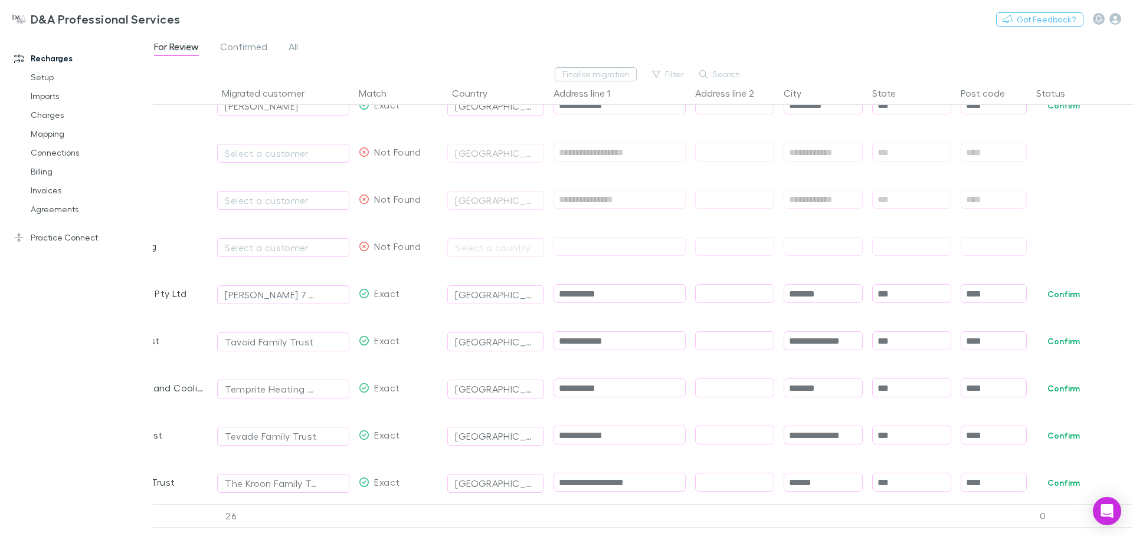
click at [635, 346] on input "**********" at bounding box center [619, 341] width 131 height 18
type input "**********"
type input "*"
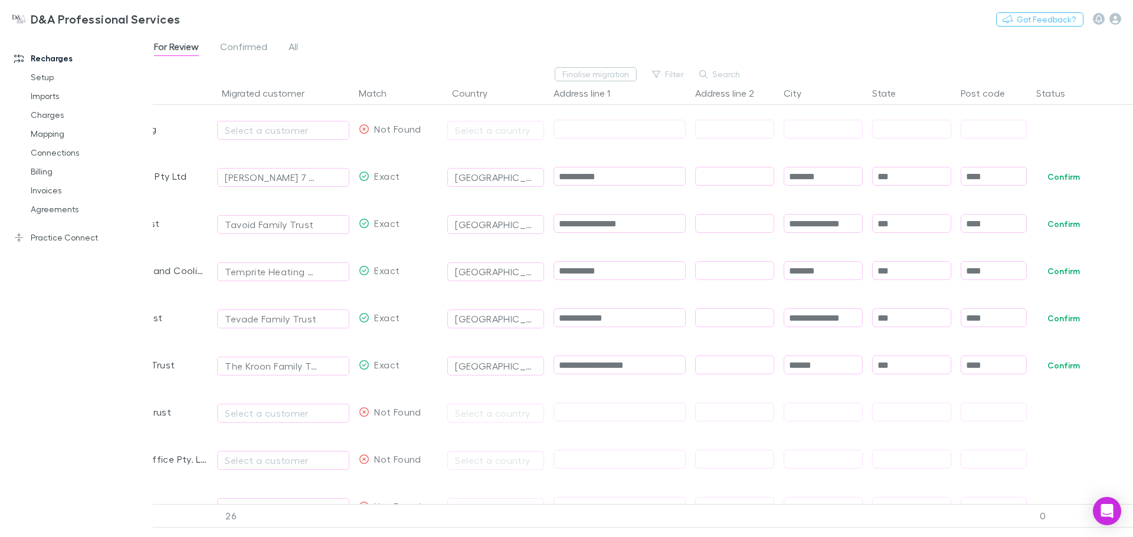
scroll to position [1888, 0]
type input "**********"
click at [650, 313] on input "**********" at bounding box center [619, 318] width 131 height 18
type input "**********"
paste input "text"
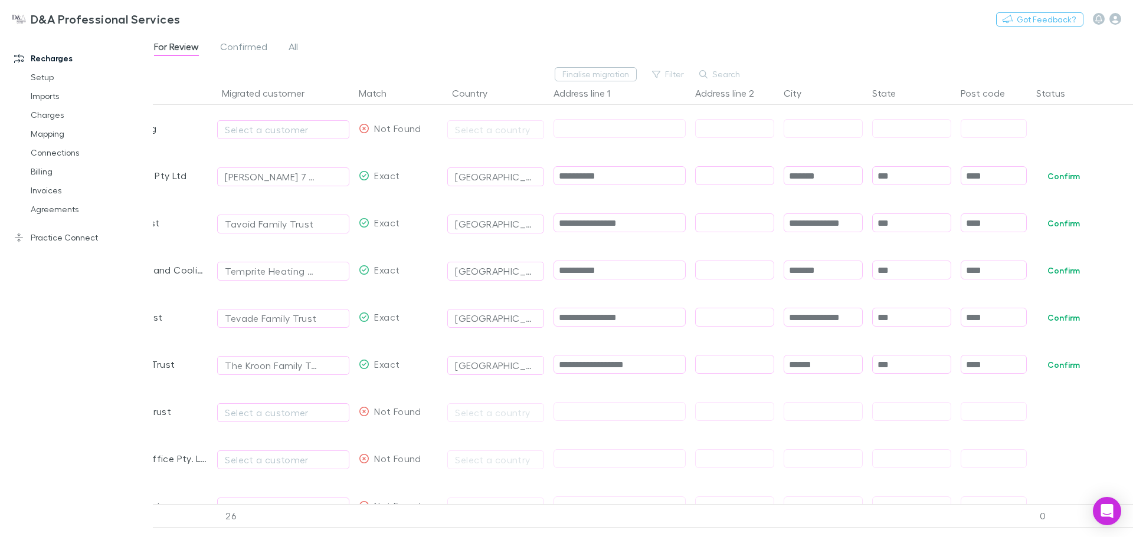
type input "**********"
click at [1065, 319] on button "Confirm" at bounding box center [1063, 318] width 48 height 14
click at [1067, 222] on button "Confirm" at bounding box center [1063, 224] width 48 height 14
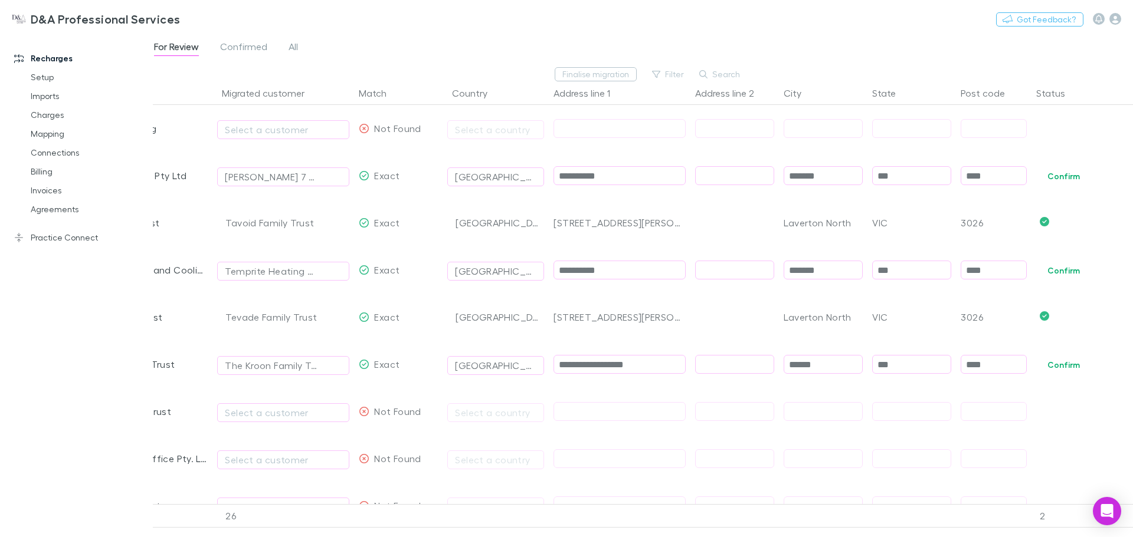
click at [250, 42] on span "Confirmed" at bounding box center [243, 48] width 47 height 15
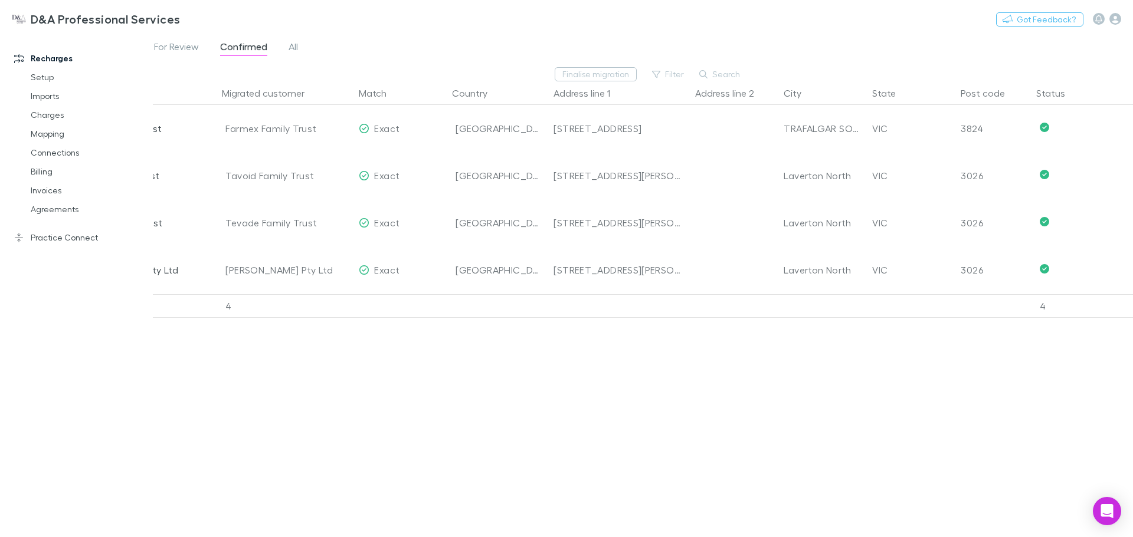
click at [53, 136] on link "Mapping" at bounding box center [89, 133] width 140 height 19
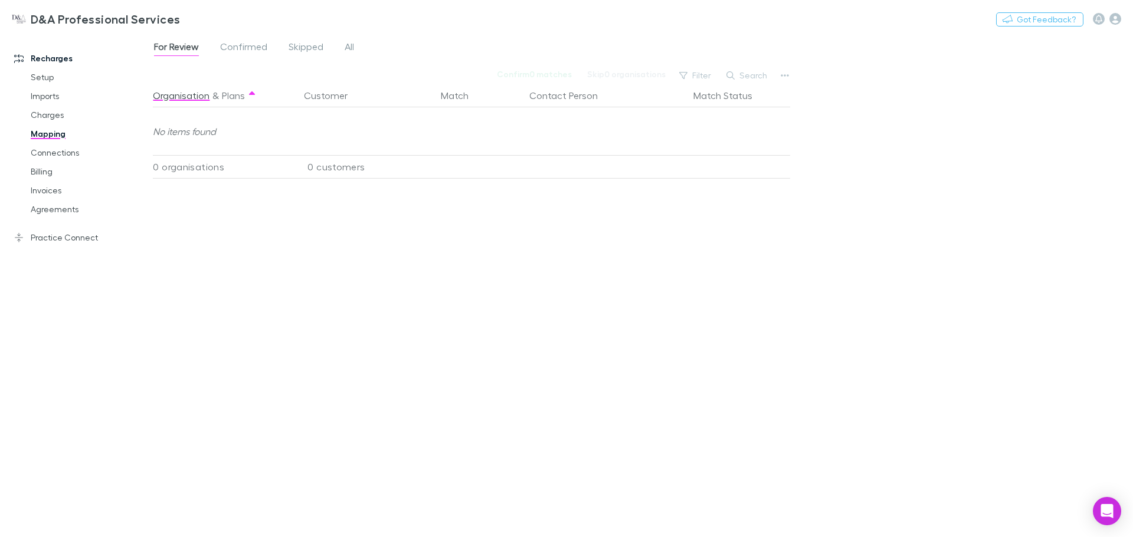
click at [261, 53] on span "Confirmed" at bounding box center [243, 48] width 47 height 15
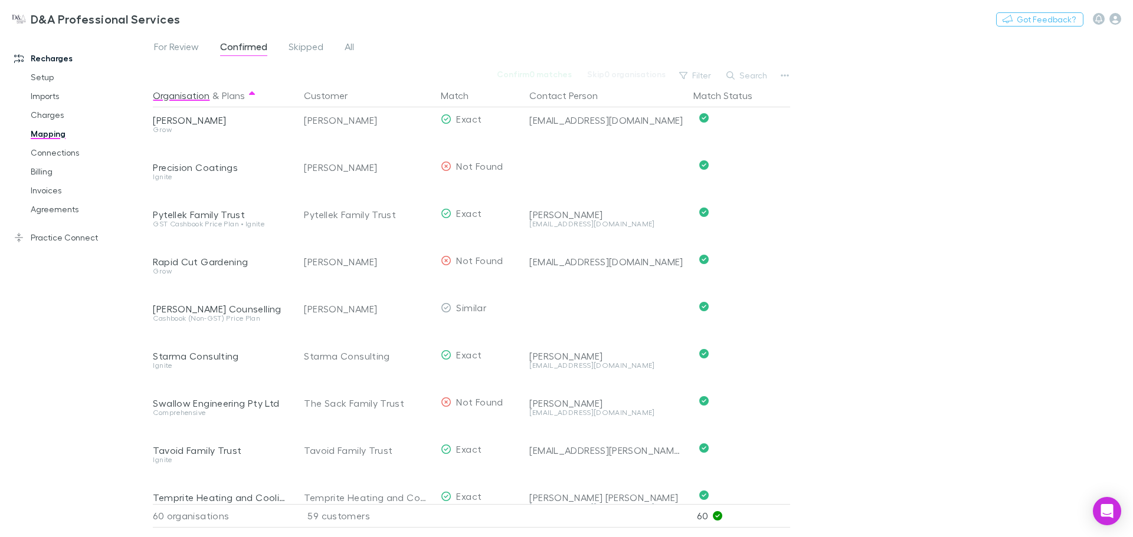
scroll to position [1972, 0]
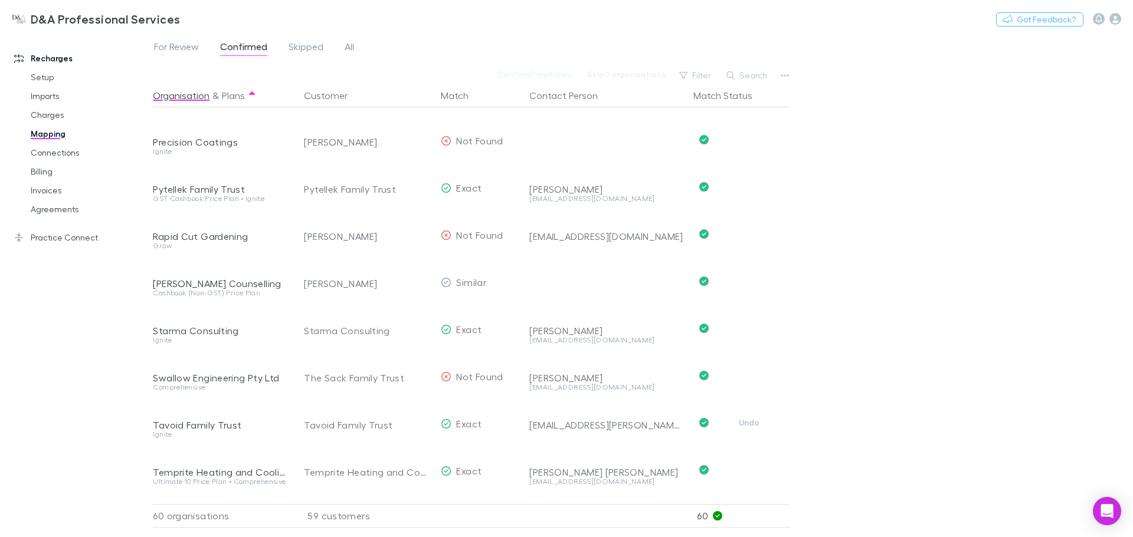
click at [752, 428] on button "Undo" at bounding box center [749, 423] width 38 height 14
click at [185, 45] on span "For Review" at bounding box center [176, 48] width 45 height 15
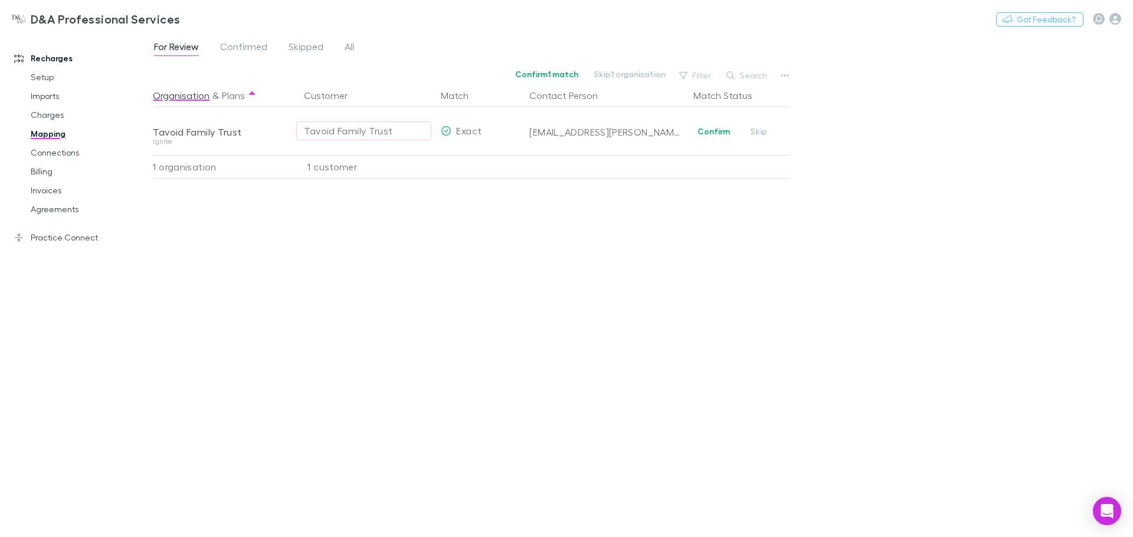
click at [591, 128] on div "reception@tollman.net.au" at bounding box center [606, 132] width 155 height 12
click at [589, 134] on div "reception@tollman.net.au" at bounding box center [606, 132] width 155 height 12
click at [628, 137] on div "reception@tollman.net.au" at bounding box center [606, 132] width 155 height 12
click at [573, 133] on div "reception@tollman.net.au" at bounding box center [606, 132] width 155 height 12
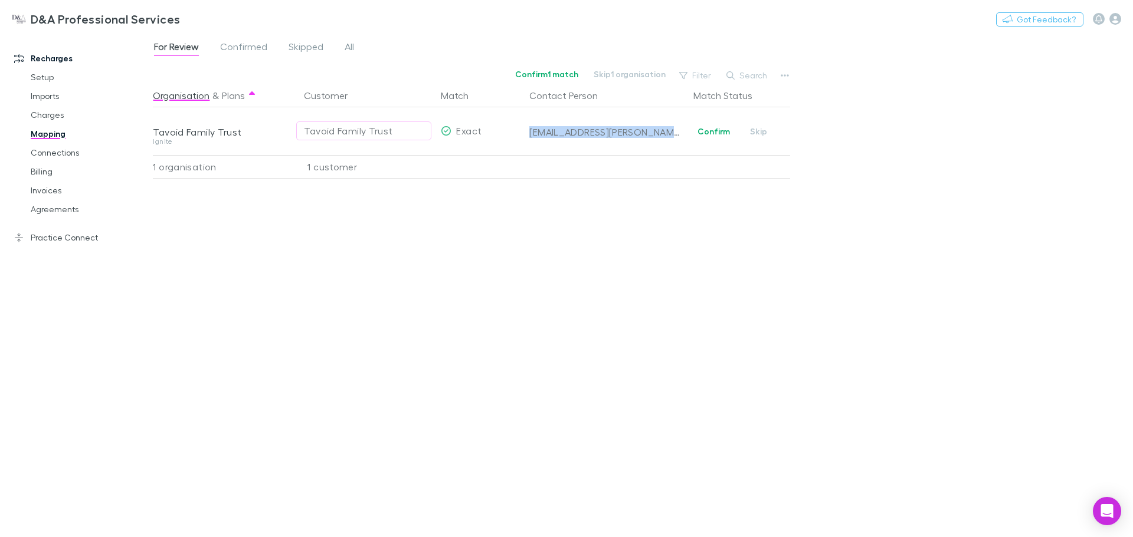
click at [573, 133] on div "reception@tollman.net.au" at bounding box center [606, 132] width 155 height 12
click at [709, 135] on button "Confirm" at bounding box center [714, 131] width 48 height 14
click at [72, 158] on link "Connections" at bounding box center [89, 152] width 140 height 19
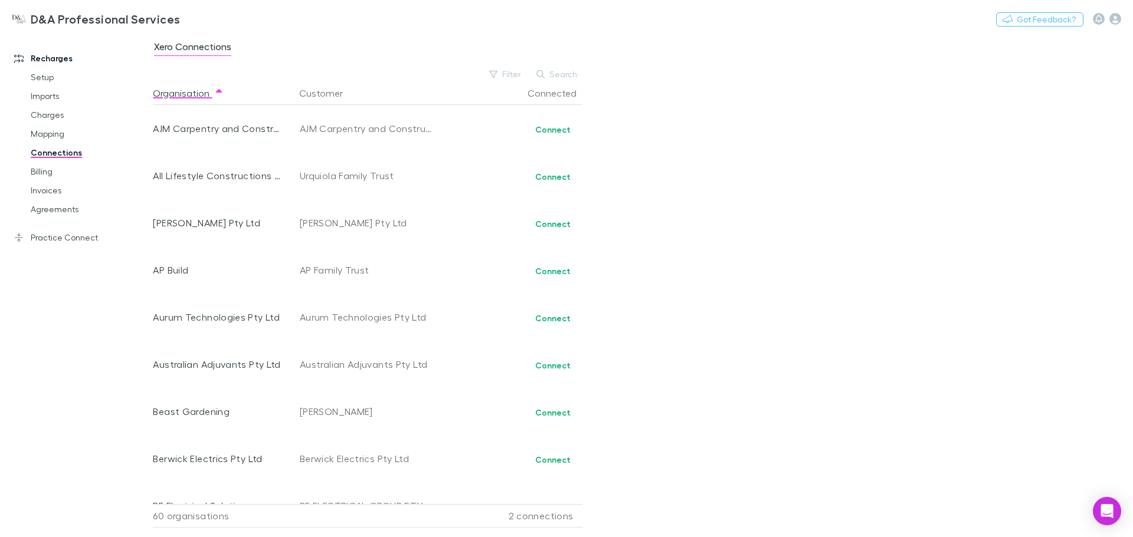
click at [54, 172] on link "Billing" at bounding box center [89, 171] width 140 height 19
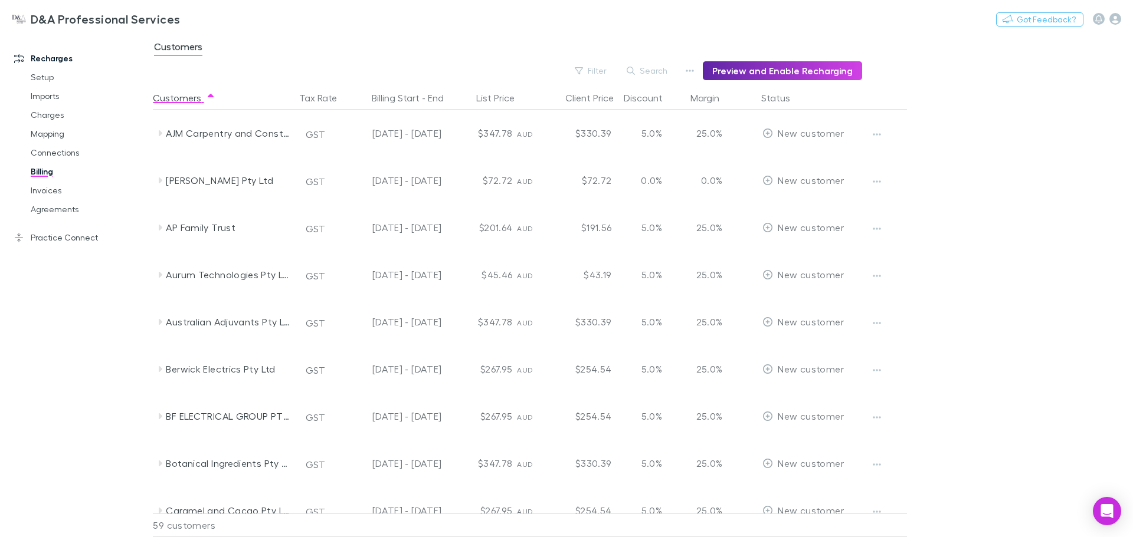
click at [74, 127] on link "Mapping" at bounding box center [89, 133] width 140 height 19
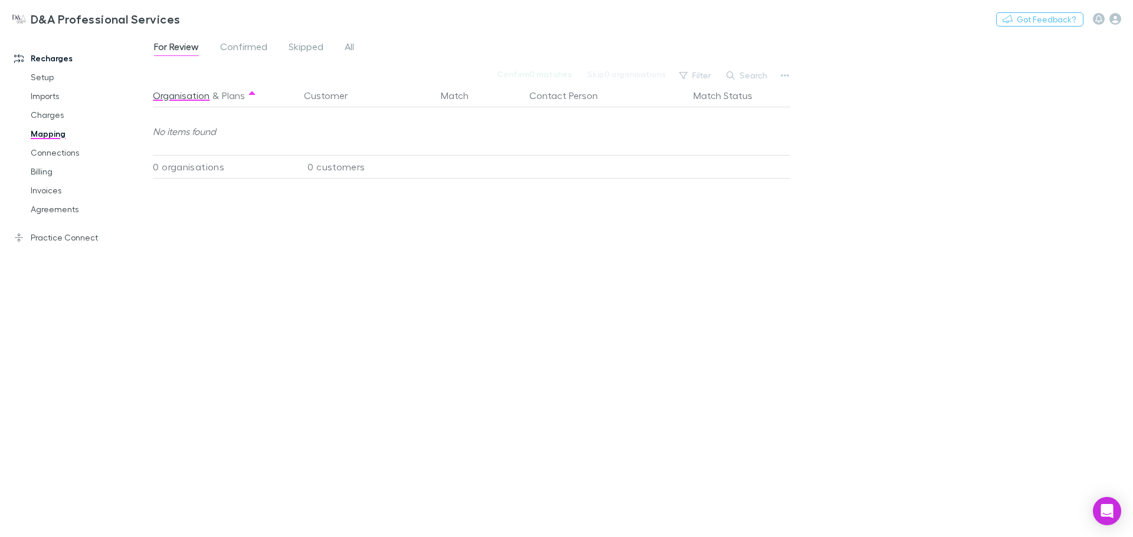
click at [65, 111] on link "Charges" at bounding box center [89, 115] width 140 height 19
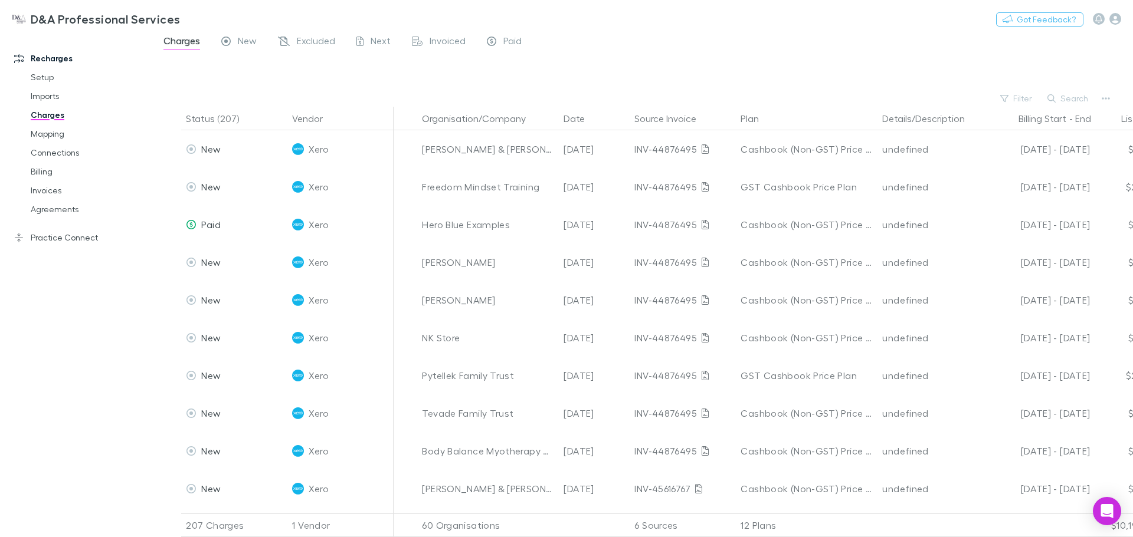
click at [52, 149] on link "Connections" at bounding box center [89, 152] width 140 height 19
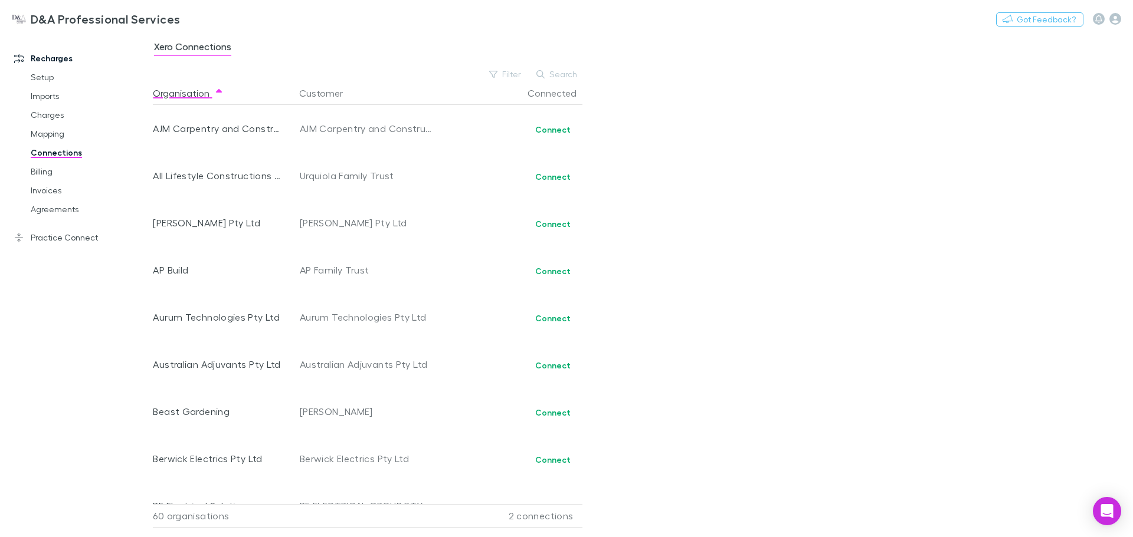
click at [52, 131] on link "Mapping" at bounding box center [89, 133] width 140 height 19
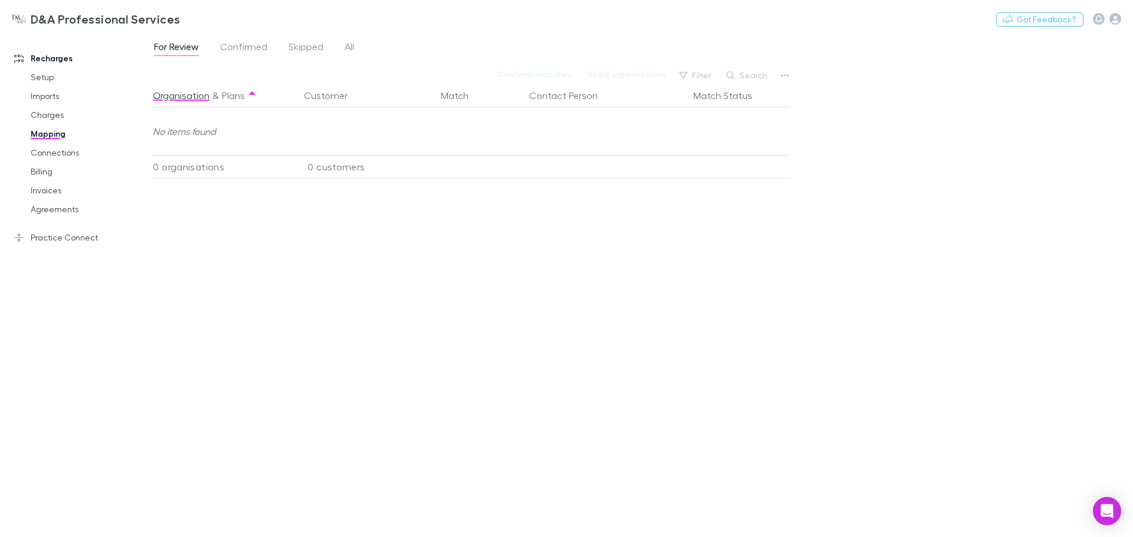
click at [229, 58] on div "For Review Confirmed Skipped All" at bounding box center [643, 50] width 980 height 22
click at [234, 51] on span "Confirmed" at bounding box center [243, 48] width 47 height 15
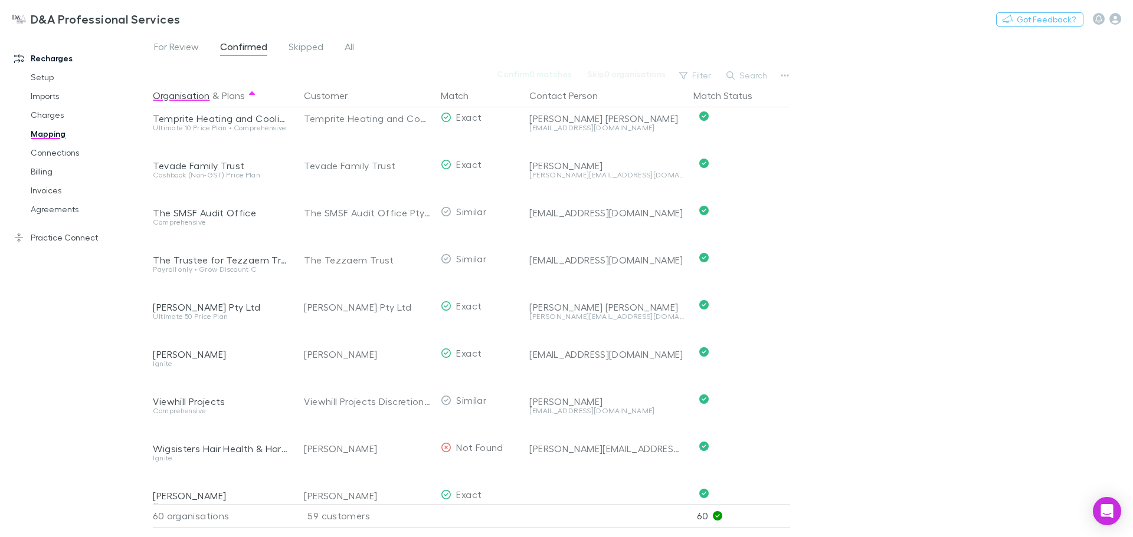
scroll to position [2267, 0]
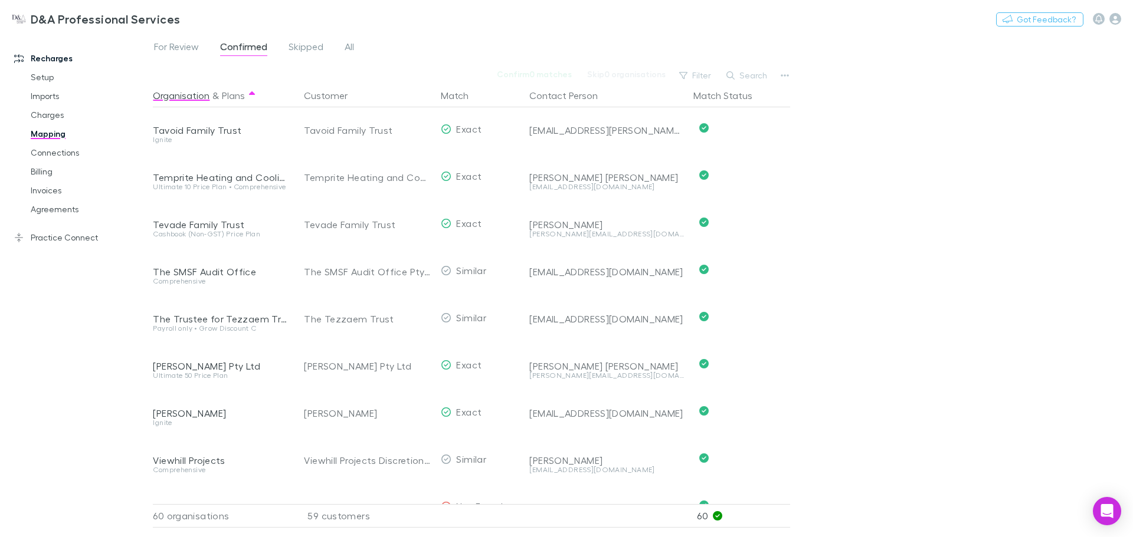
click at [56, 119] on link "Charges" at bounding box center [89, 115] width 140 height 19
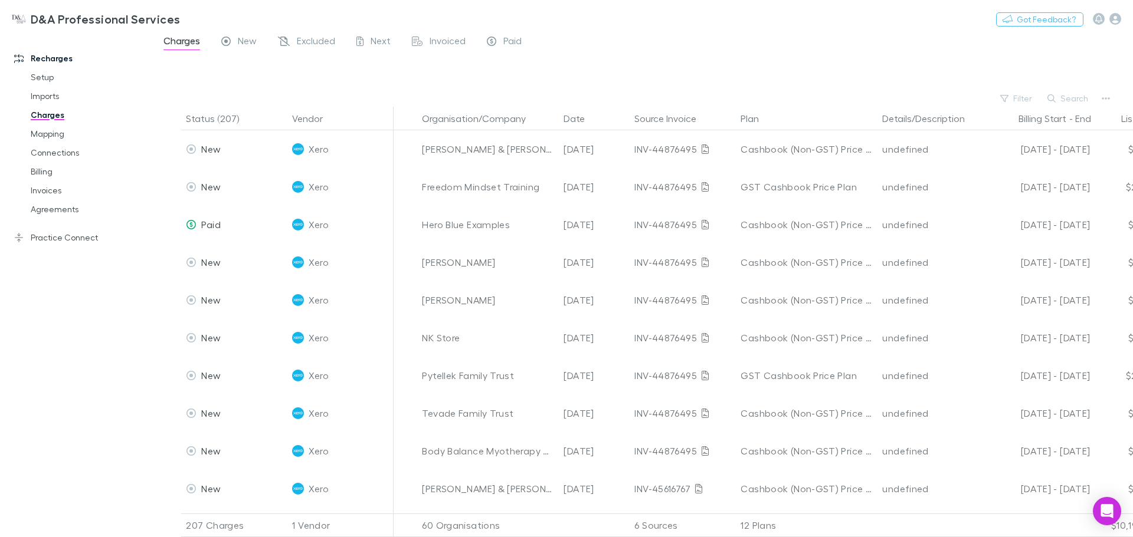
click at [57, 184] on link "Invoices" at bounding box center [89, 190] width 140 height 19
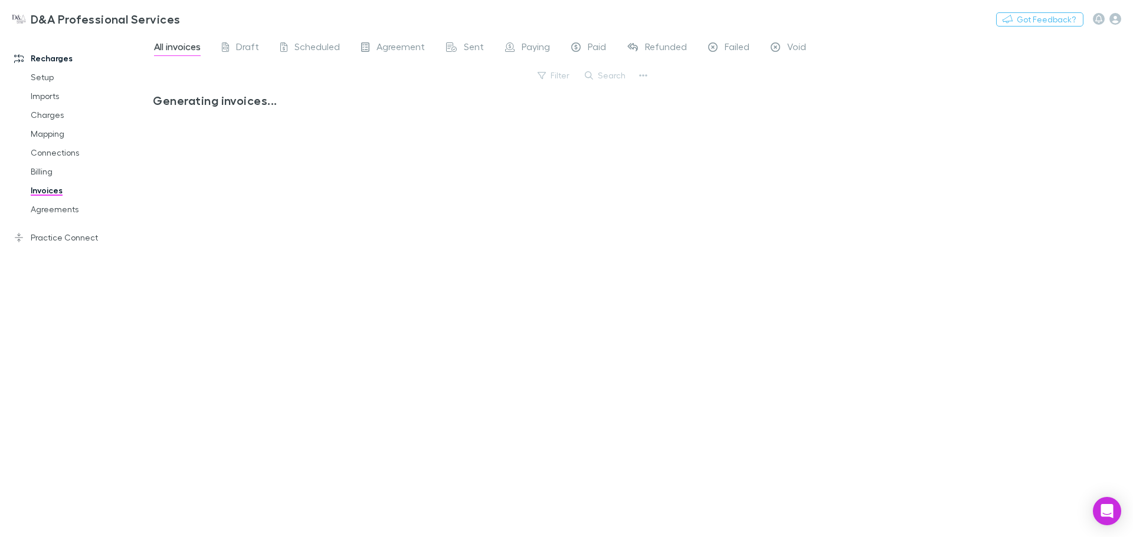
click at [65, 159] on link "Connections" at bounding box center [89, 152] width 140 height 19
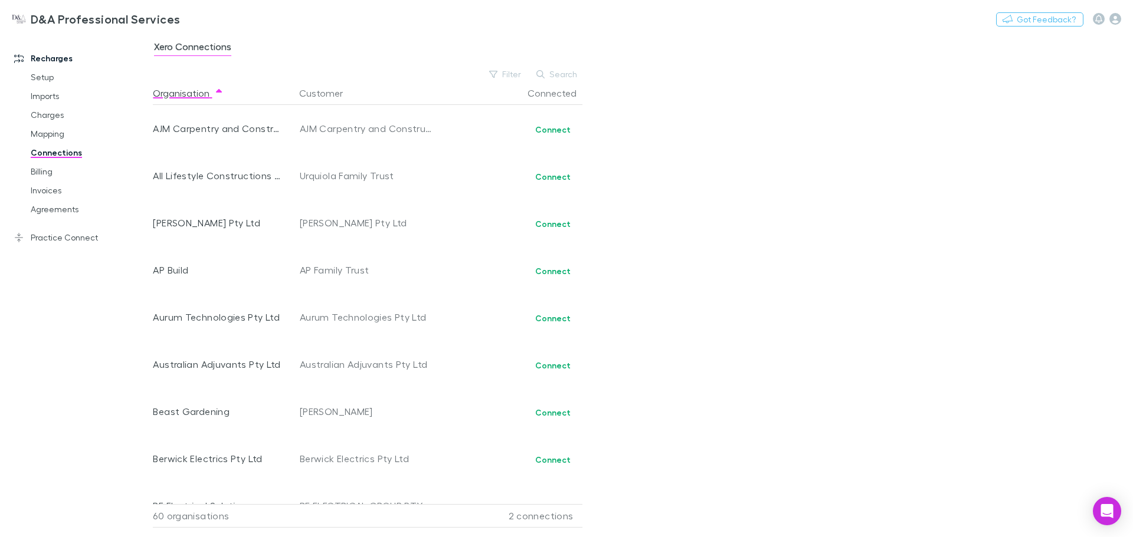
click at [57, 188] on link "Invoices" at bounding box center [89, 190] width 140 height 19
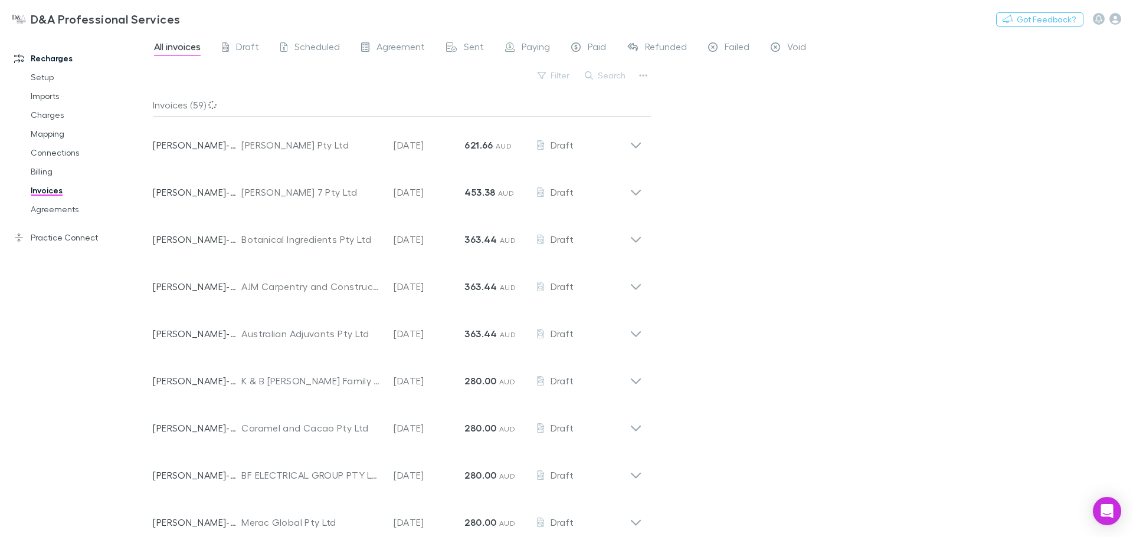
click at [55, 176] on link "Billing" at bounding box center [89, 171] width 140 height 19
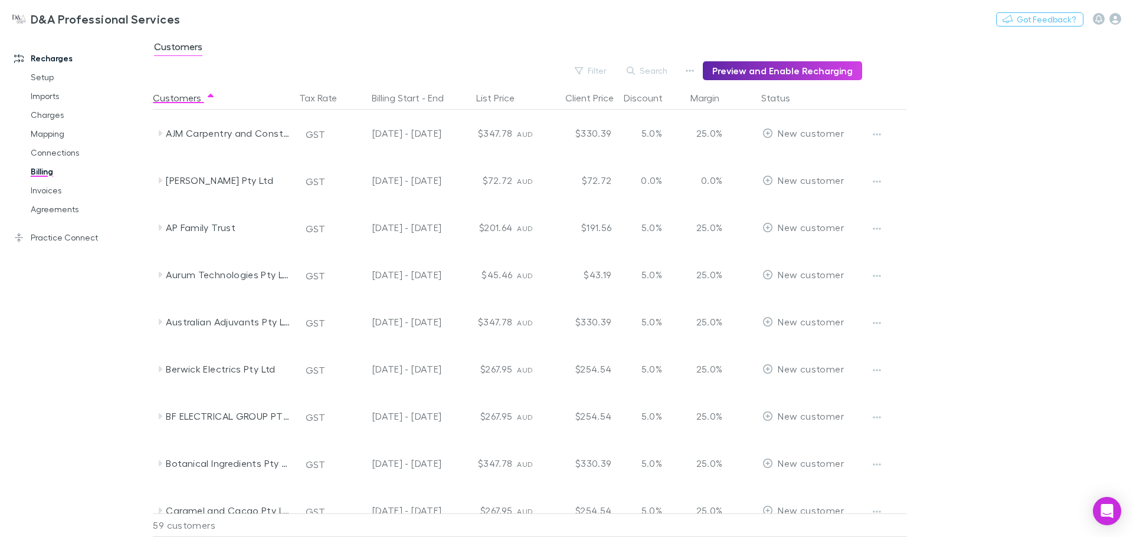
scroll to position [1956, 0]
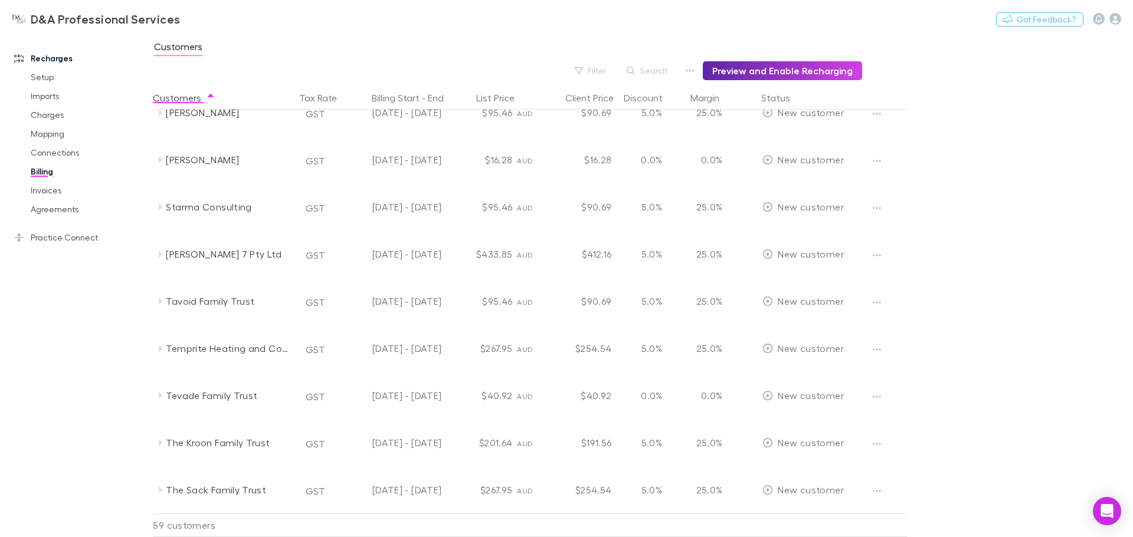
click at [881, 393] on button "button" at bounding box center [876, 397] width 17 height 17
click at [819, 421] on p "Enable Customer" at bounding box center [803, 421] width 143 height 14
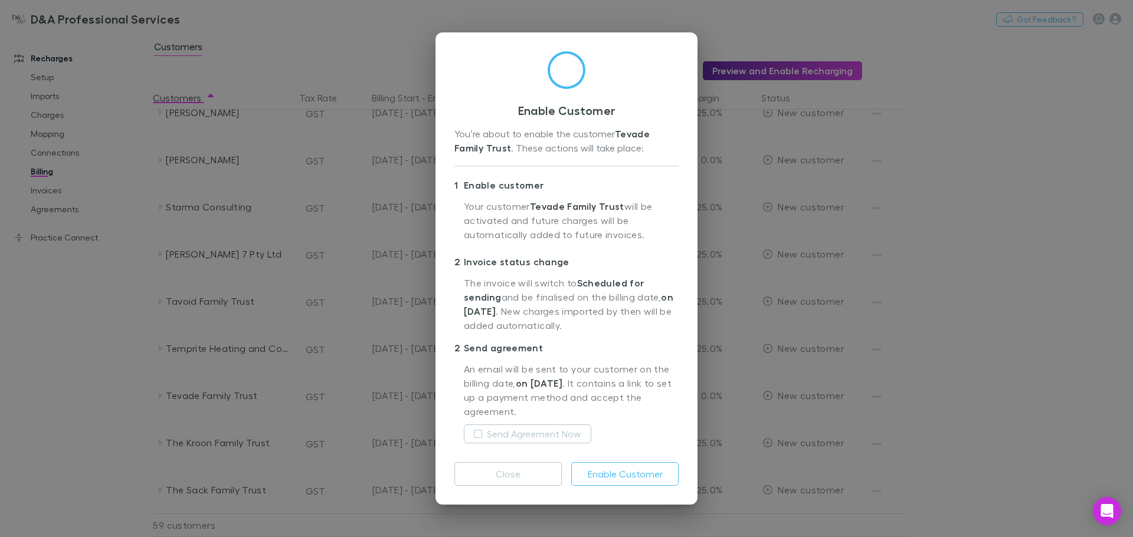
drag, startPoint x: 625, startPoint y: 476, endPoint x: 622, endPoint y: 385, distance: 91.5
click at [622, 385] on div "Enable Customer You’re about to enable the customer Tevade Family Trust . These…" at bounding box center [566, 268] width 262 height 473
click at [619, 470] on button "Enable Customer" at bounding box center [624, 475] width 107 height 24
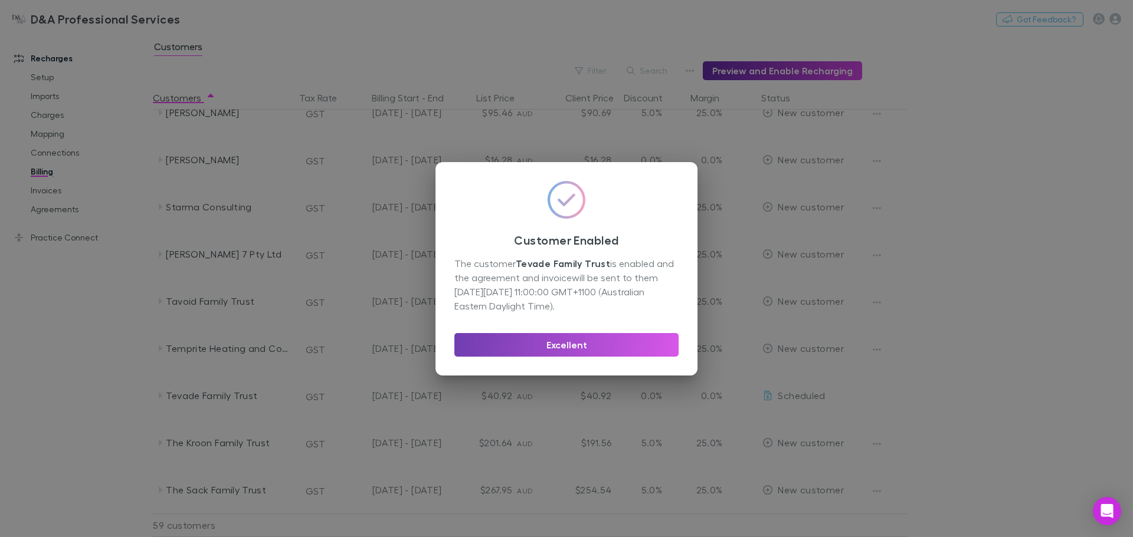
click at [539, 350] on button "Excellent" at bounding box center [566, 345] width 224 height 24
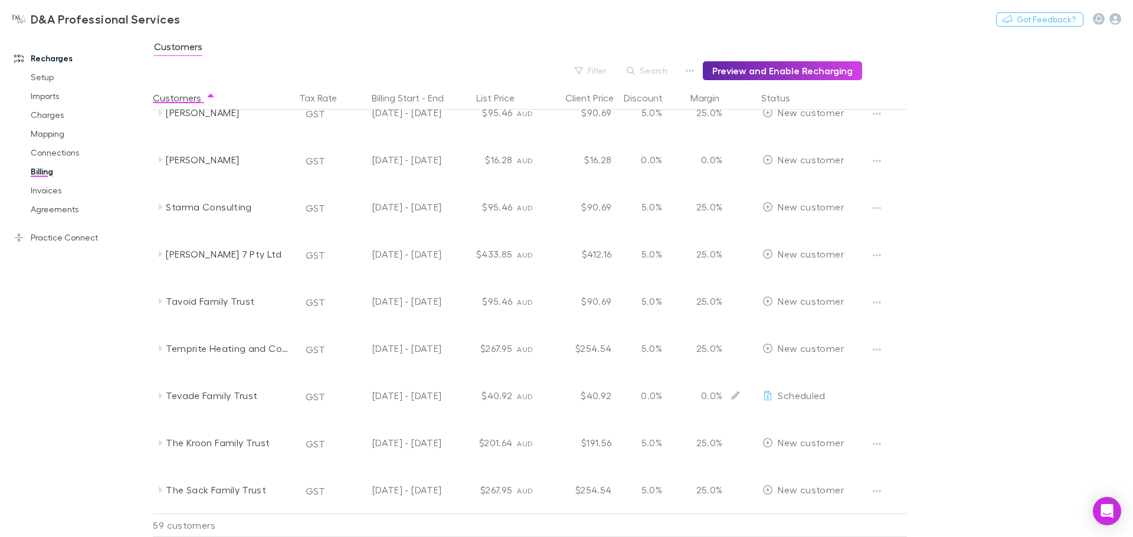
click at [733, 403] on button "Edit" at bounding box center [735, 396] width 17 height 17
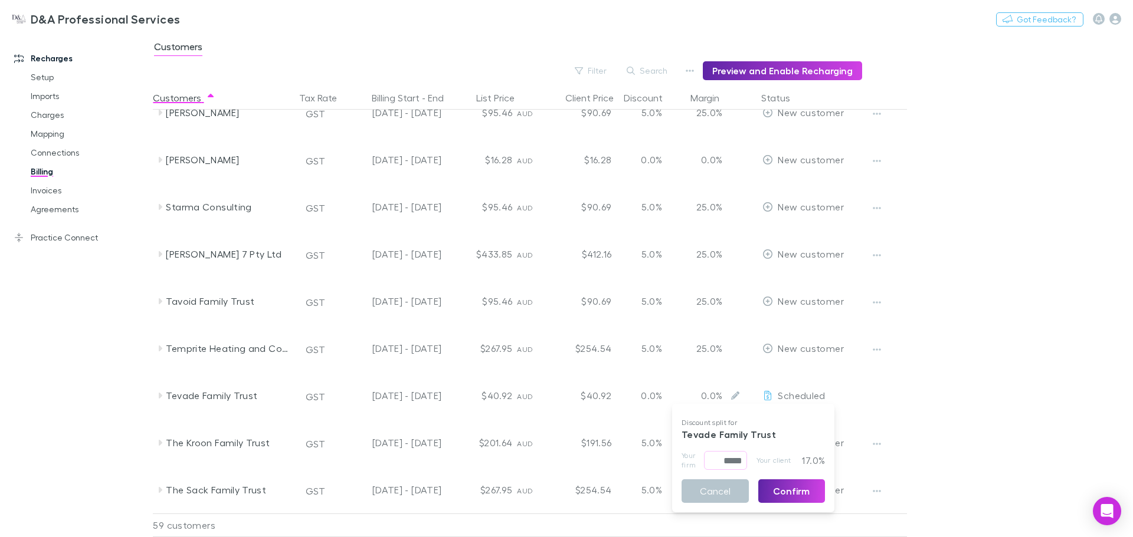
click at [799, 397] on div at bounding box center [566, 268] width 1133 height 537
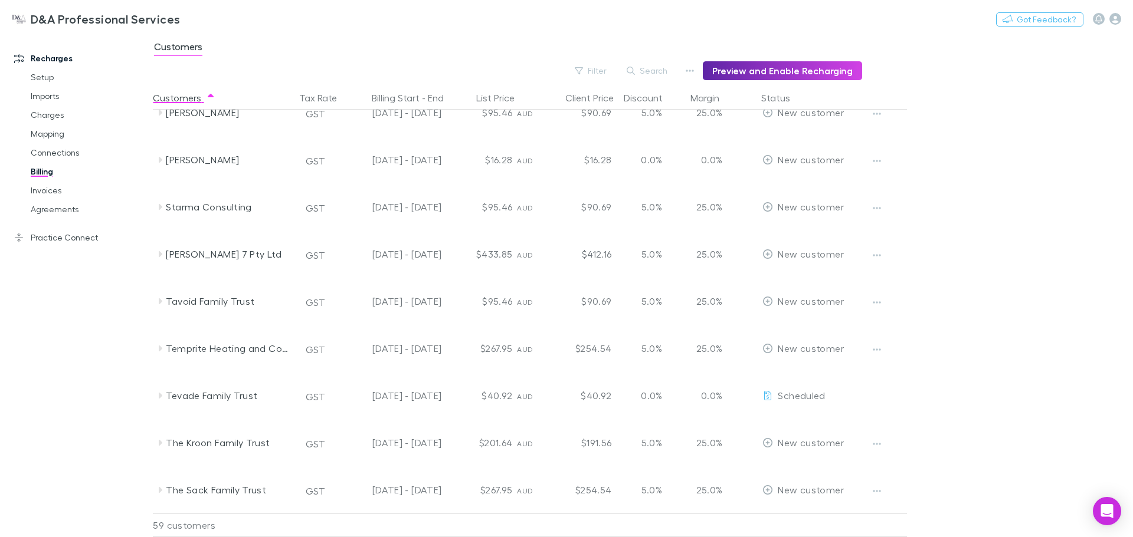
click at [824, 396] on span "Scheduled" at bounding box center [801, 395] width 47 height 11
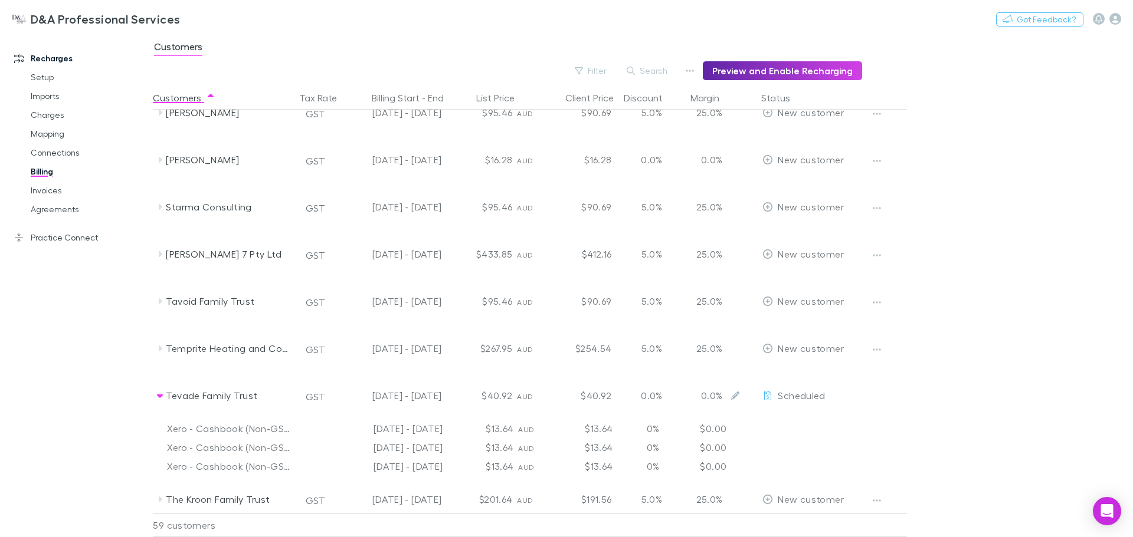
click at [736, 397] on icon "Edit" at bounding box center [735, 396] width 8 height 8
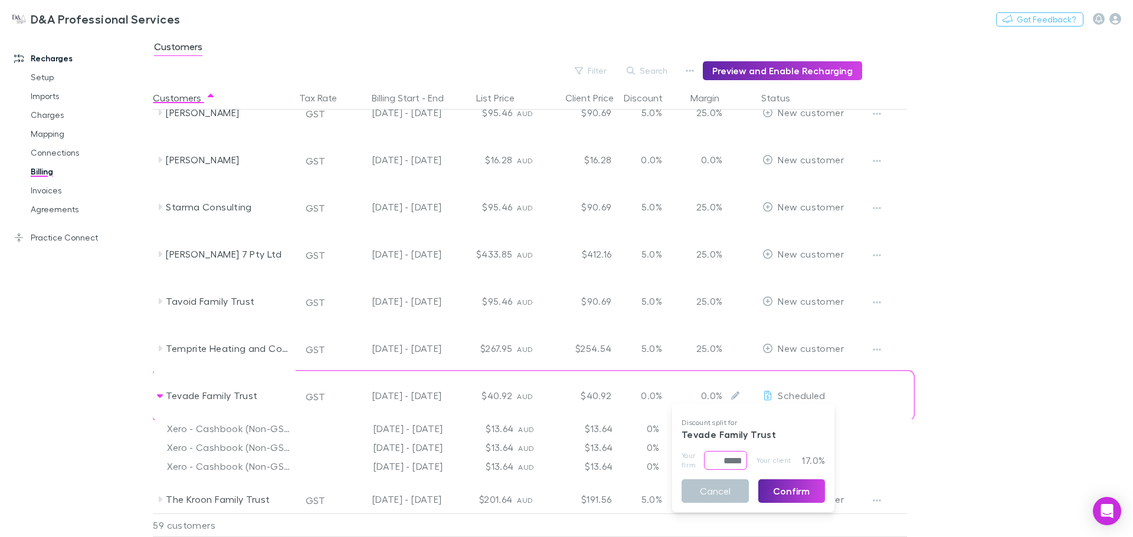
drag, startPoint x: 714, startPoint y: 461, endPoint x: 782, endPoint y: 458, distance: 68.5
click at [782, 458] on div "Your firm ***** ​ Your client 17.0%" at bounding box center [752, 460] width 143 height 19
type input "******"
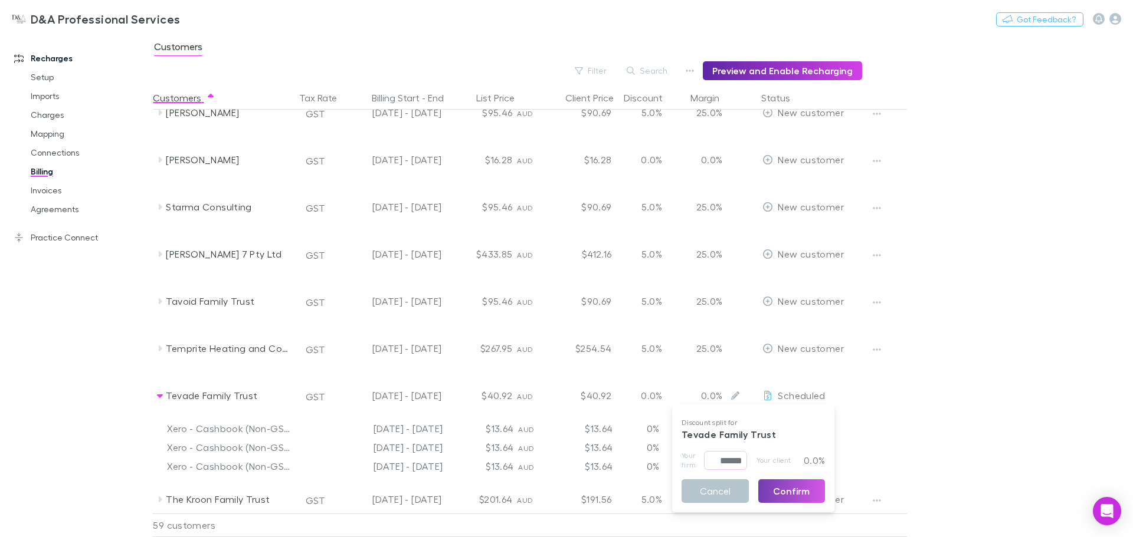
click at [801, 481] on button "Confirm" at bounding box center [791, 492] width 67 height 24
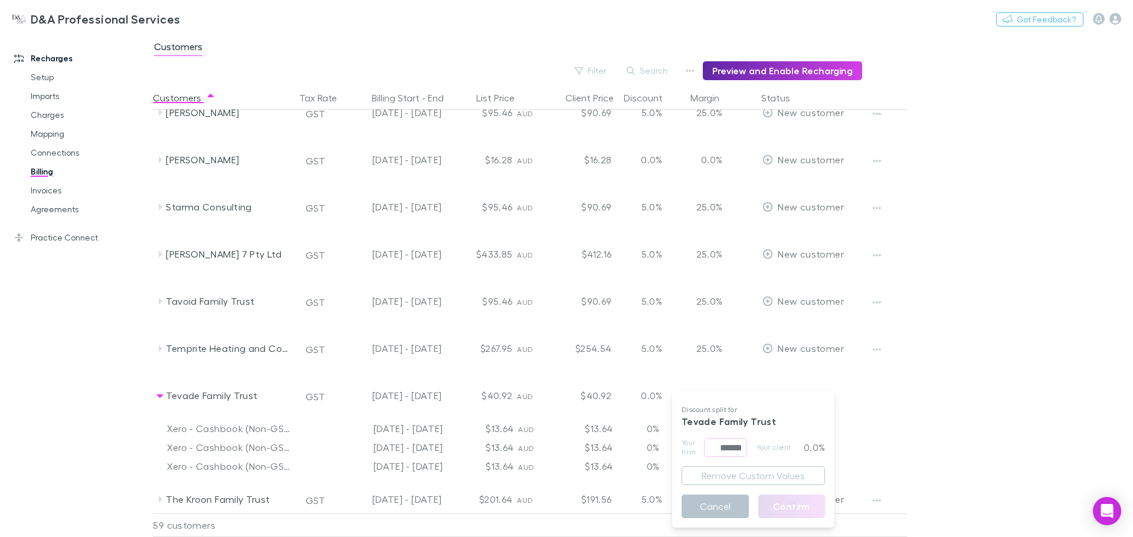
click at [893, 435] on div at bounding box center [566, 268] width 1133 height 537
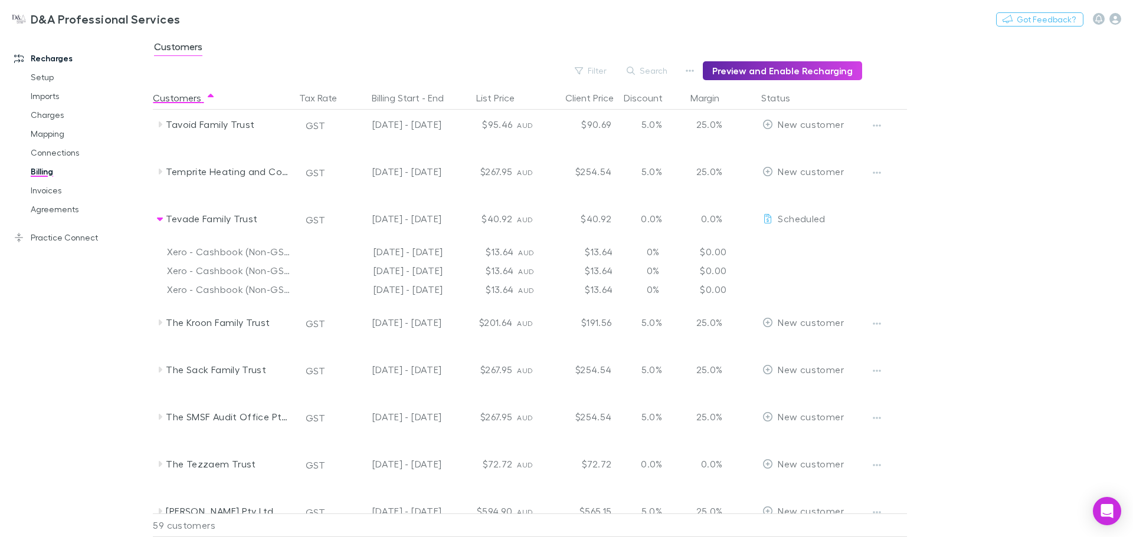
scroll to position [2074, 0]
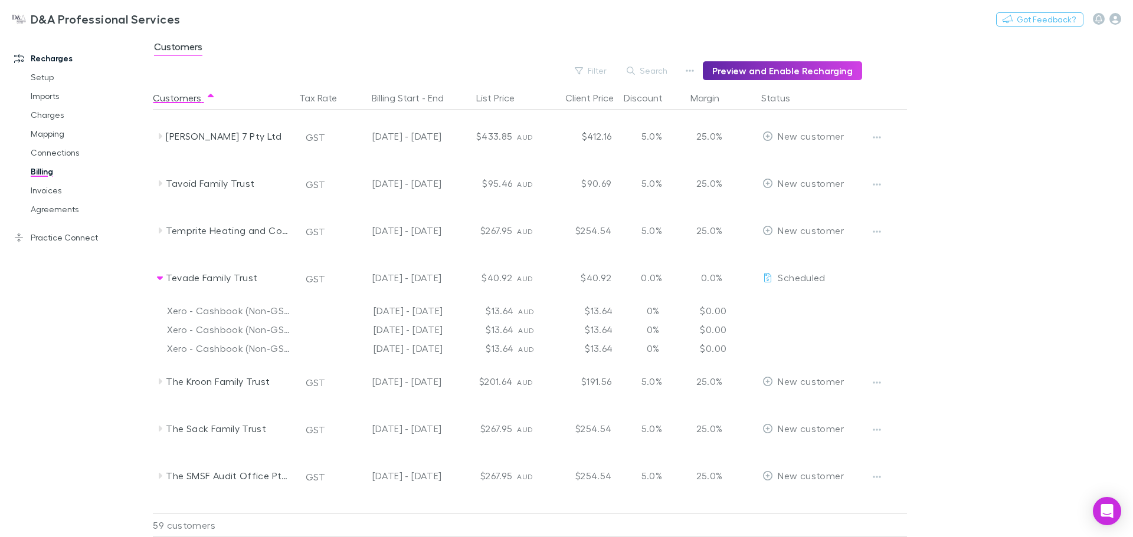
click at [58, 192] on link "Invoices" at bounding box center [89, 190] width 140 height 19
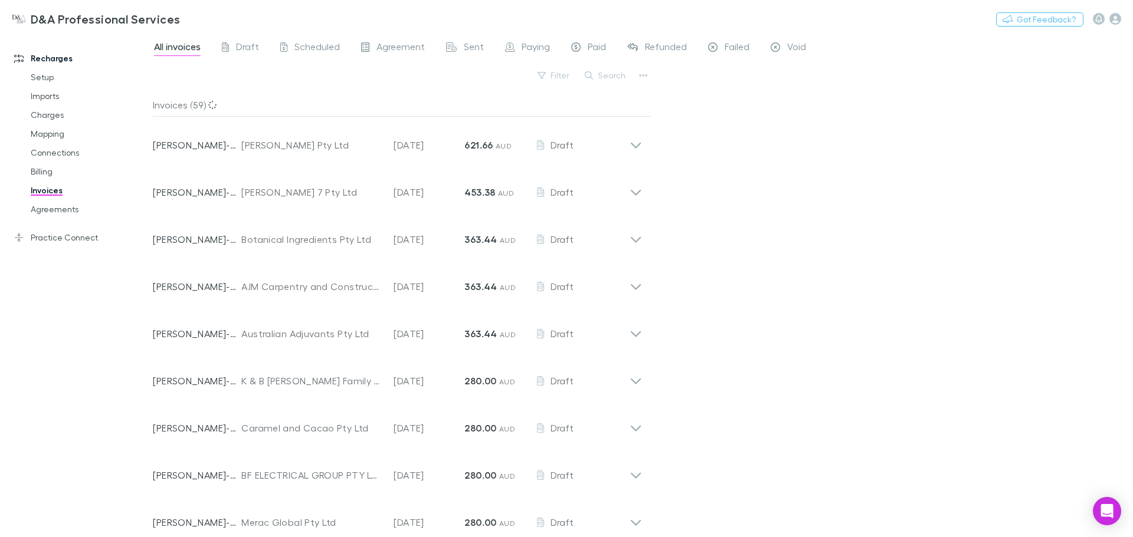
click at [246, 40] on link "Draft" at bounding box center [241, 48] width 40 height 19
click at [298, 45] on span "Scheduled" at bounding box center [316, 48] width 45 height 15
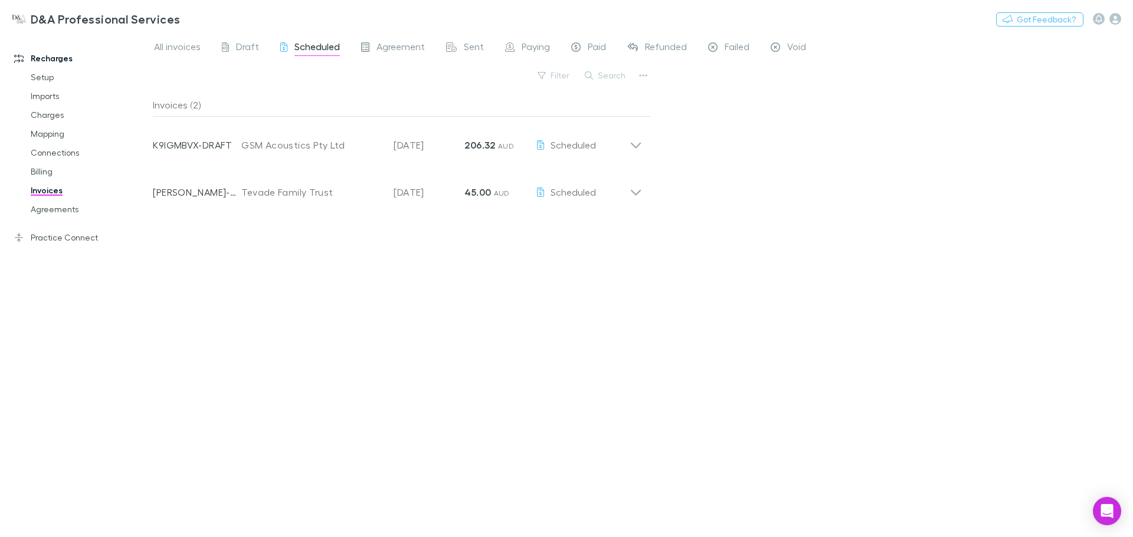
click at [650, 196] on div "Invoice Number RECH-0037 Customer Tevade Family Trust Invoice Date 30 Oct 2025 …" at bounding box center [397, 187] width 508 height 47
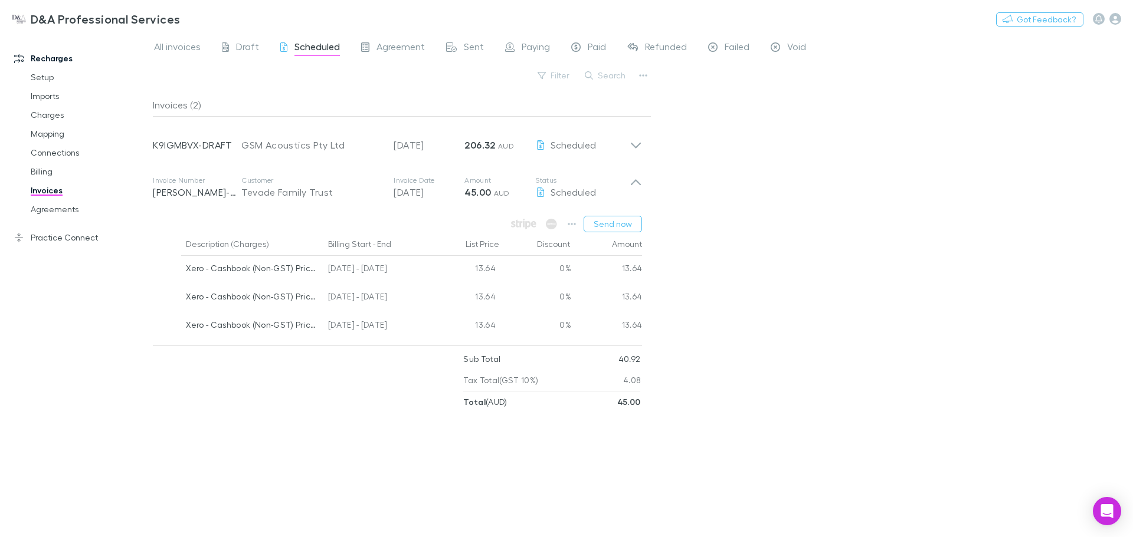
click at [643, 143] on div "Invoice Number K9IGMBVX-DRAFT Customer GSM Acoustics Pty Ltd Invoice Date 30 Oc…" at bounding box center [397, 140] width 508 height 47
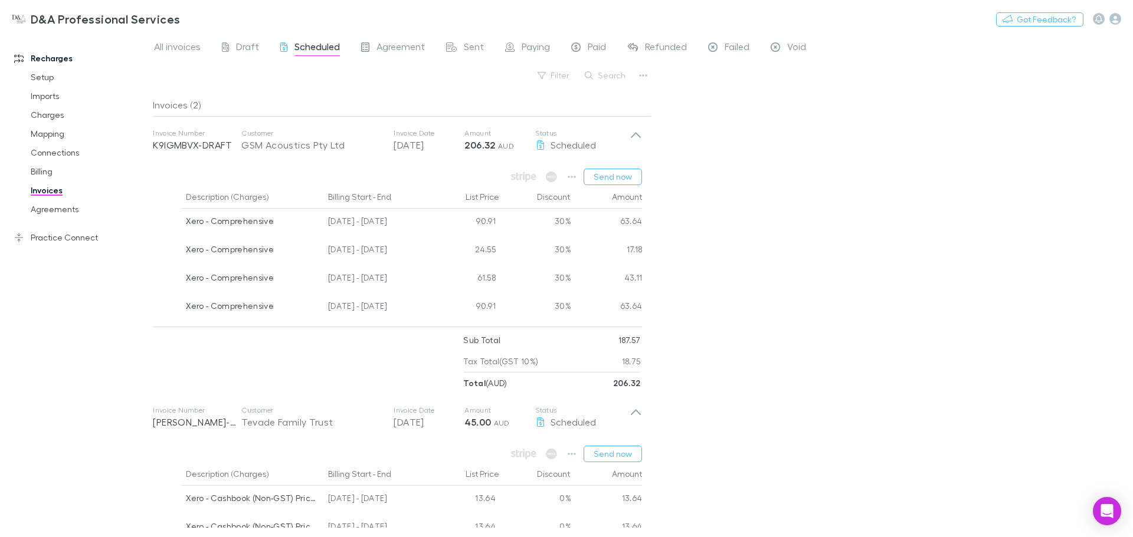
click at [574, 179] on icon "button" at bounding box center [572, 176] width 8 height 9
click at [721, 248] on div at bounding box center [566, 268] width 1133 height 537
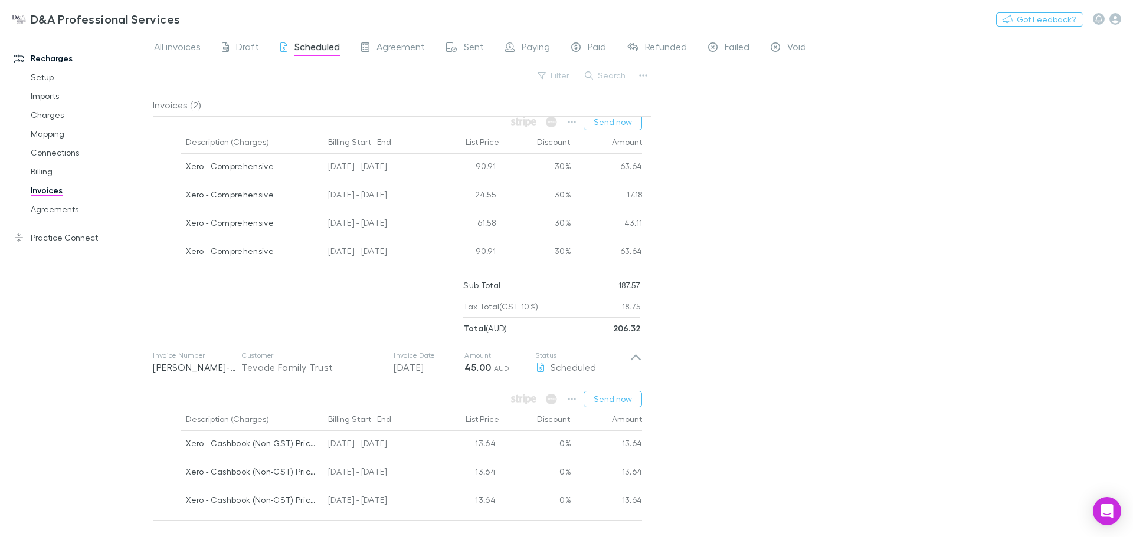
scroll to position [115, 0]
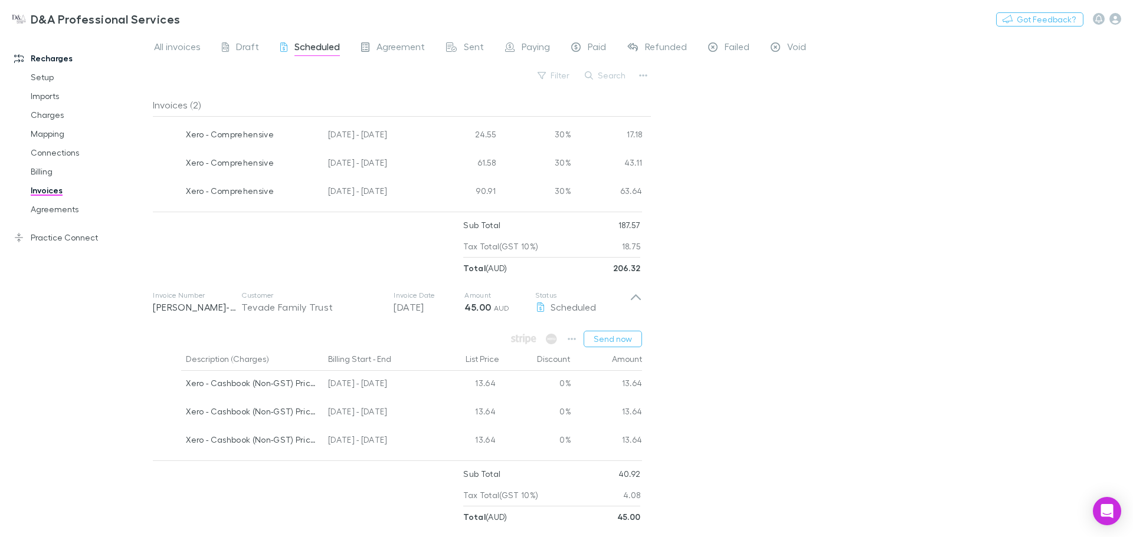
click at [576, 341] on icon "button" at bounding box center [572, 338] width 8 height 9
click at [576, 341] on div at bounding box center [566, 268] width 1133 height 537
click at [611, 337] on button "Send now" at bounding box center [612, 339] width 58 height 17
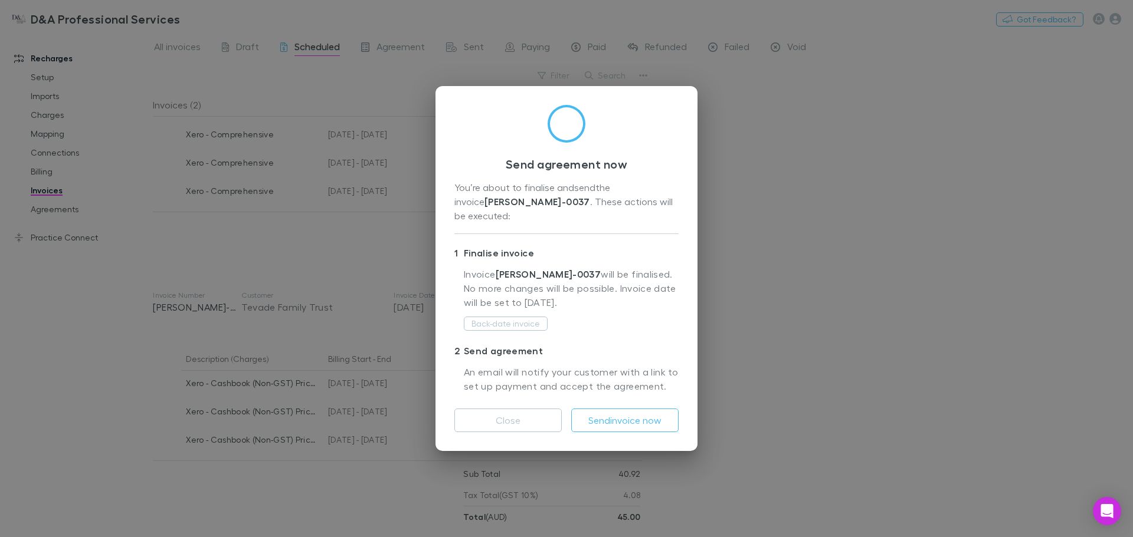
click at [490, 317] on button "Back-date invoice" at bounding box center [506, 324] width 84 height 14
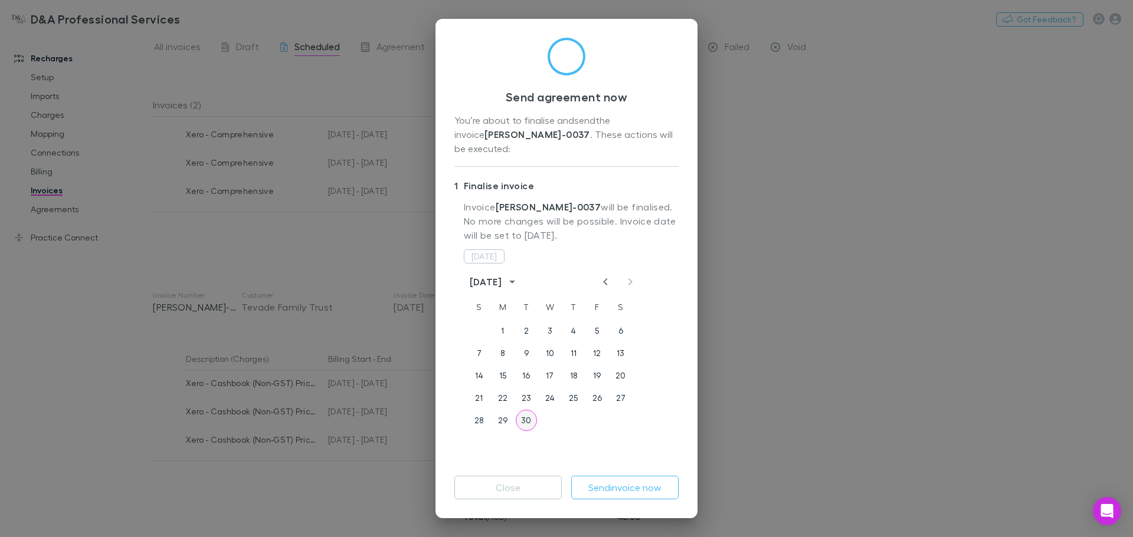
click at [524, 412] on button "30" at bounding box center [526, 420] width 21 height 21
click at [526, 410] on button "30" at bounding box center [526, 420] width 21 height 21
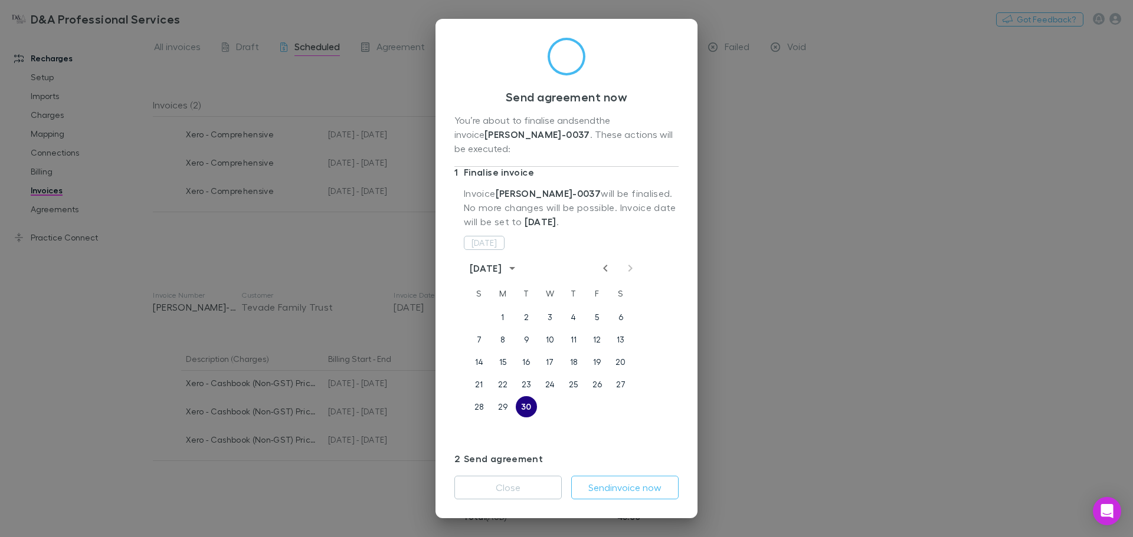
scroll to position [0, 0]
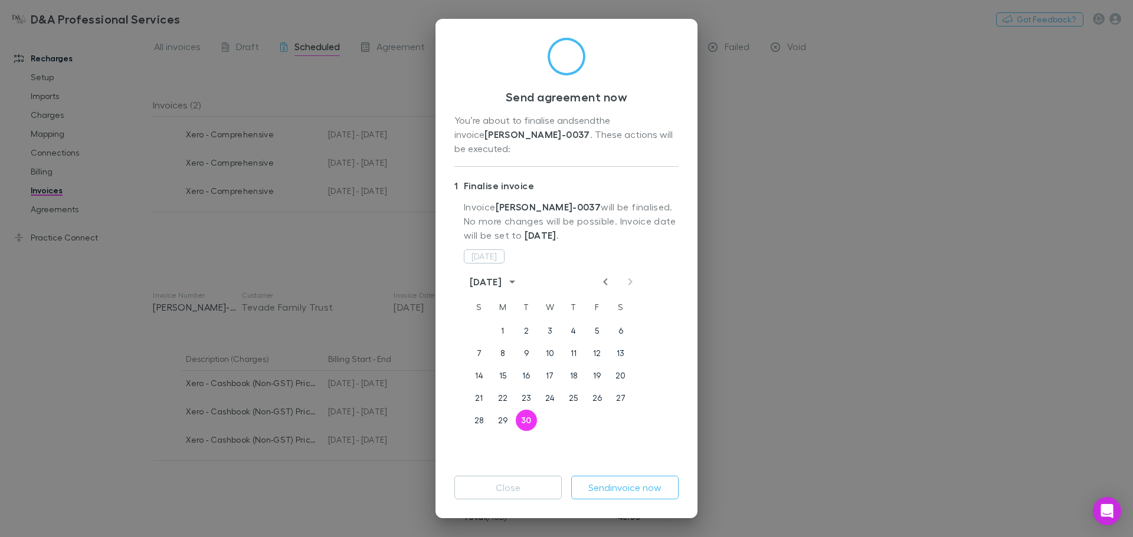
click at [629, 275] on div at bounding box center [617, 282] width 39 height 14
click at [625, 275] on div at bounding box center [617, 282] width 39 height 14
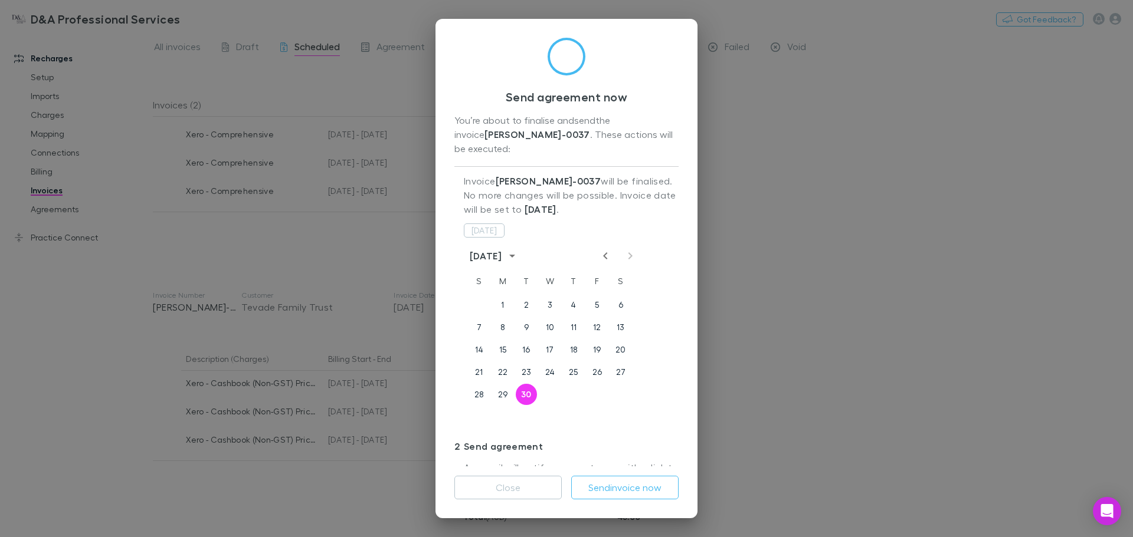
scroll to position [40, 0]
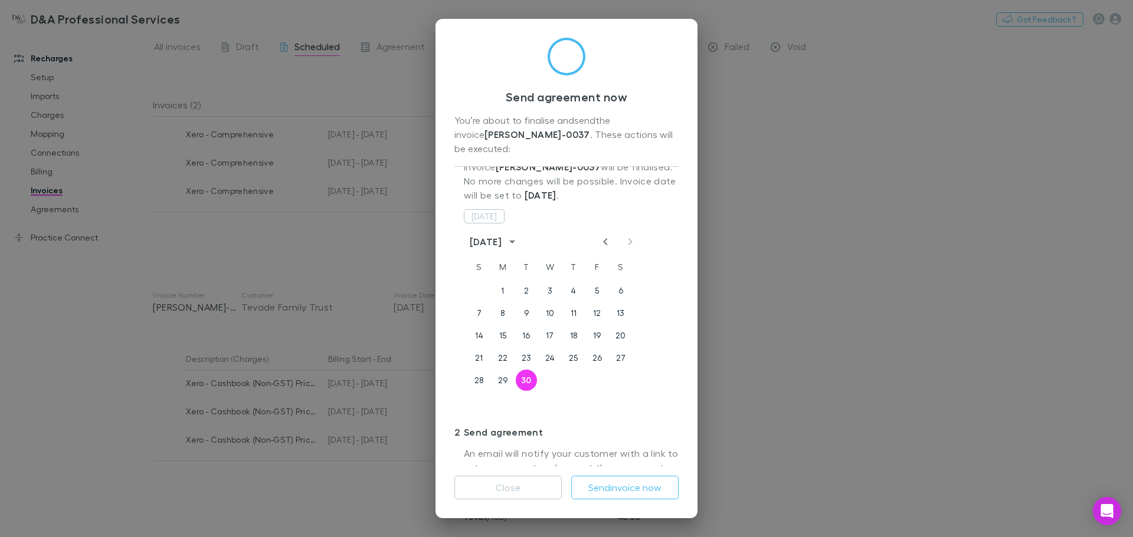
click at [516, 497] on button "Close" at bounding box center [507, 488] width 107 height 24
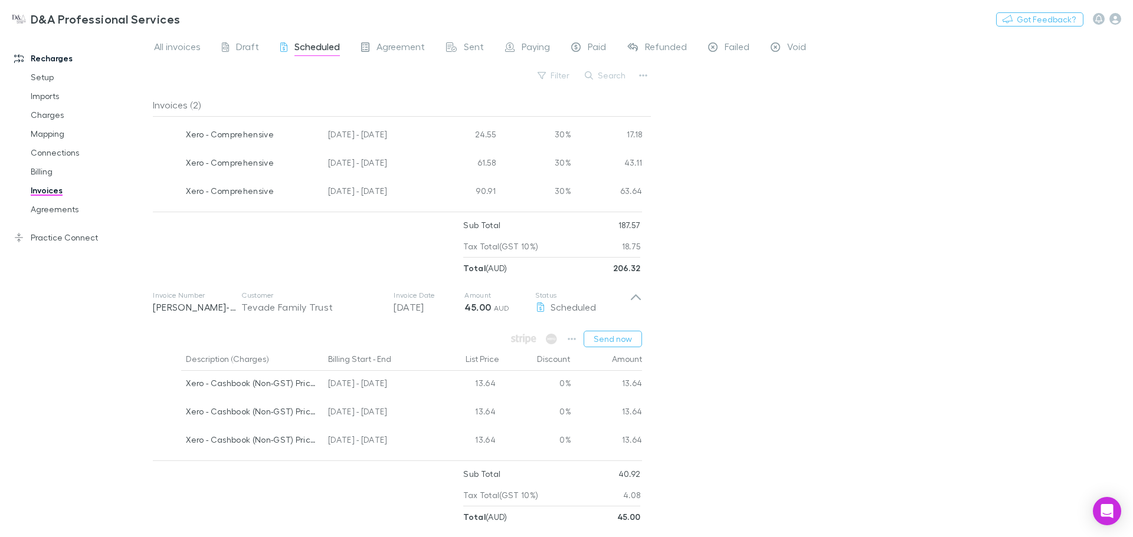
click at [574, 339] on icon "button" at bounding box center [572, 338] width 8 height 9
click at [491, 388] on p "Send now" at bounding box center [499, 387] width 143 height 14
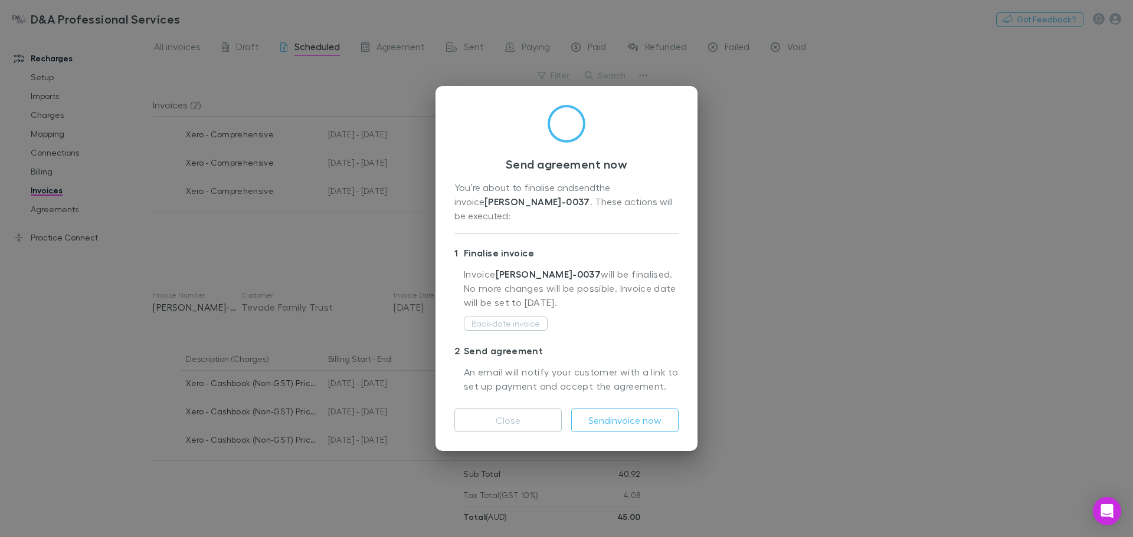
click at [622, 422] on button "Send invoice now" at bounding box center [624, 421] width 107 height 24
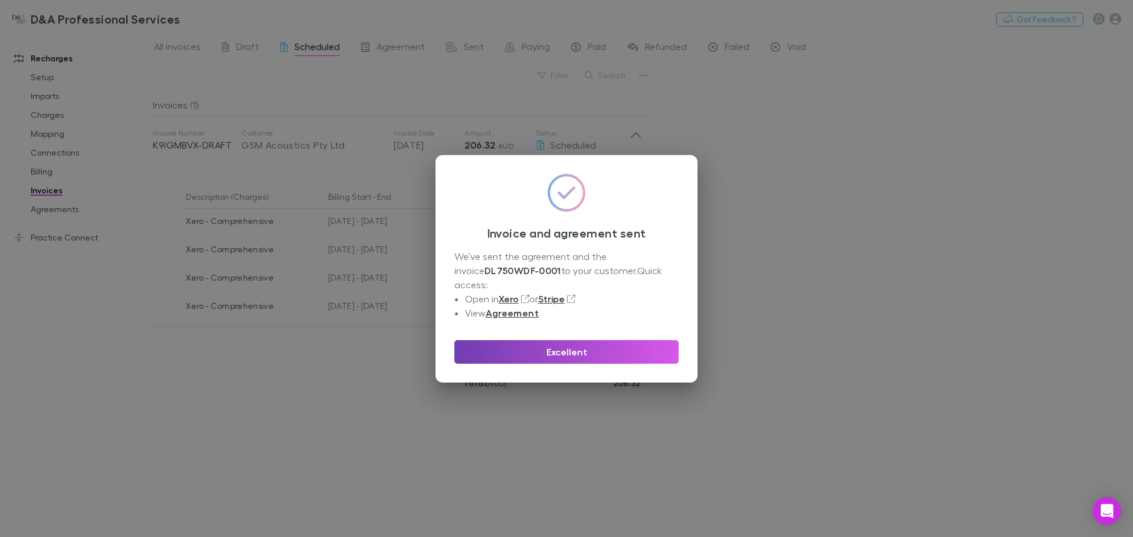
click at [552, 349] on button "Excellent" at bounding box center [566, 352] width 224 height 24
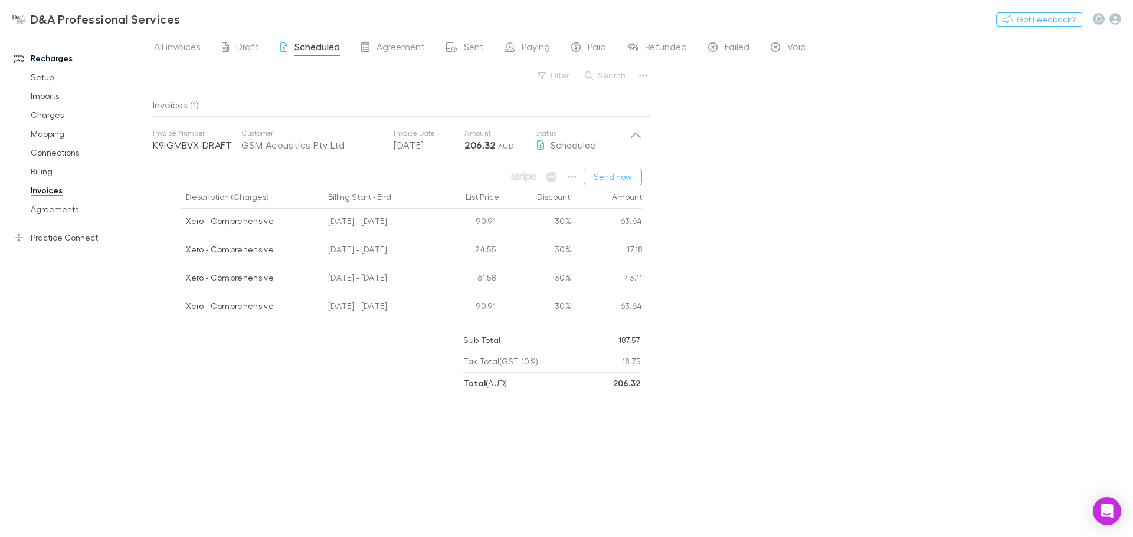
click at [626, 173] on button "Send now" at bounding box center [612, 177] width 58 height 17
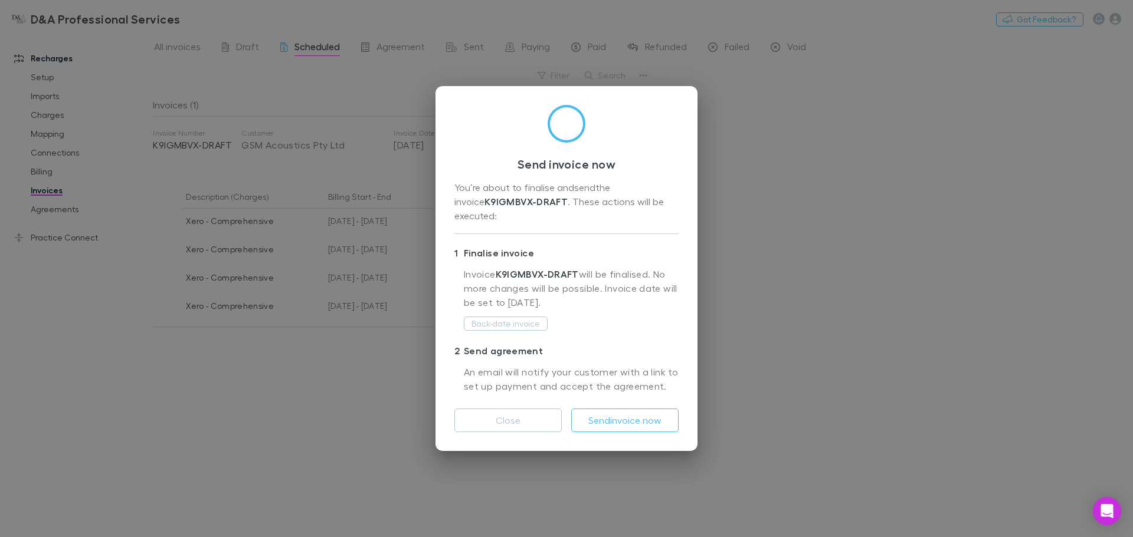
click at [618, 418] on button "Send invoice now" at bounding box center [624, 421] width 107 height 24
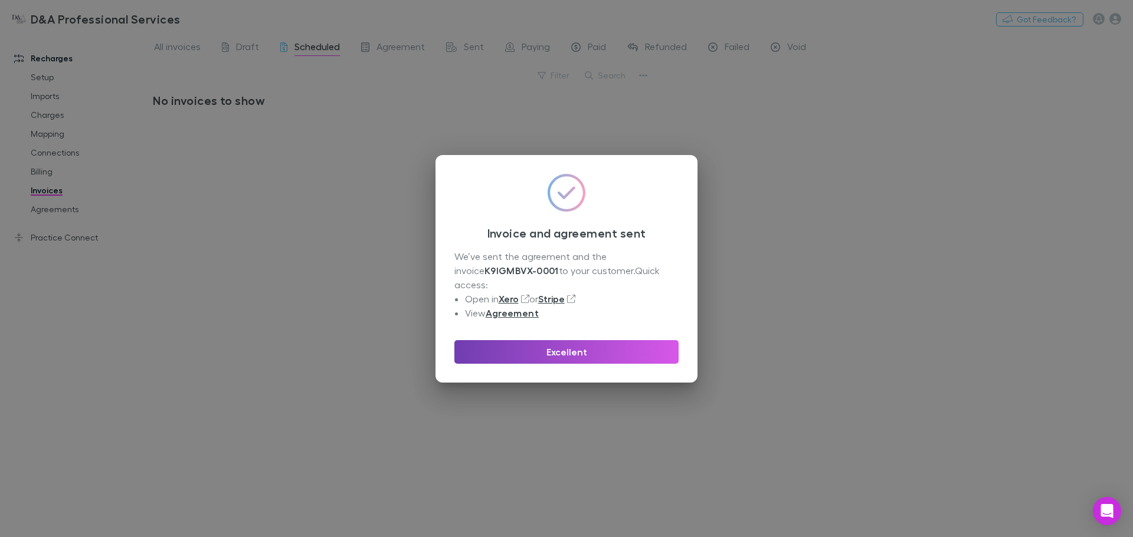
drag, startPoint x: 534, startPoint y: 351, endPoint x: 530, endPoint y: 346, distance: 6.7
click at [534, 351] on button "Excellent" at bounding box center [566, 352] width 224 height 24
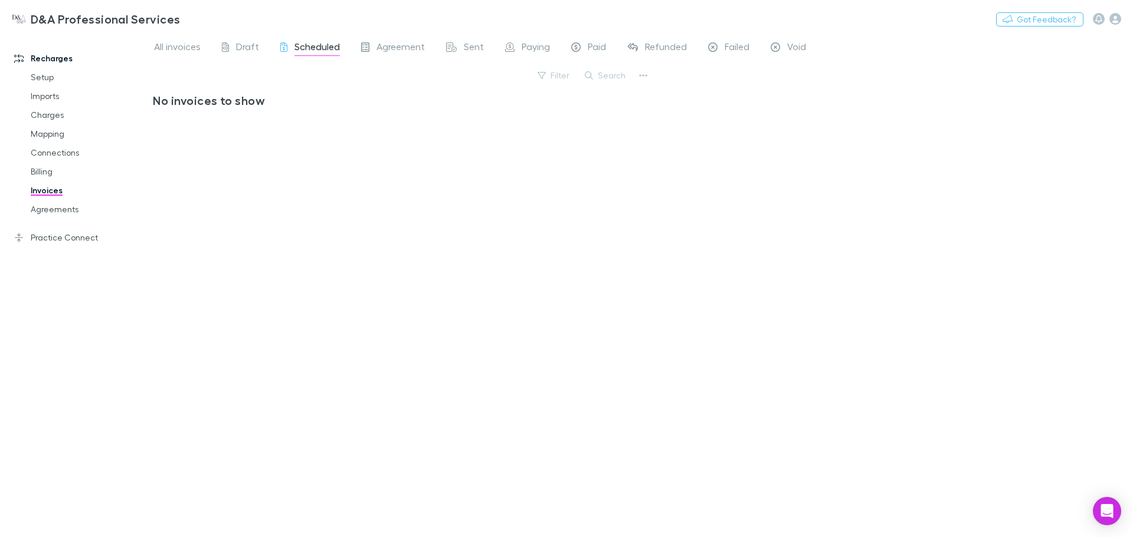
click at [54, 130] on link "Mapping" at bounding box center [89, 133] width 140 height 19
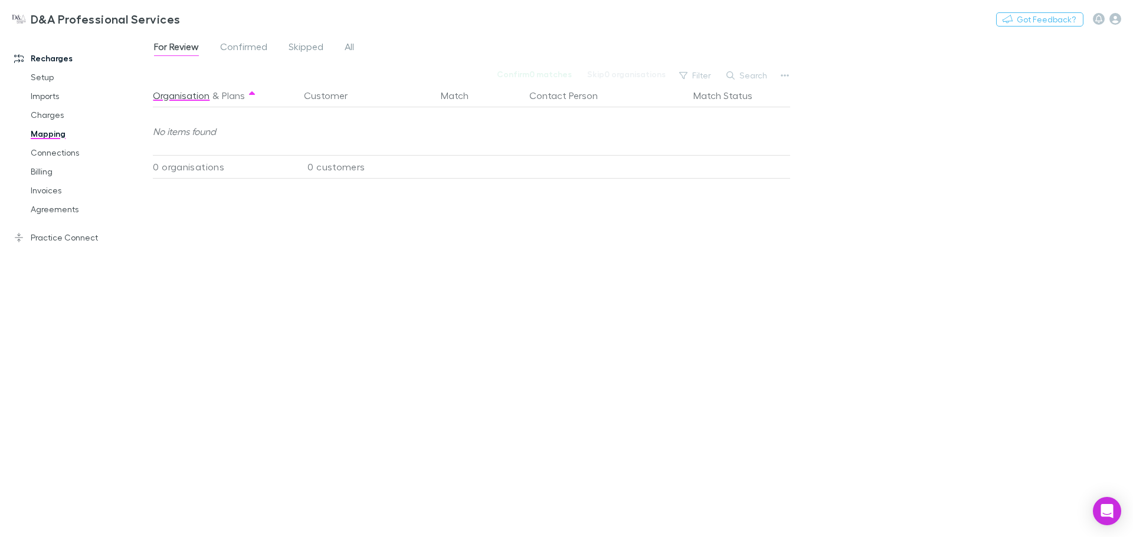
click at [70, 147] on link "Connections" at bounding box center [89, 152] width 140 height 19
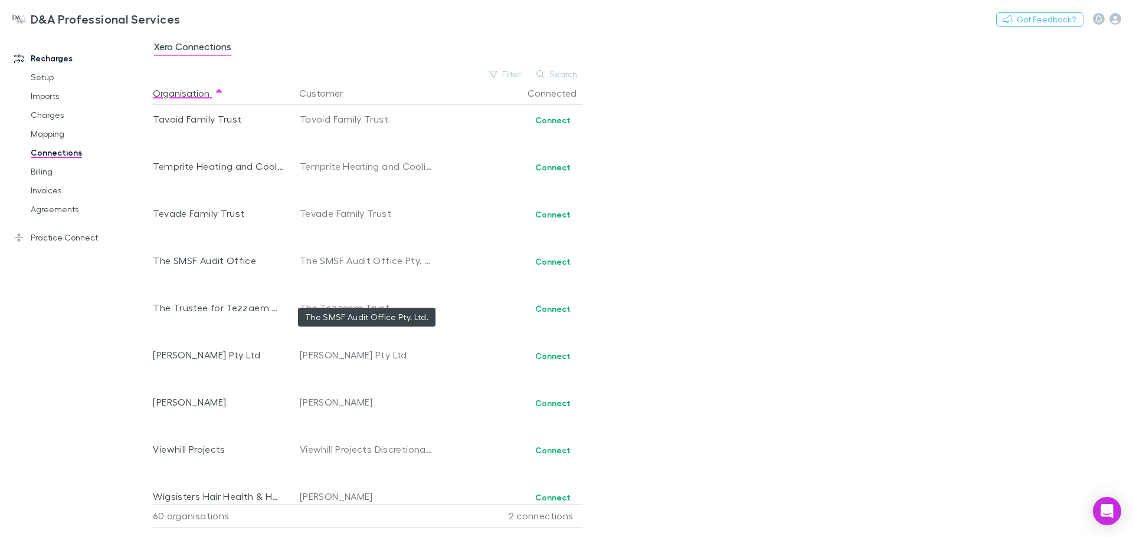
scroll to position [2256, 0]
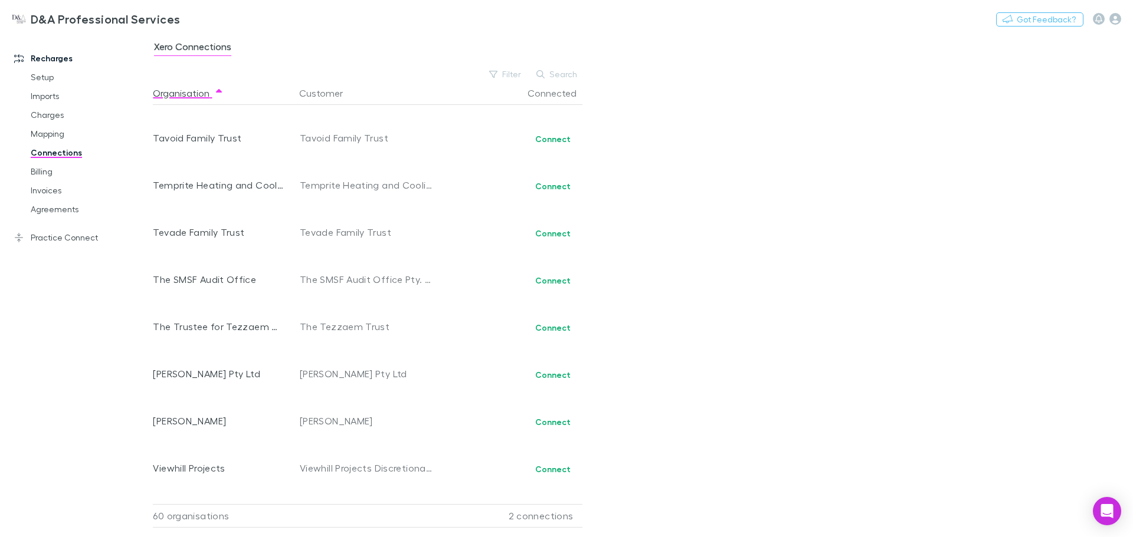
click at [550, 229] on button "Connect" at bounding box center [552, 234] width 51 height 14
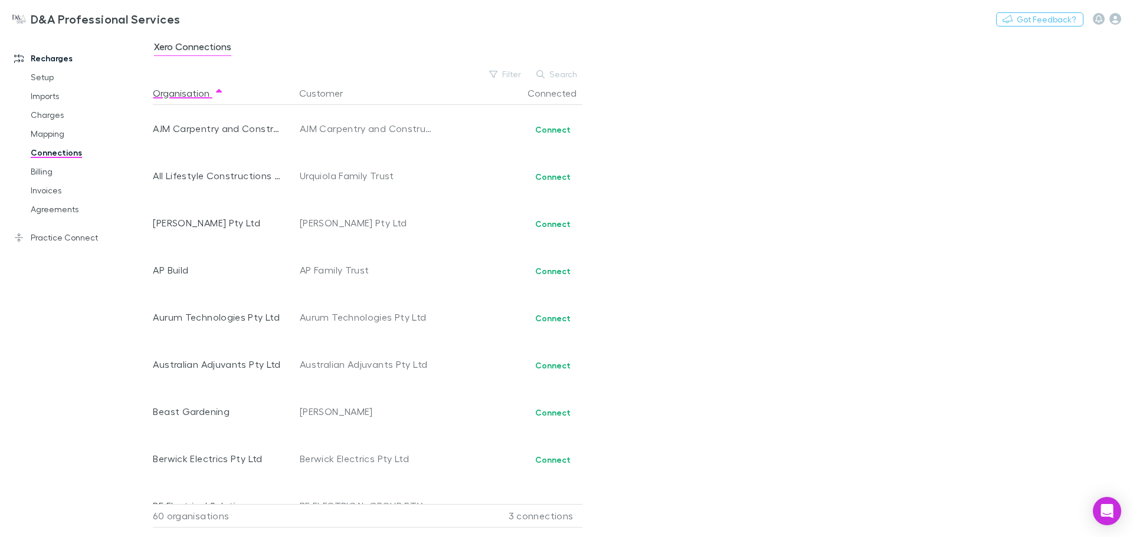
click at [51, 113] on link "Charges" at bounding box center [89, 115] width 140 height 19
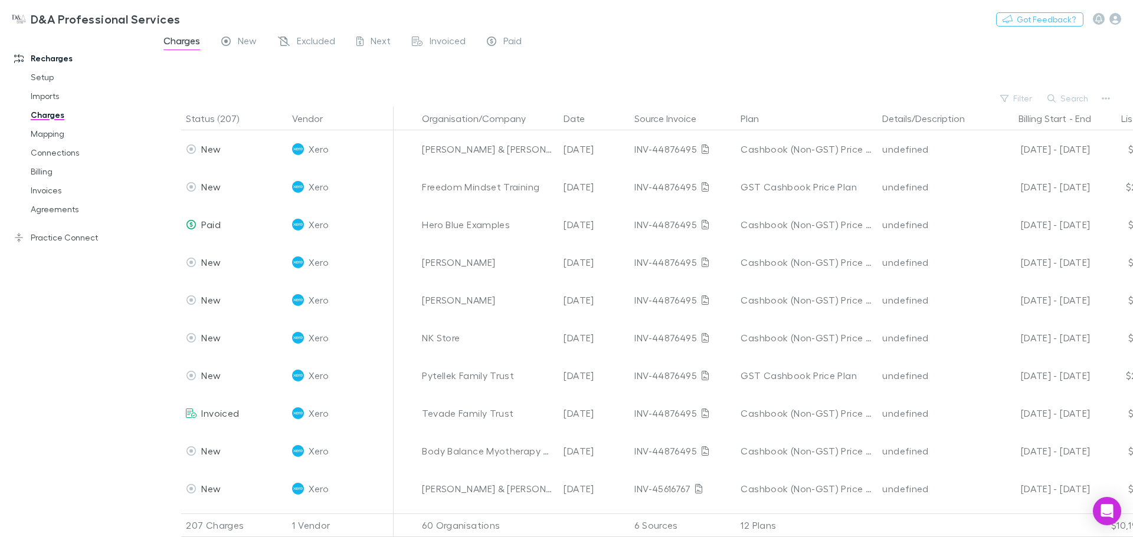
click at [65, 168] on link "Billing" at bounding box center [89, 171] width 140 height 19
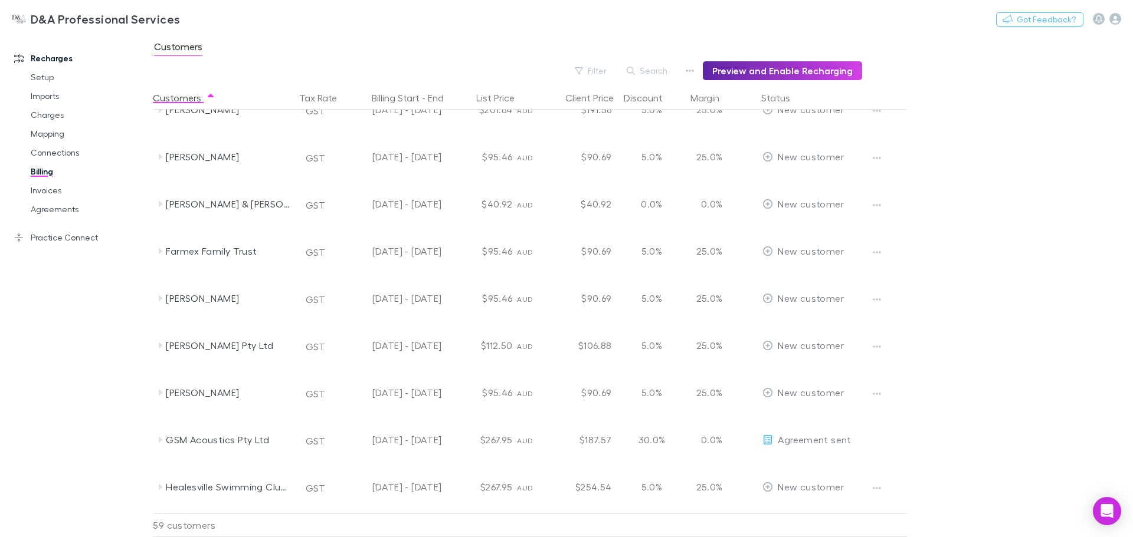
scroll to position [354, 0]
click at [736, 301] on icon "Edit" at bounding box center [735, 298] width 8 height 8
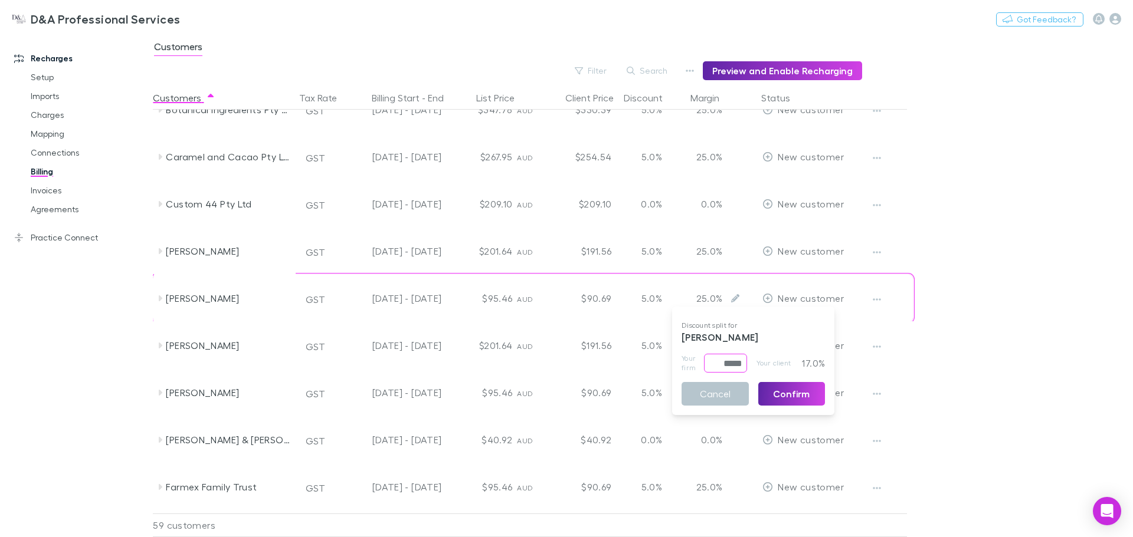
drag, startPoint x: 710, startPoint y: 363, endPoint x: 817, endPoint y: 363, distance: 106.8
click at [817, 363] on div "Your firm ***** ​ Your client 17.0%" at bounding box center [752, 363] width 143 height 19
type input "*****"
click at [801, 396] on button "Confirm" at bounding box center [791, 394] width 67 height 24
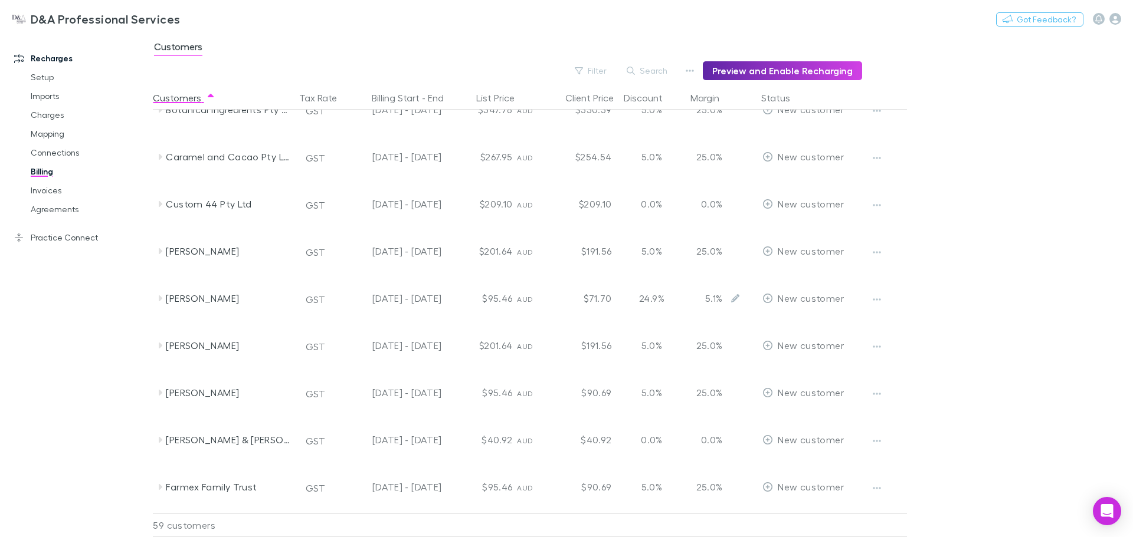
click at [732, 298] on icon "Edit" at bounding box center [735, 298] width 8 height 8
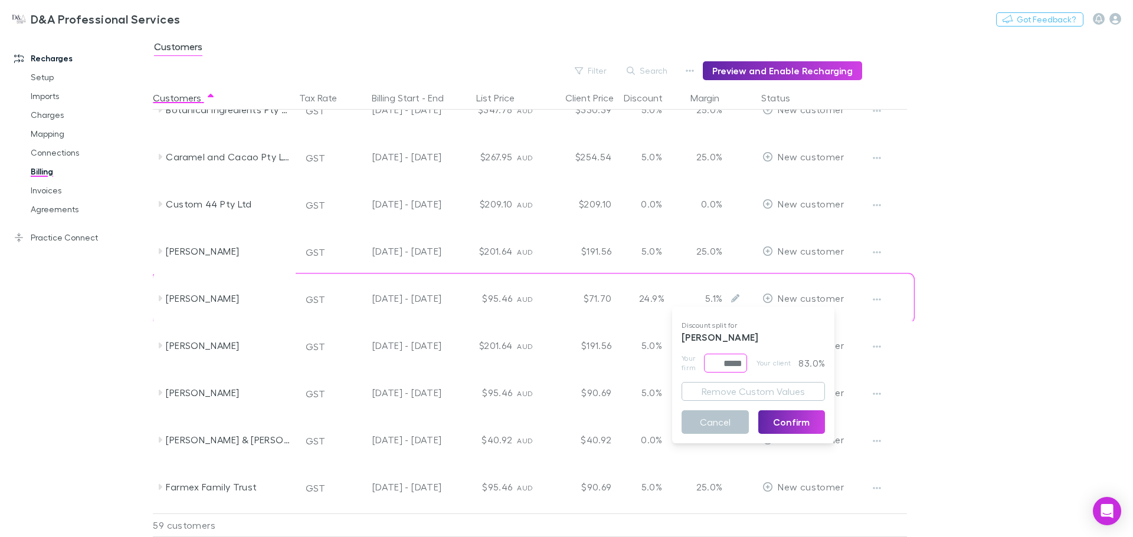
click at [729, 363] on input "*****" at bounding box center [725, 363] width 43 height 19
click at [731, 363] on input "*****" at bounding box center [725, 363] width 43 height 19
click at [725, 390] on button "Remove Custom Values" at bounding box center [752, 391] width 143 height 19
drag, startPoint x: 710, startPoint y: 362, endPoint x: 794, endPoint y: 363, distance: 84.4
click at [794, 363] on div "Your firm ***** ​ Your client 17.0%" at bounding box center [752, 363] width 143 height 19
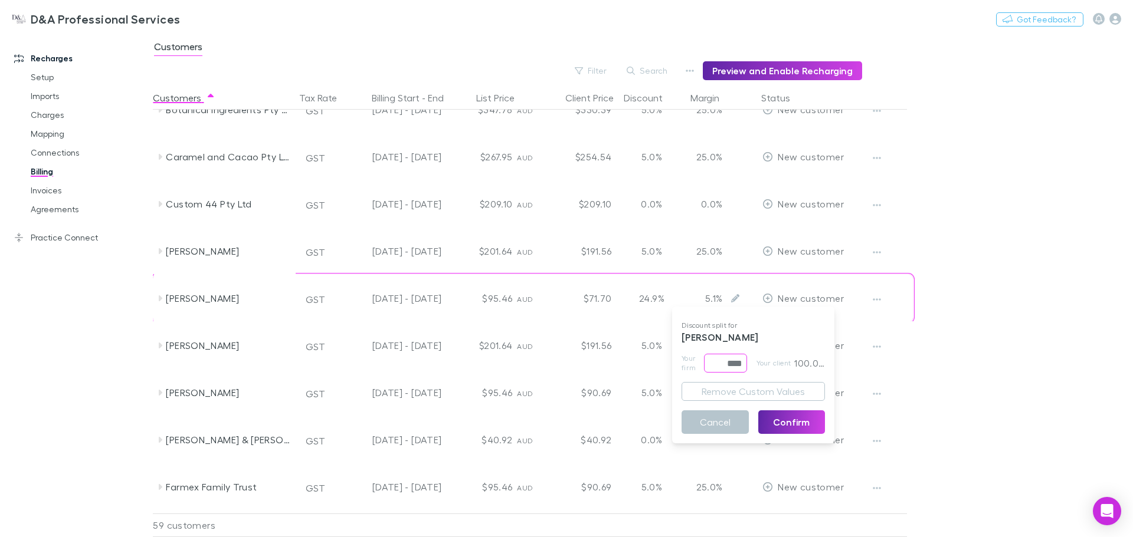
type input "****"
click at [794, 363] on div "Your client 100.0%" at bounding box center [790, 363] width 68 height 19
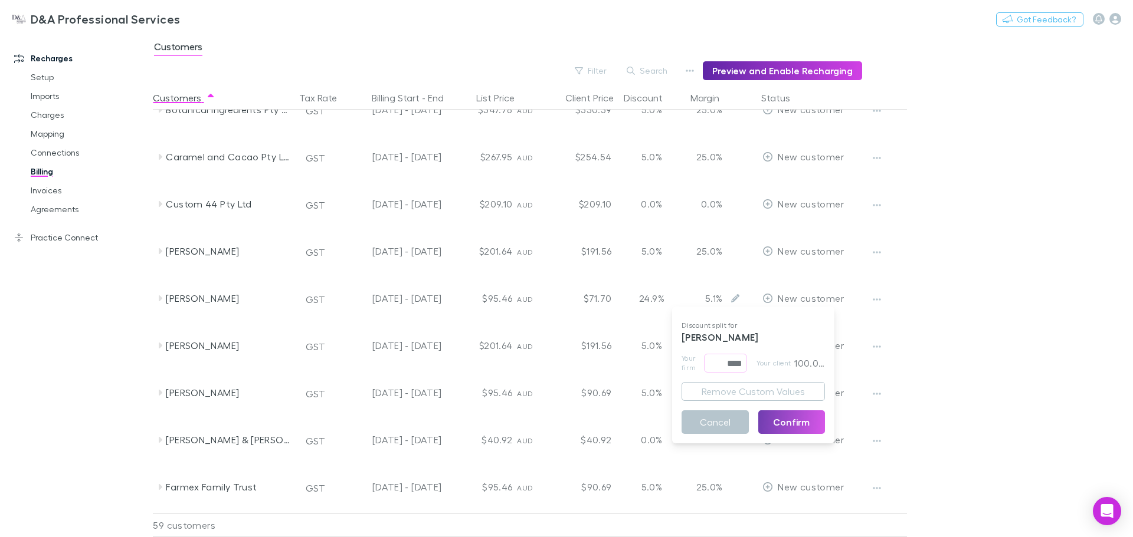
click at [811, 422] on button "Confirm" at bounding box center [791, 423] width 67 height 24
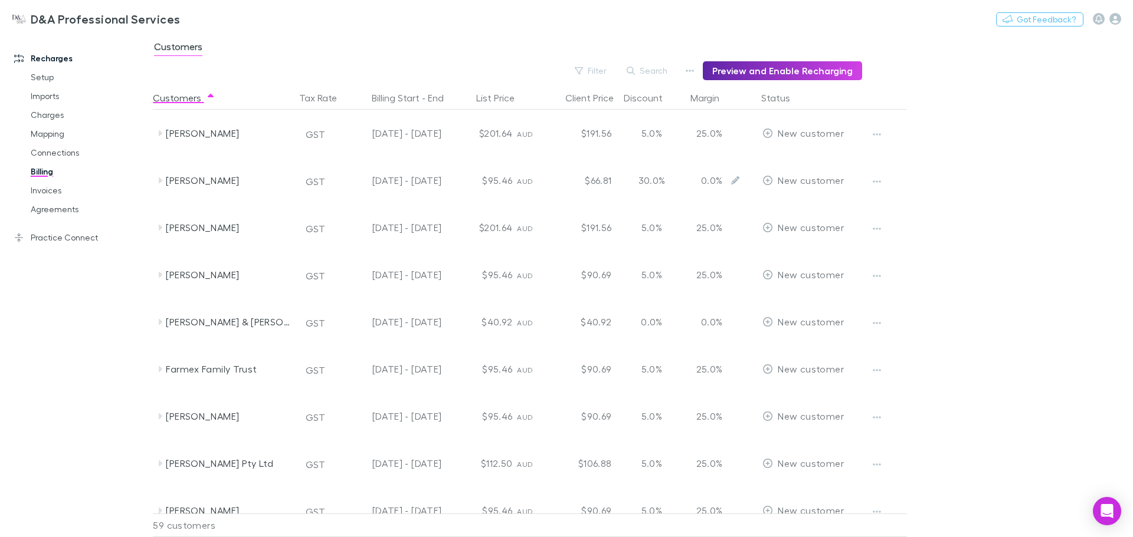
scroll to position [295, 0]
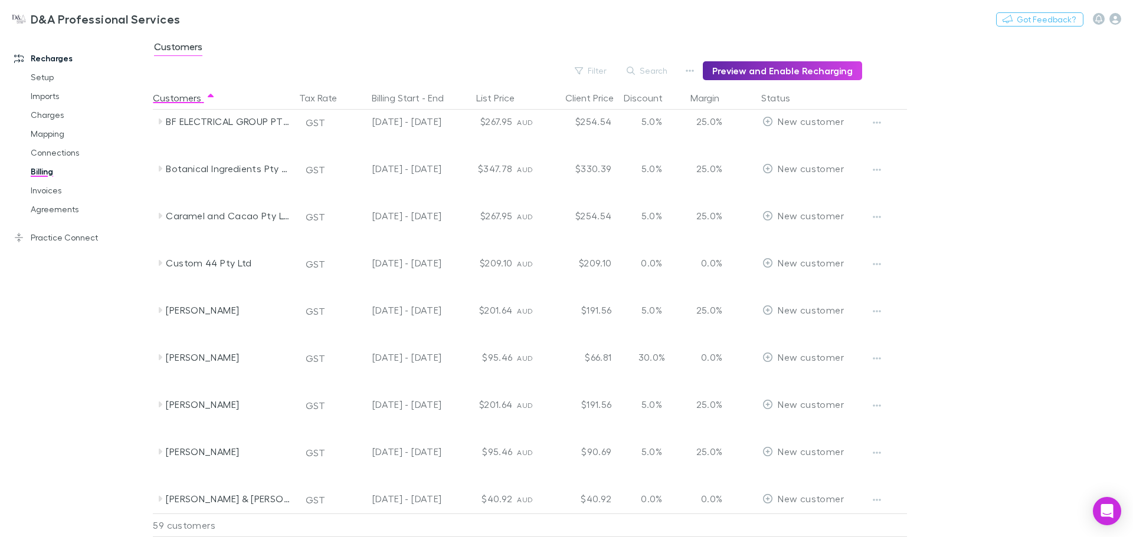
click at [883, 360] on button "button" at bounding box center [876, 358] width 17 height 17
click at [553, 368] on div at bounding box center [566, 268] width 1133 height 537
click at [527, 363] on div "AUD" at bounding box center [531, 357] width 28 height 47
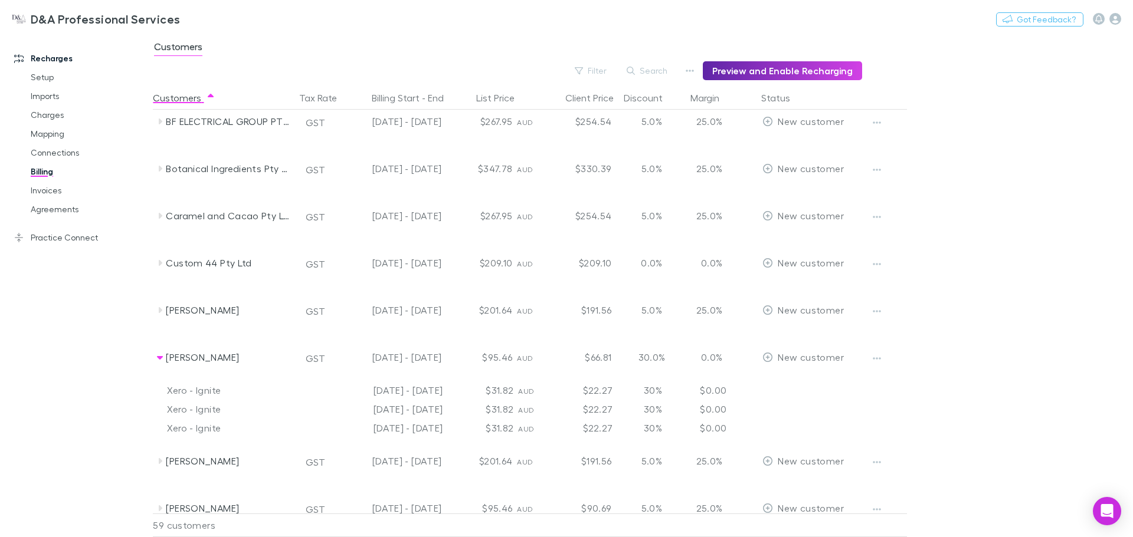
click at [878, 359] on icon "button" at bounding box center [876, 358] width 8 height 9
click at [795, 384] on p "Enable Customer" at bounding box center [803, 382] width 143 height 14
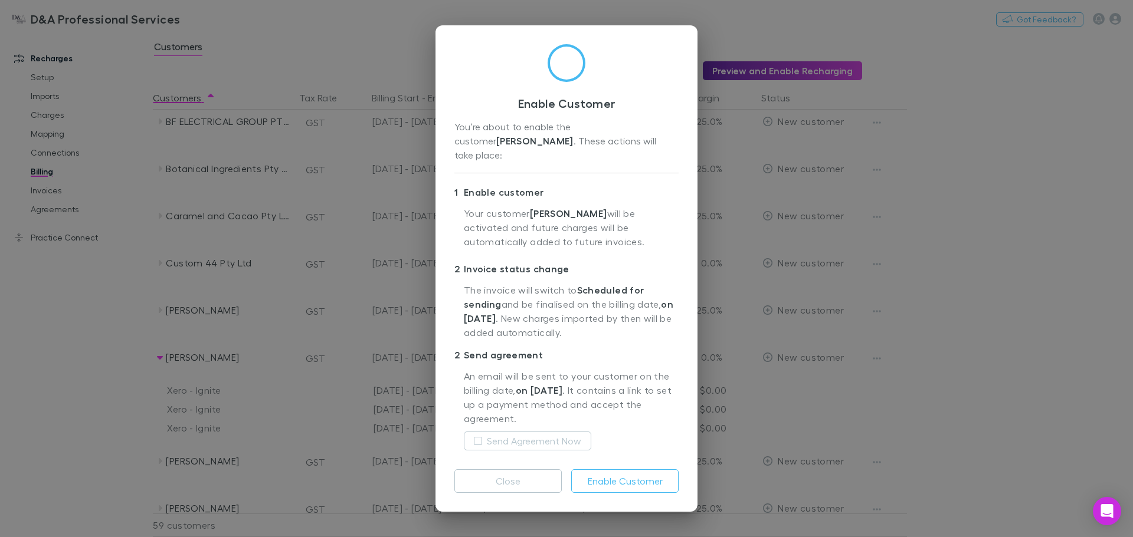
click at [565, 434] on label "Send Agreement Now" at bounding box center [534, 441] width 94 height 14
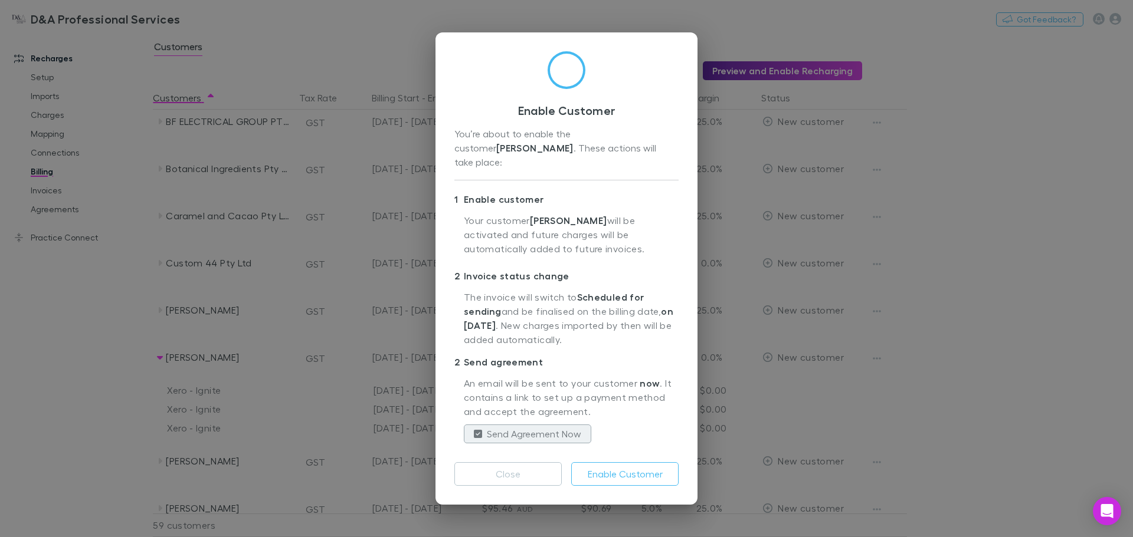
click at [563, 427] on label "Send Agreement Now" at bounding box center [534, 434] width 94 height 14
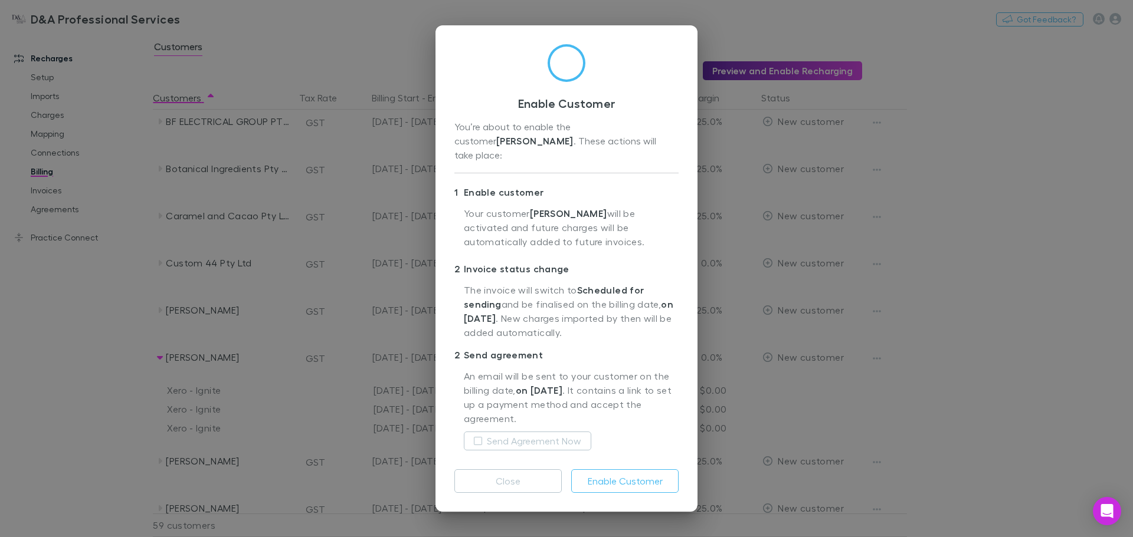
click at [603, 470] on button "Enable Customer" at bounding box center [624, 482] width 107 height 24
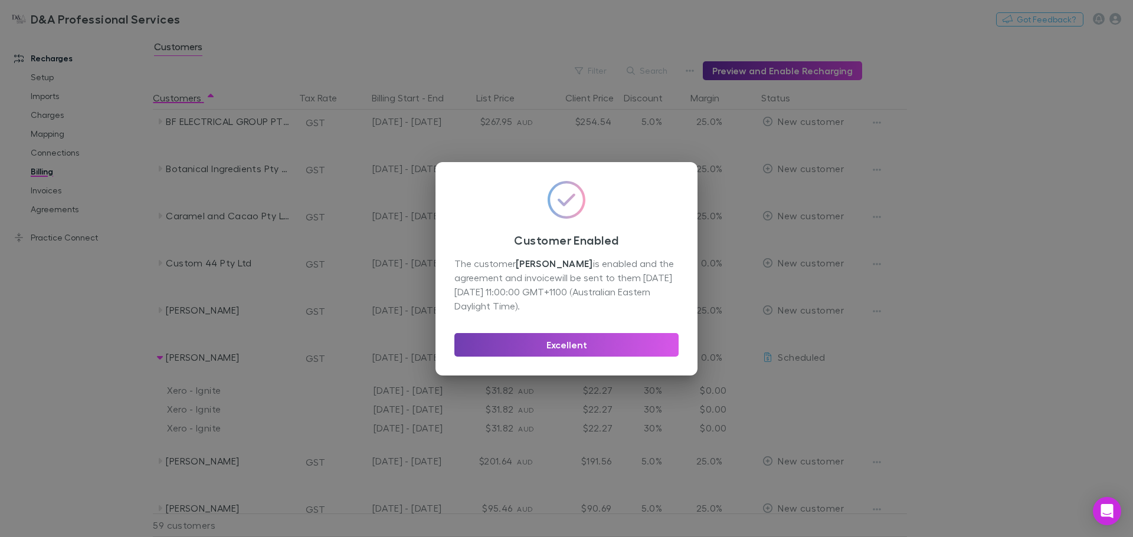
click at [562, 353] on button "Excellent" at bounding box center [566, 345] width 224 height 24
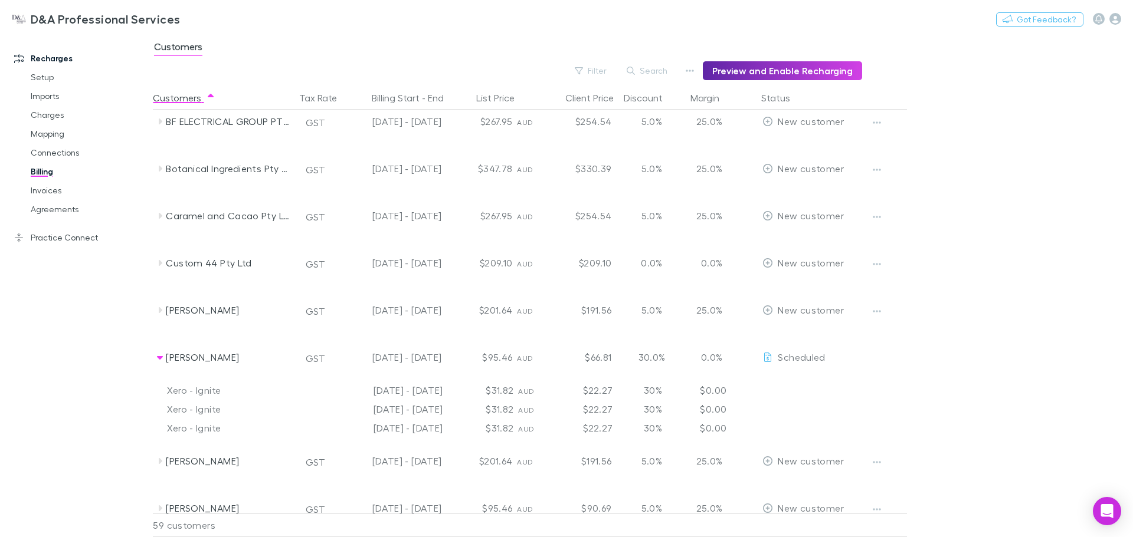
click at [556, 343] on div "$66.81" at bounding box center [580, 357] width 71 height 47
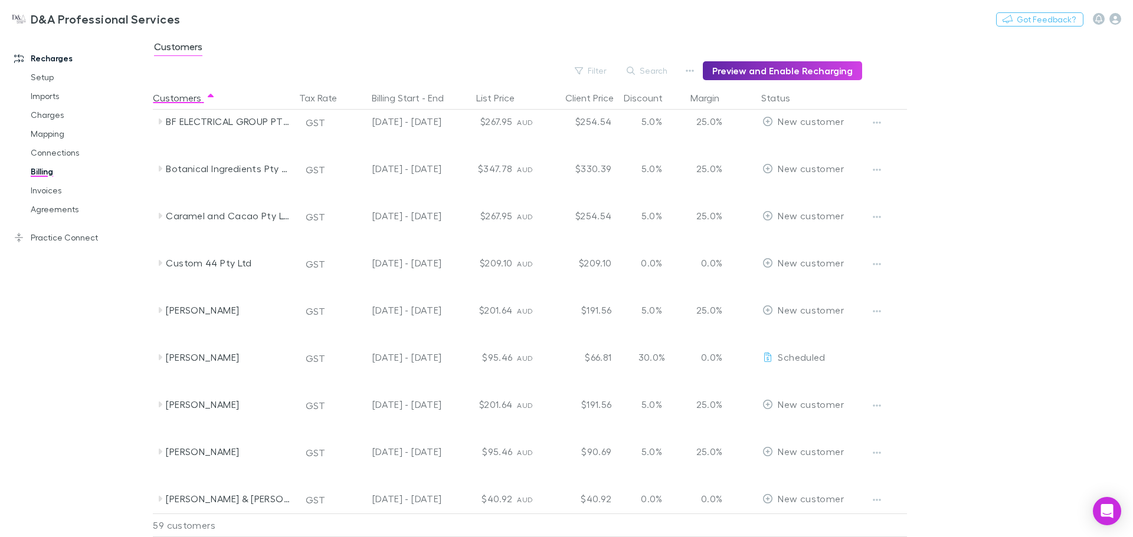
click at [37, 194] on link "Invoices" at bounding box center [89, 190] width 140 height 19
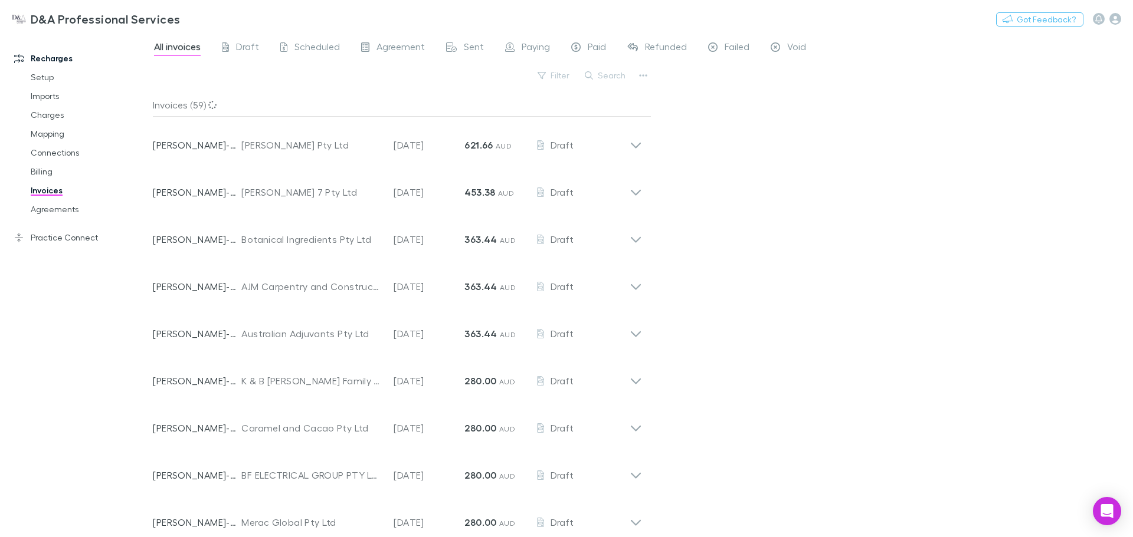
click at [284, 43] on icon at bounding box center [283, 48] width 7 height 12
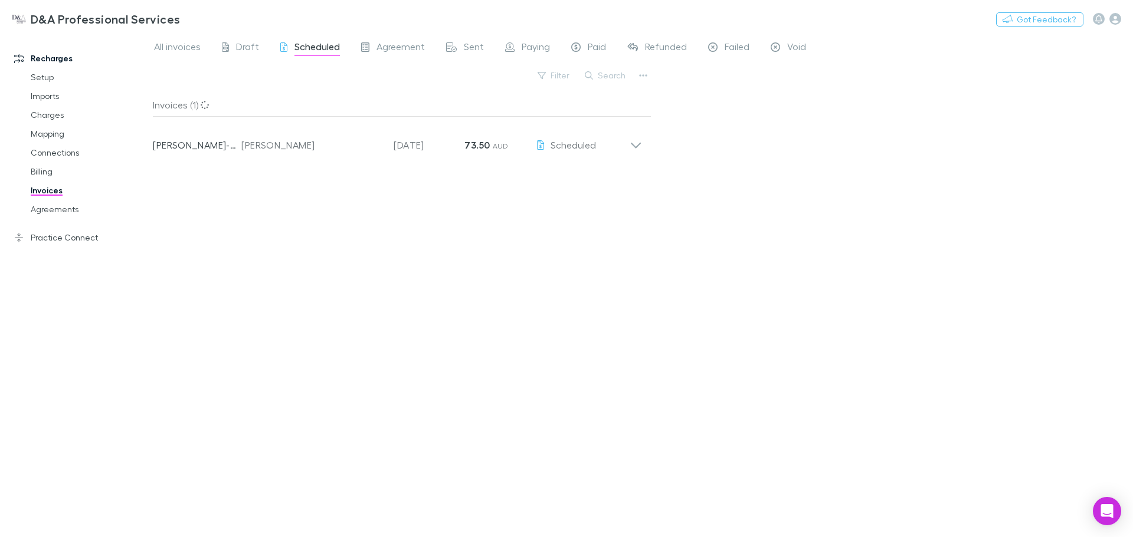
click at [645, 144] on div "Invoice Number RECH-0034 Customer Daniel O'Connor Invoice Date 30 Oct 2025 Amou…" at bounding box center [397, 140] width 508 height 47
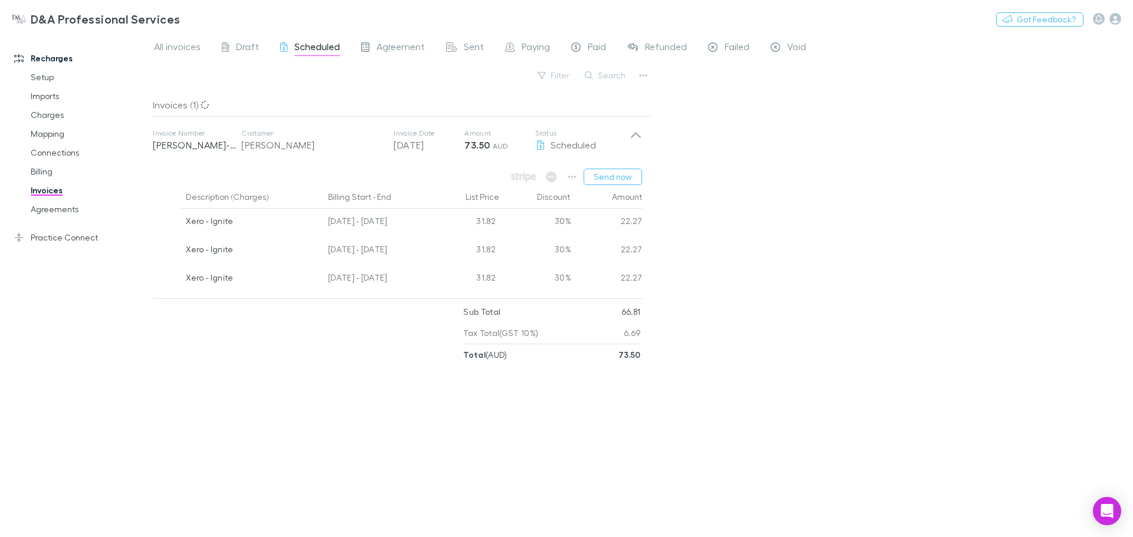
click at [627, 171] on button "Send now" at bounding box center [612, 177] width 58 height 17
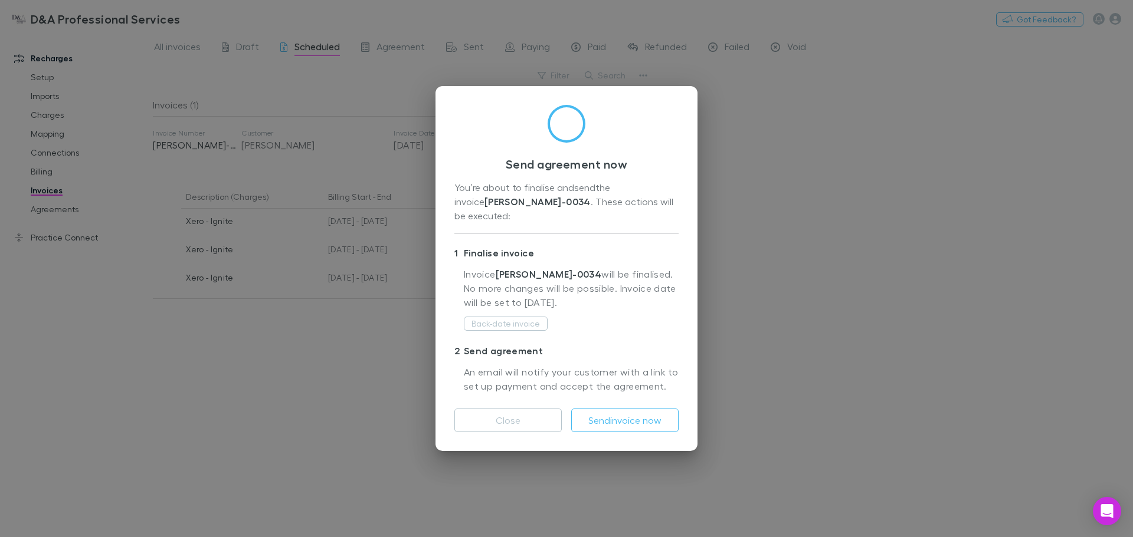
click at [624, 414] on button "Send invoice now" at bounding box center [624, 421] width 107 height 24
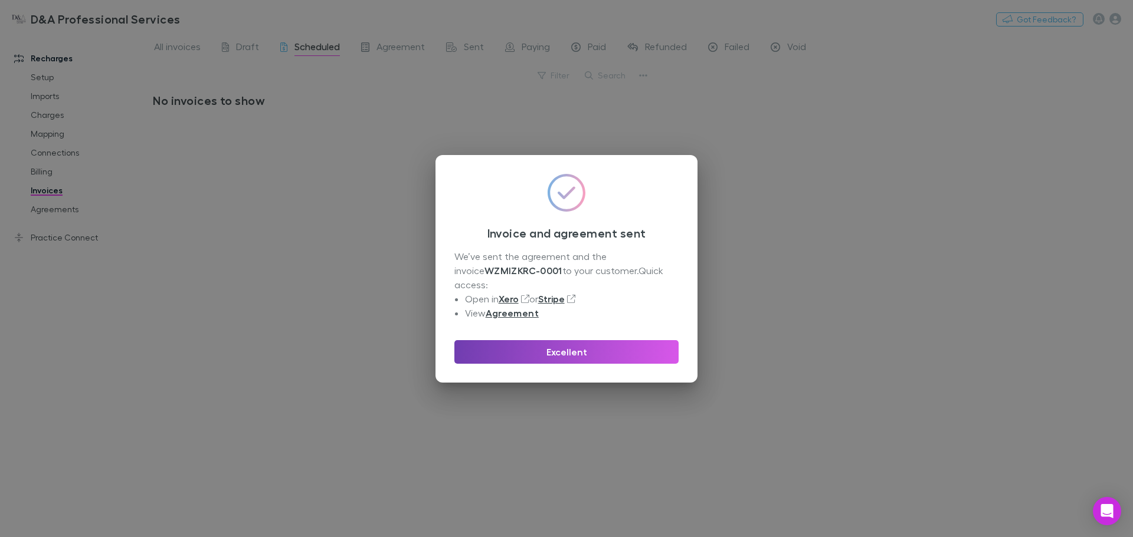
click at [590, 344] on button "Excellent" at bounding box center [566, 352] width 224 height 24
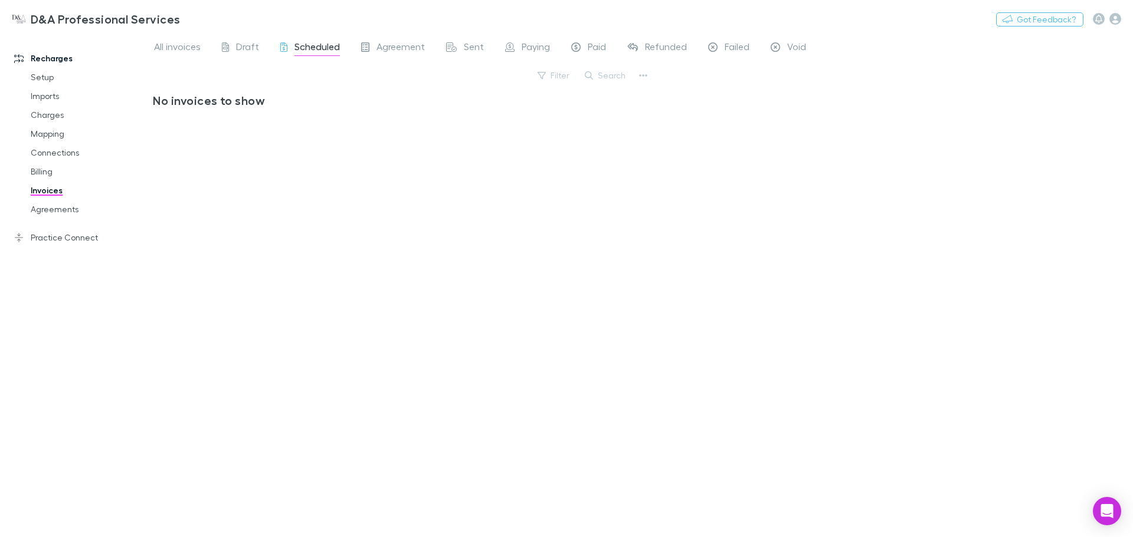
click at [719, 259] on div "All invoices Draft Scheduled Agreement Sent Paying Paid Refunded Failed Void Fi…" at bounding box center [643, 285] width 980 height 504
click at [61, 133] on link "Mapping" at bounding box center [89, 133] width 140 height 19
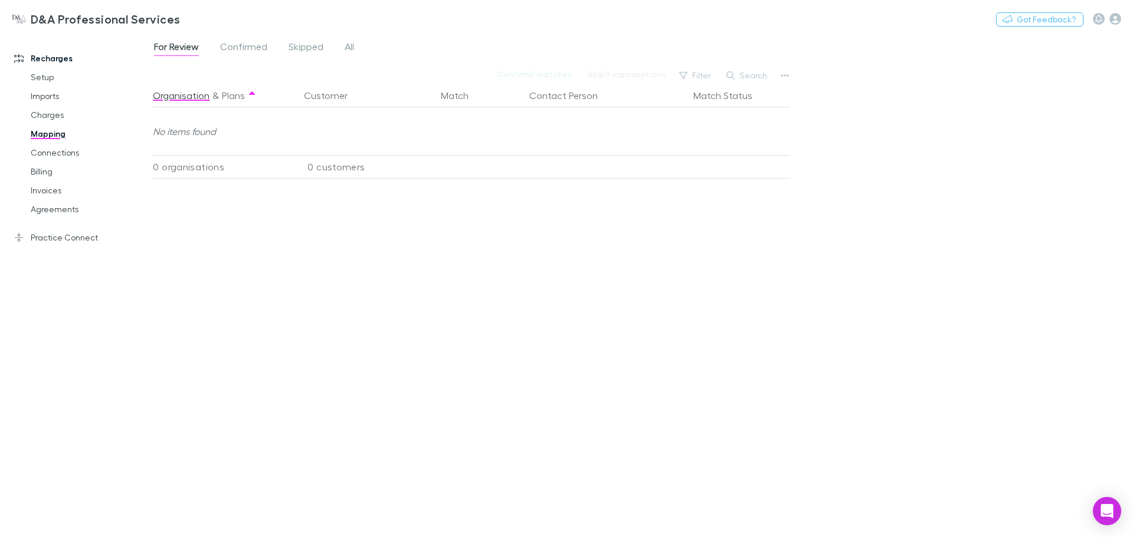
click at [54, 94] on link "Imports" at bounding box center [89, 96] width 140 height 19
click at [47, 189] on link "Invoices" at bounding box center [89, 190] width 140 height 19
click at [48, 172] on link "Billing" at bounding box center [89, 171] width 140 height 19
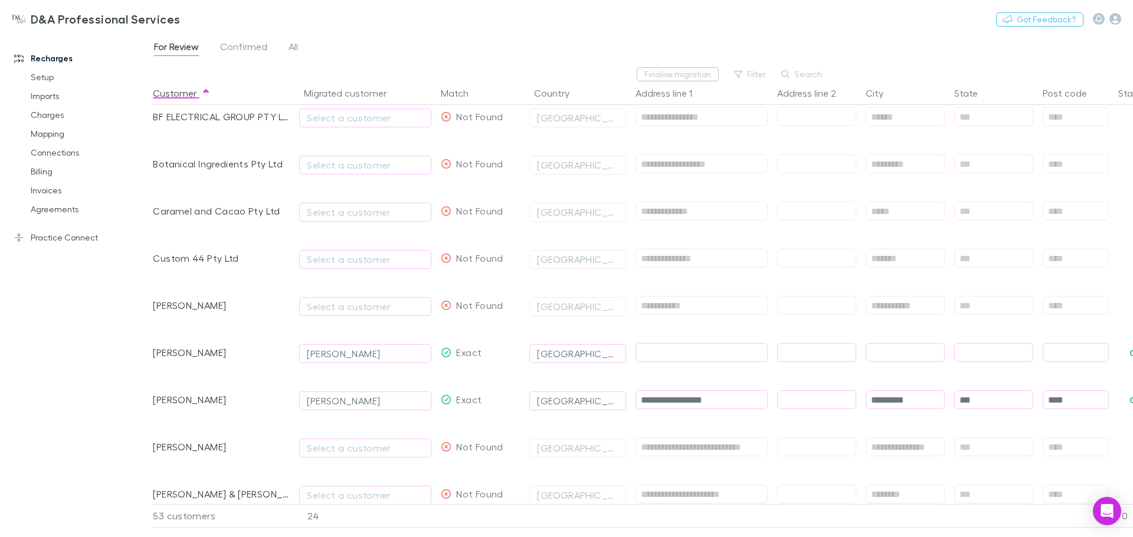
scroll to position [354, 0]
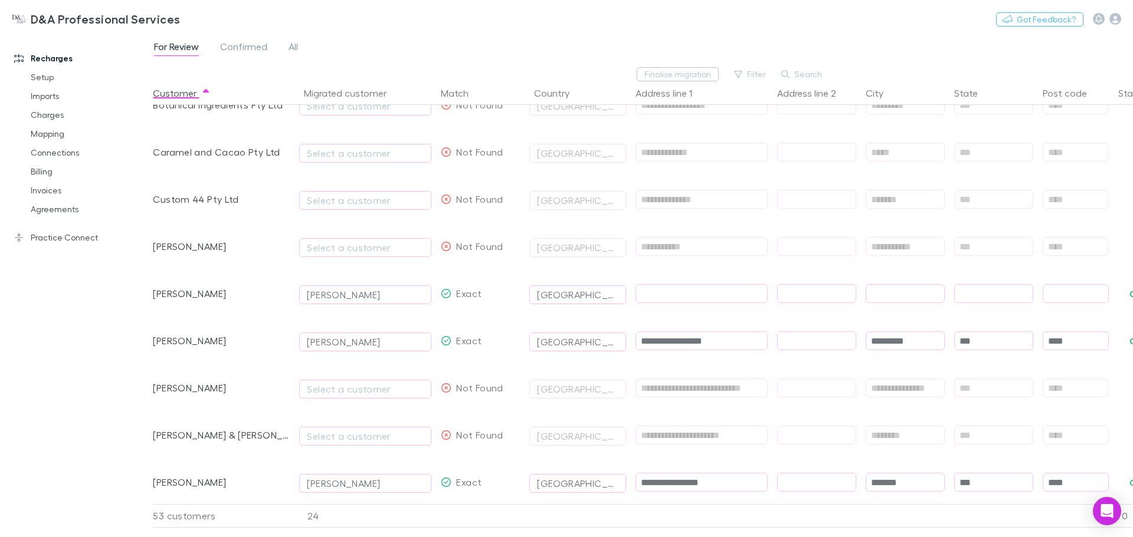
click at [688, 294] on input "text" at bounding box center [701, 294] width 131 height 18
click at [677, 276] on div at bounding box center [702, 293] width 142 height 47
click at [682, 290] on input "text" at bounding box center [701, 294] width 131 height 18
click at [675, 294] on input "text" at bounding box center [701, 294] width 131 height 18
paste input "**********"
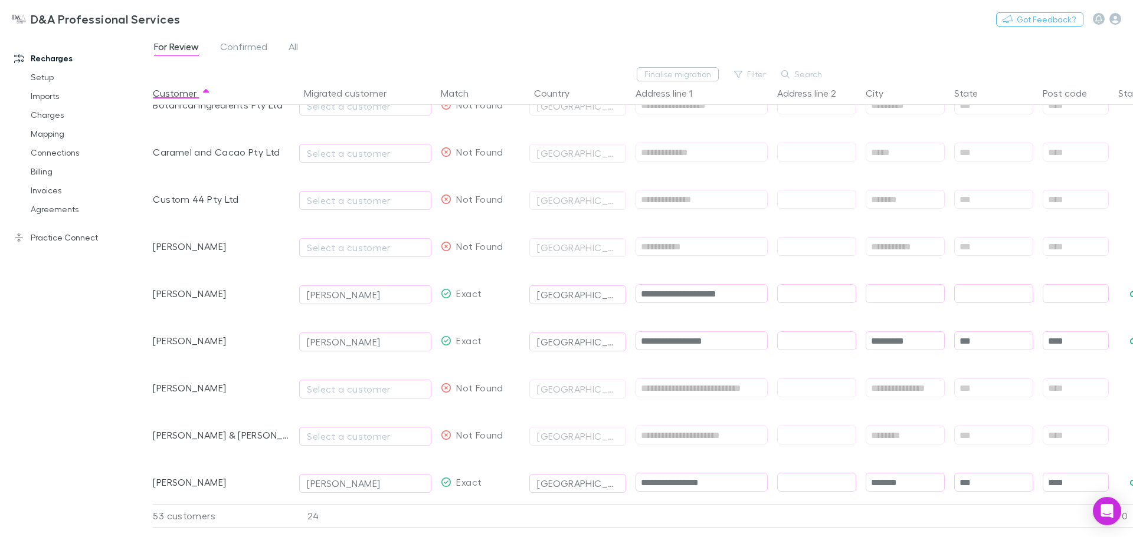
type input "**********"
click at [933, 298] on input "text" at bounding box center [905, 294] width 78 height 18
type input "**********"
type input "**"
type input "*"
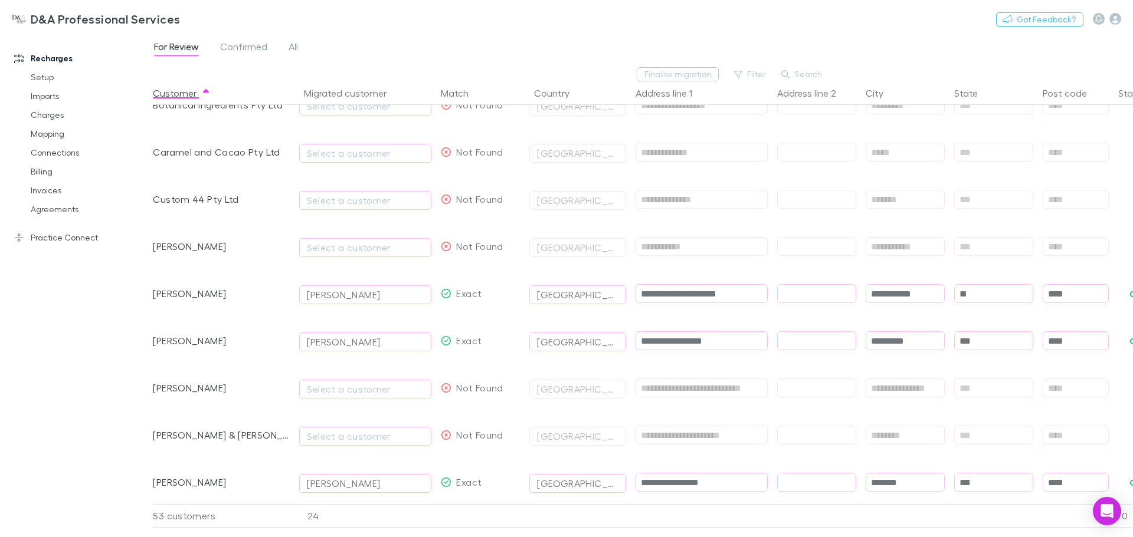
type input "****"
click at [1125, 293] on button "Confirm" at bounding box center [1145, 294] width 48 height 14
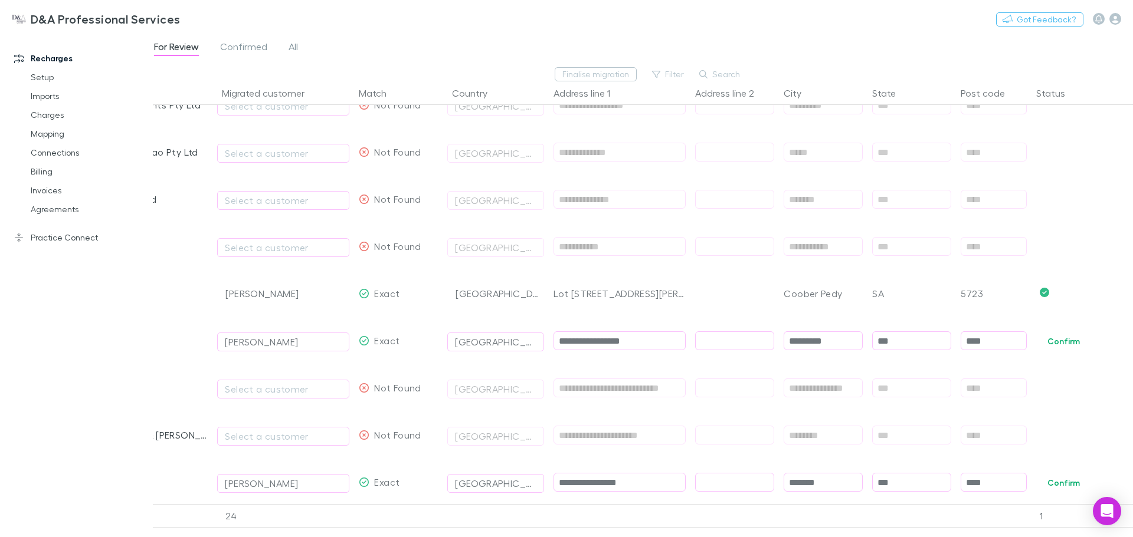
scroll to position [0, 0]
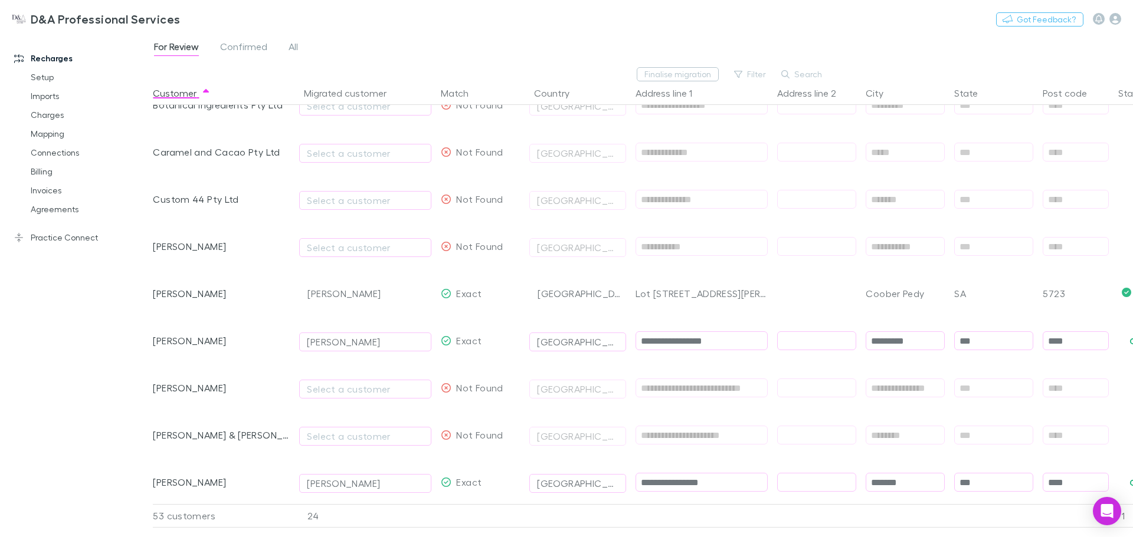
click at [250, 45] on span "Confirmed" at bounding box center [243, 48] width 47 height 15
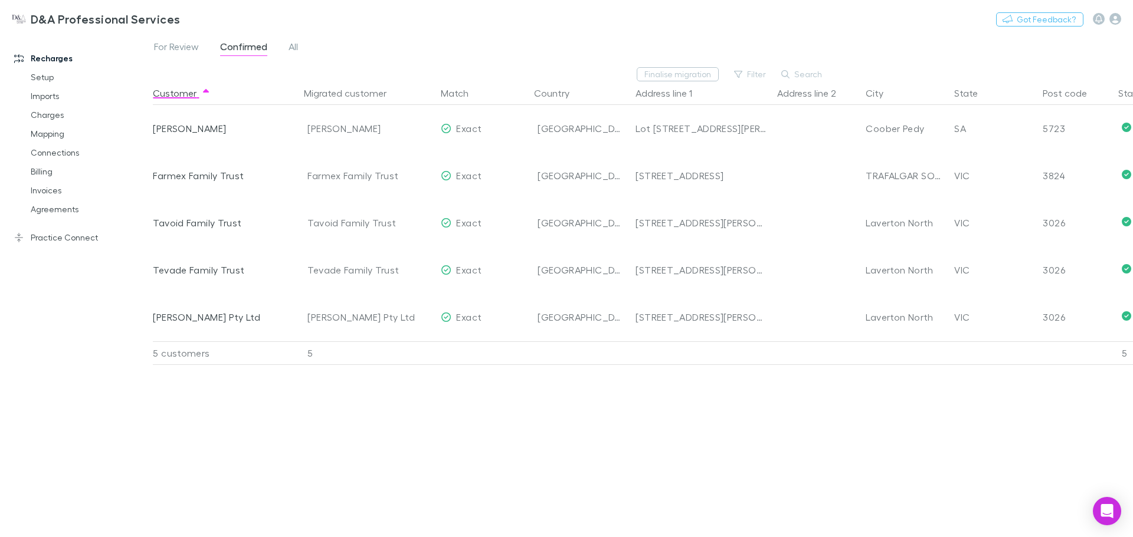
click at [185, 126] on div "[PERSON_NAME]" at bounding box center [221, 128] width 137 height 47
